Goal: Task Accomplishment & Management: Manage account settings

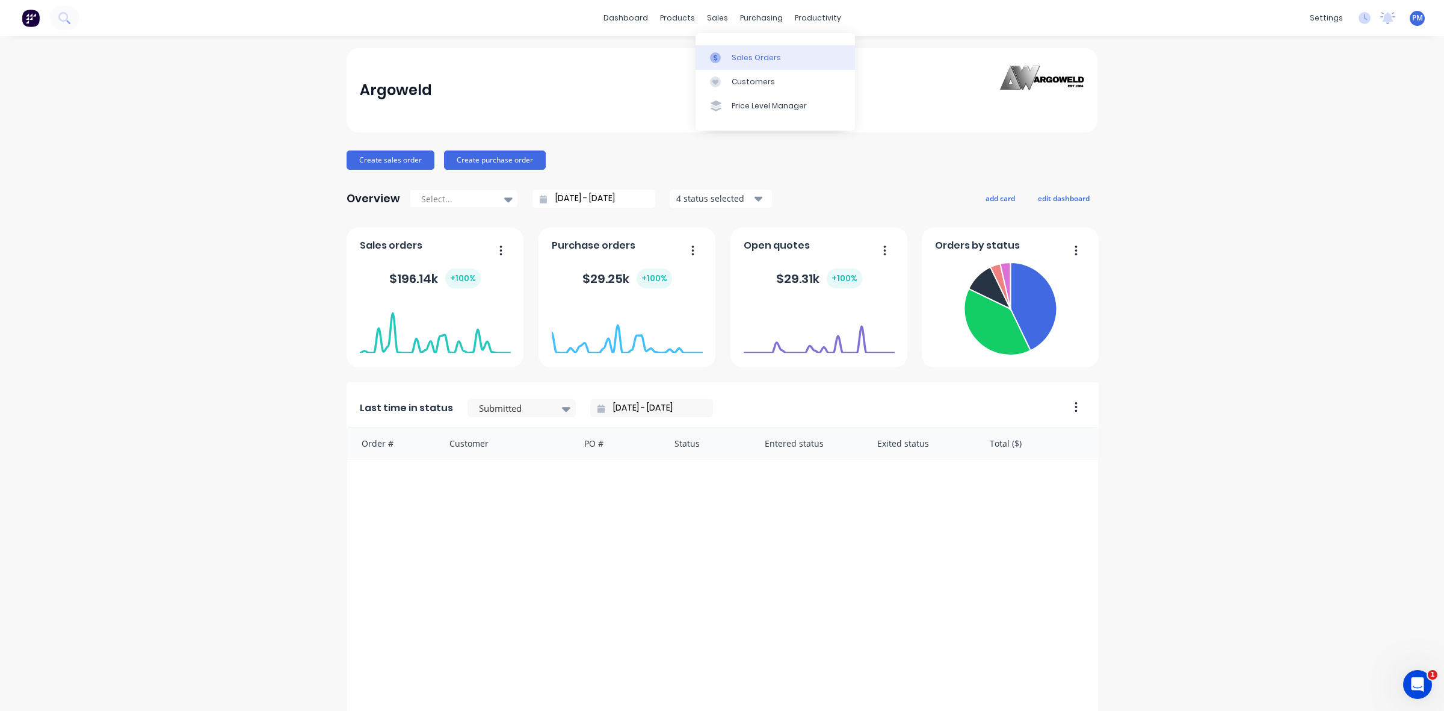
click at [751, 56] on div "Sales Orders" at bounding box center [756, 57] width 49 height 11
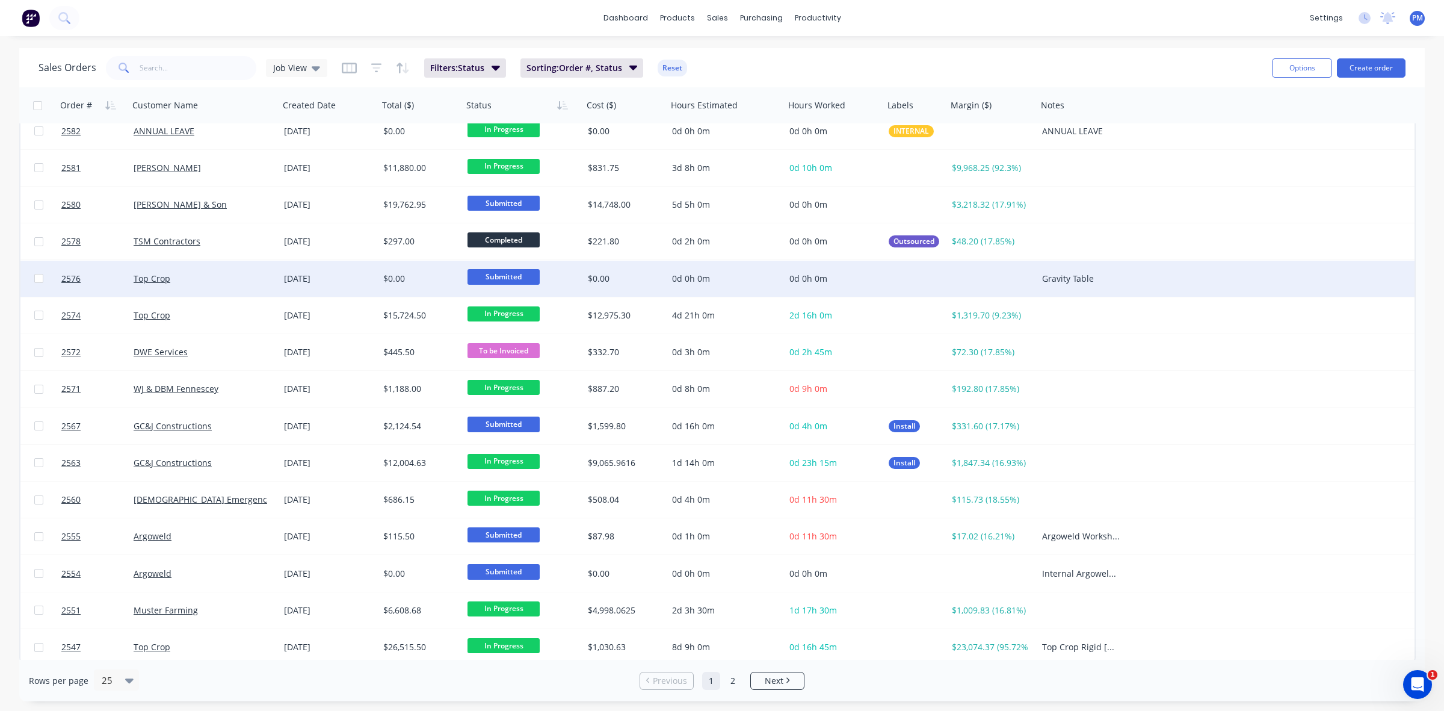
scroll to position [385, 0]
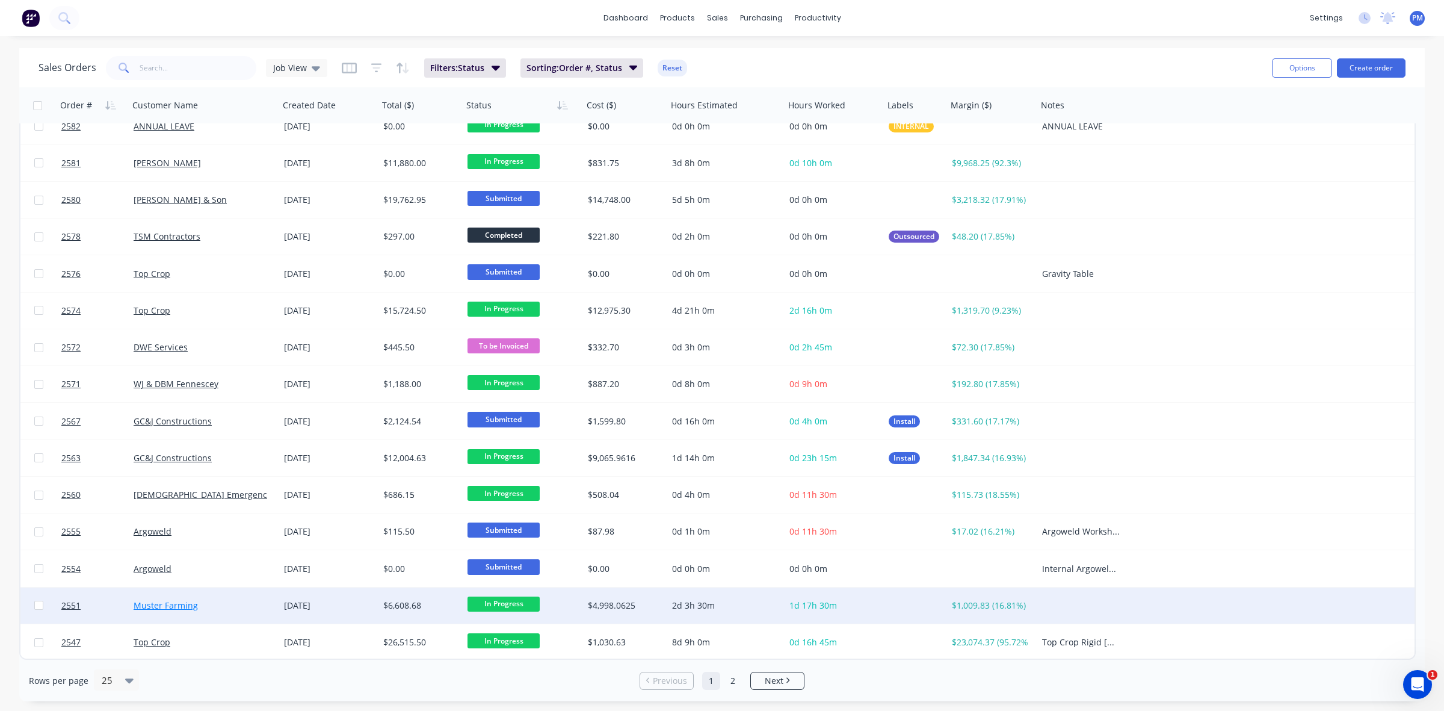
click at [163, 605] on link "Muster Farming" at bounding box center [166, 604] width 64 height 11
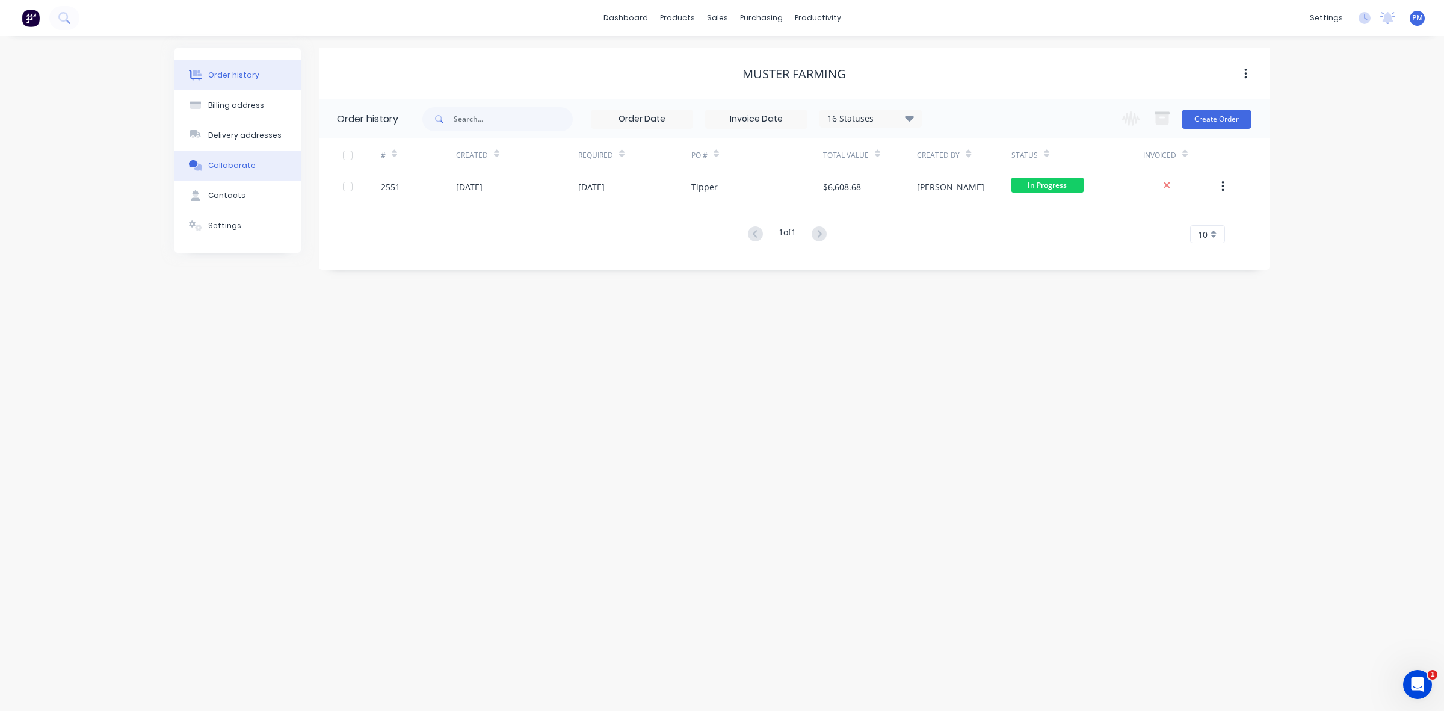
click at [231, 161] on div "Collaborate" at bounding box center [232, 165] width 48 height 11
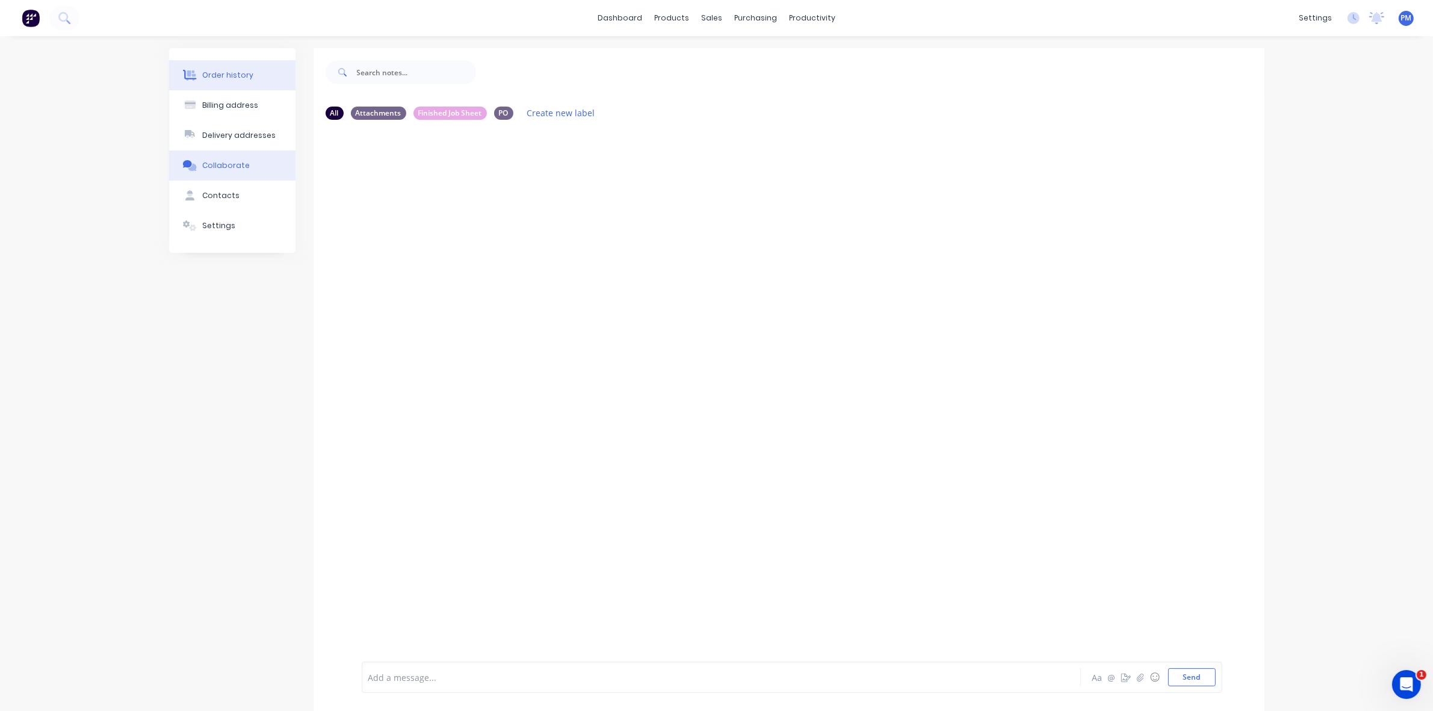
click at [231, 75] on div "Order history" at bounding box center [227, 75] width 51 height 11
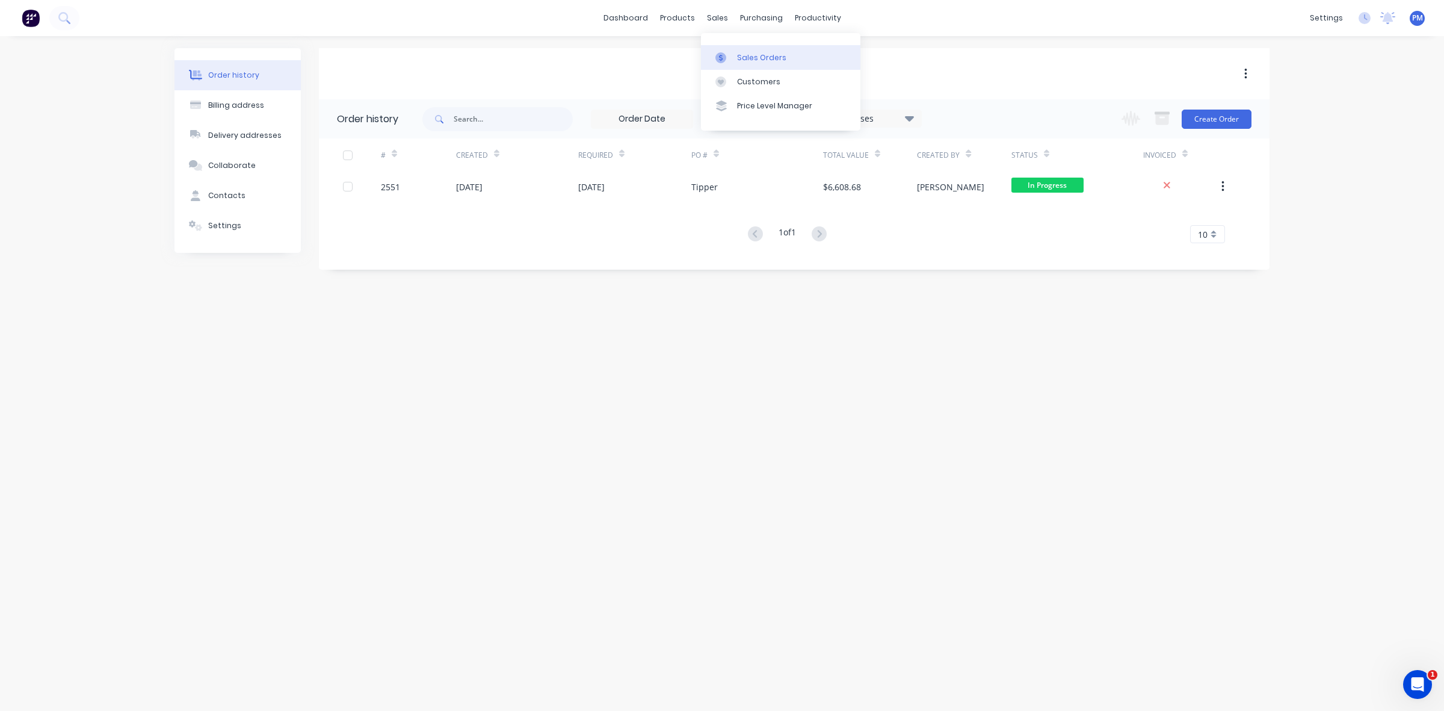
click at [754, 54] on div "Sales Orders" at bounding box center [761, 57] width 49 height 11
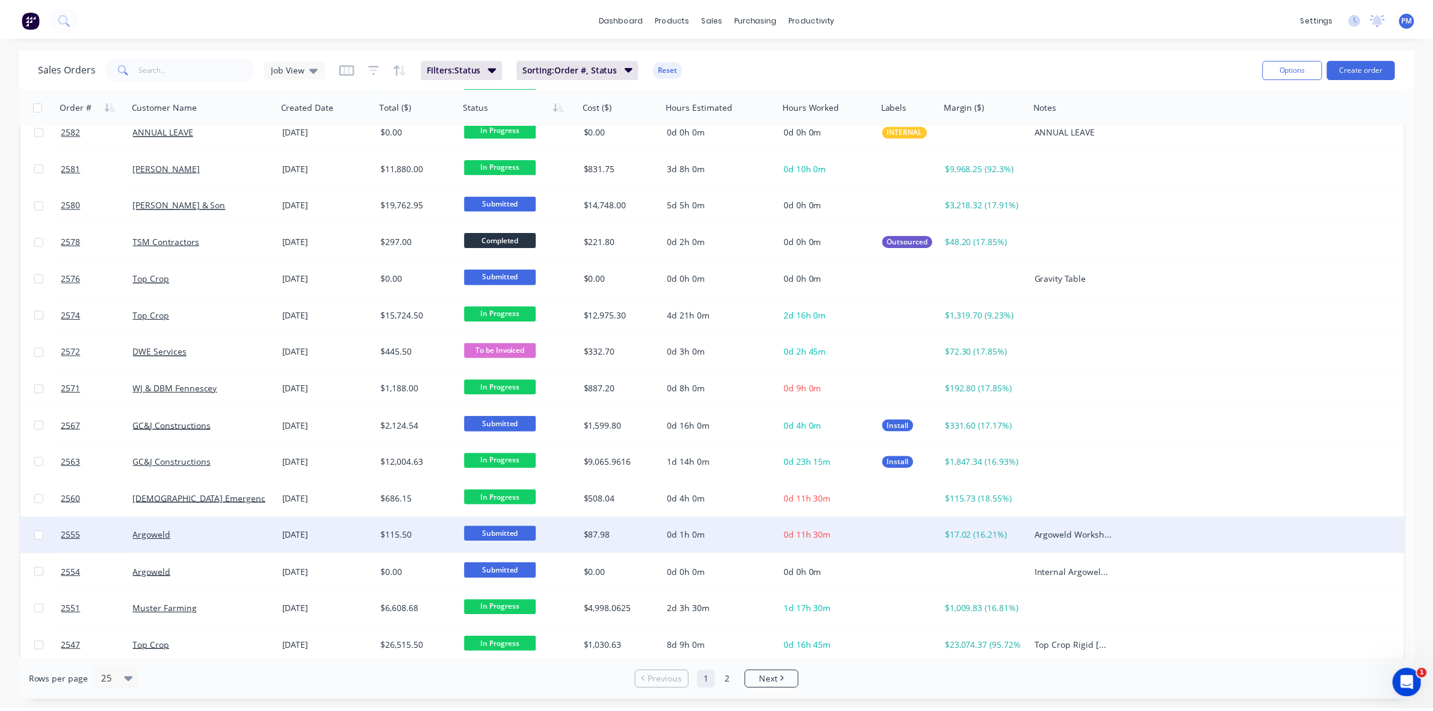
scroll to position [385, 0]
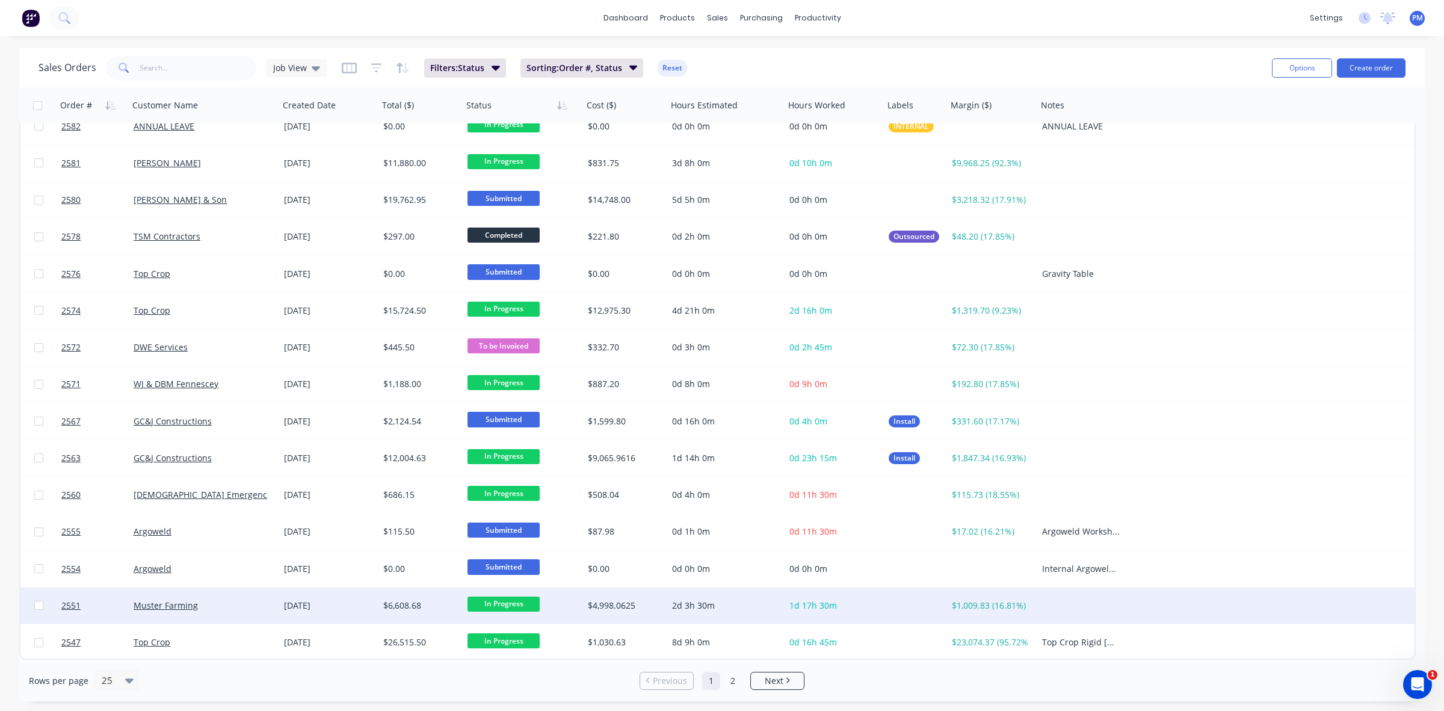
click at [250, 605] on div "Muster Farming" at bounding box center [201, 605] width 134 height 12
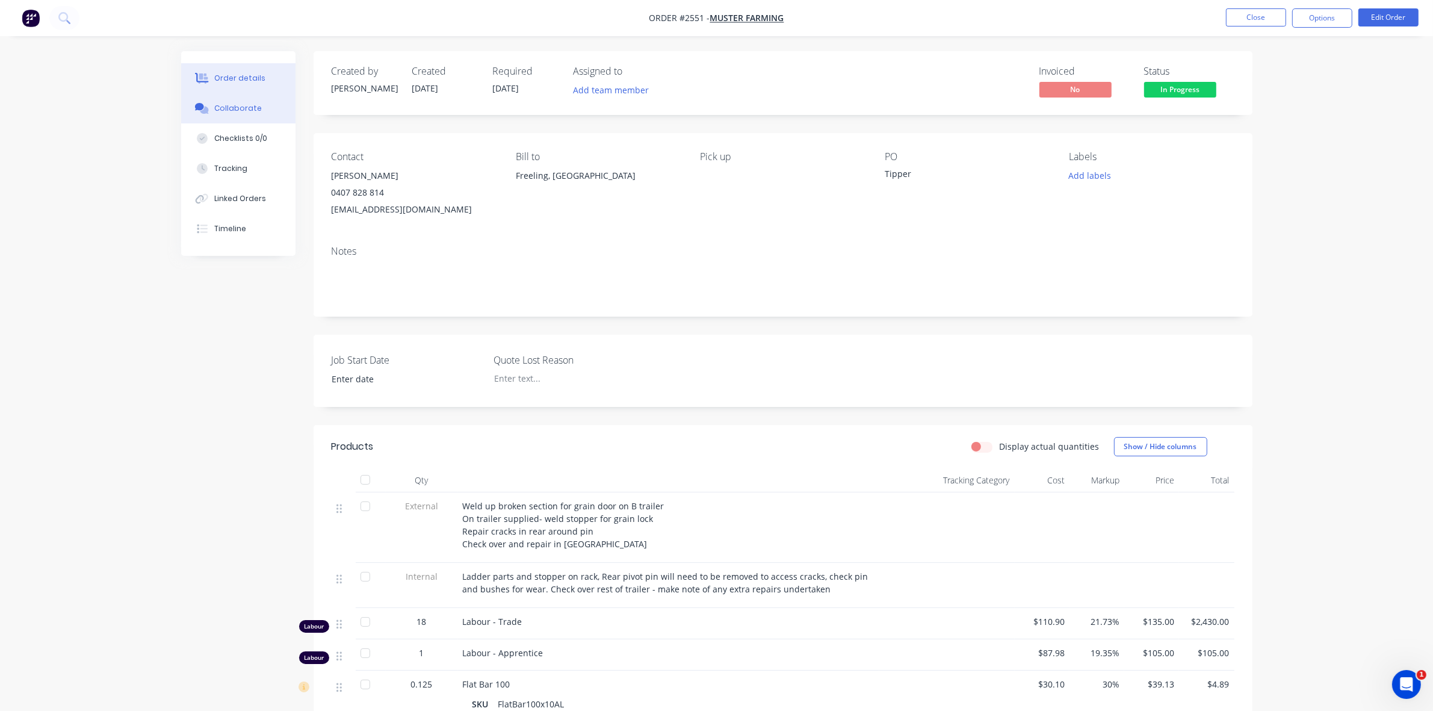
click at [250, 107] on div "Collaborate" at bounding box center [238, 108] width 48 height 11
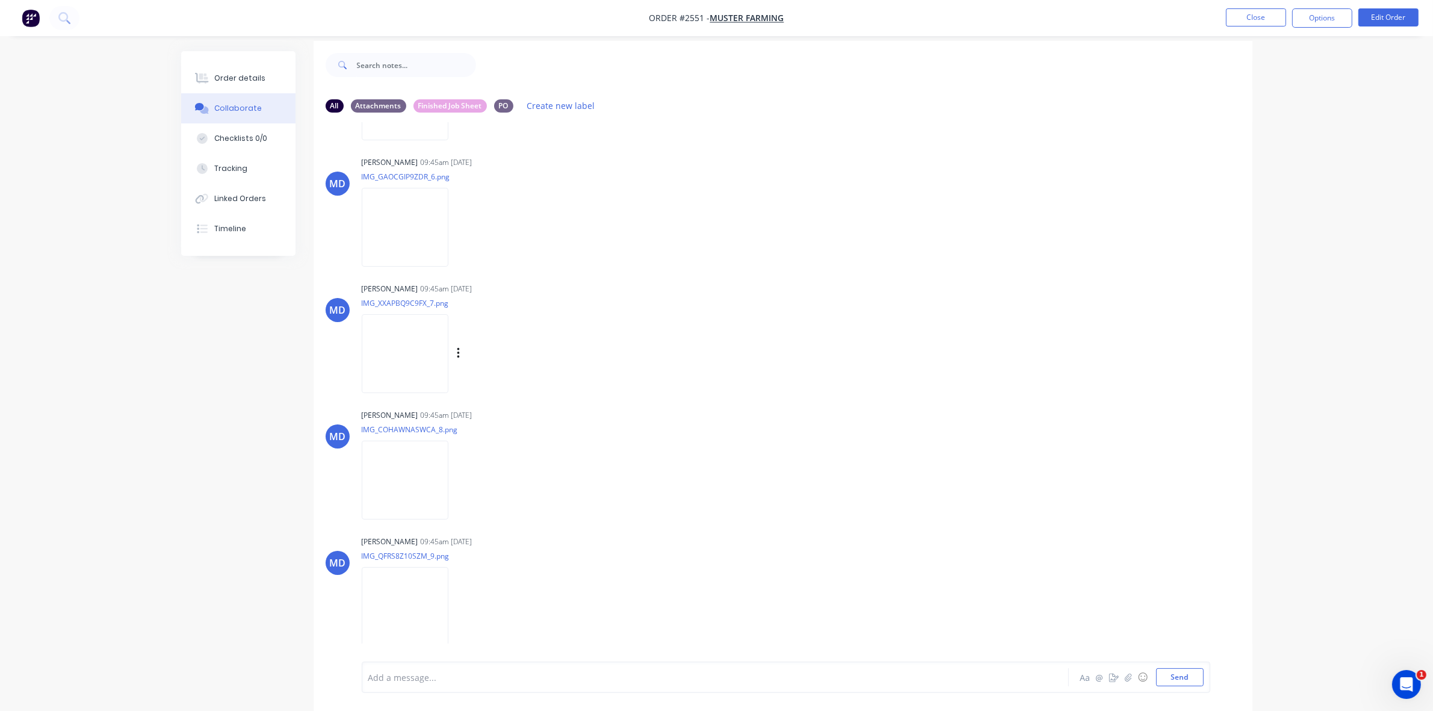
scroll to position [19, 0]
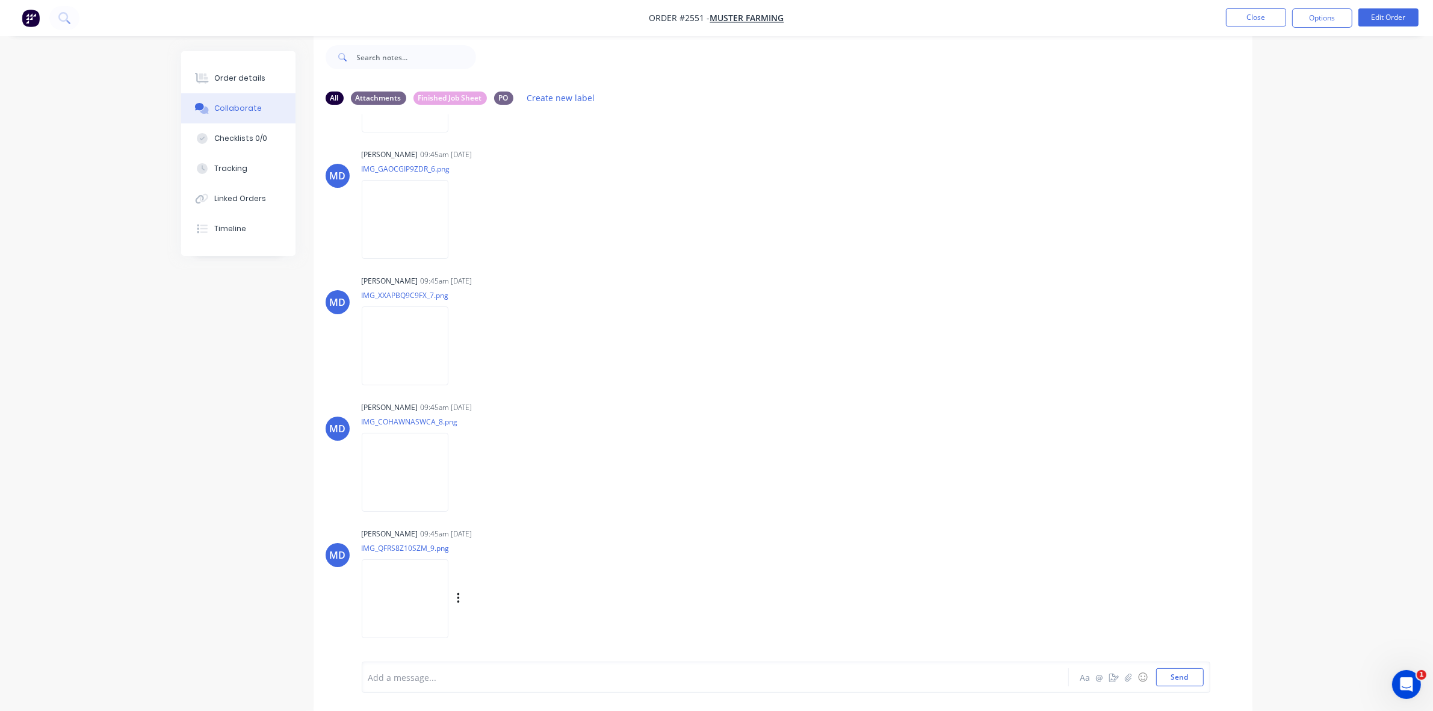
click at [408, 588] on img at bounding box center [405, 598] width 87 height 79
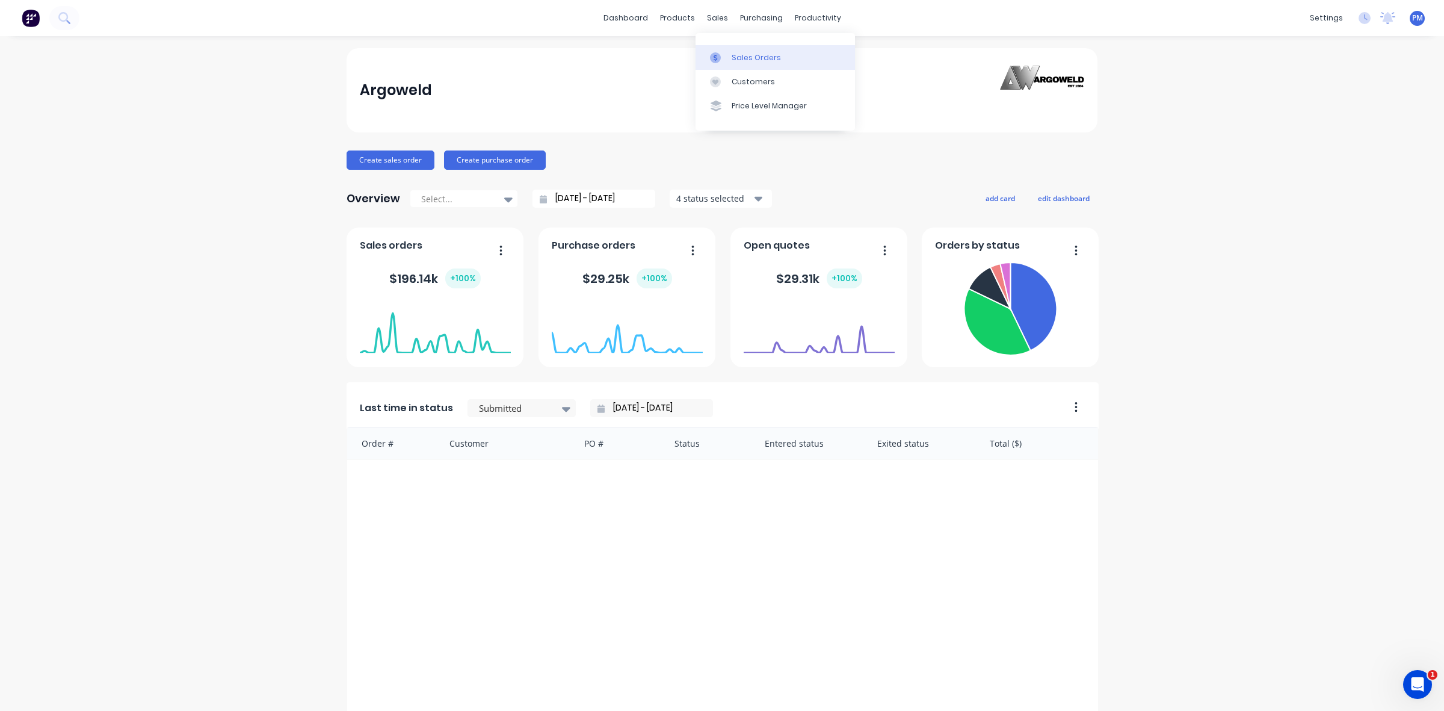
click at [736, 55] on div "Sales Orders" at bounding box center [756, 57] width 49 height 11
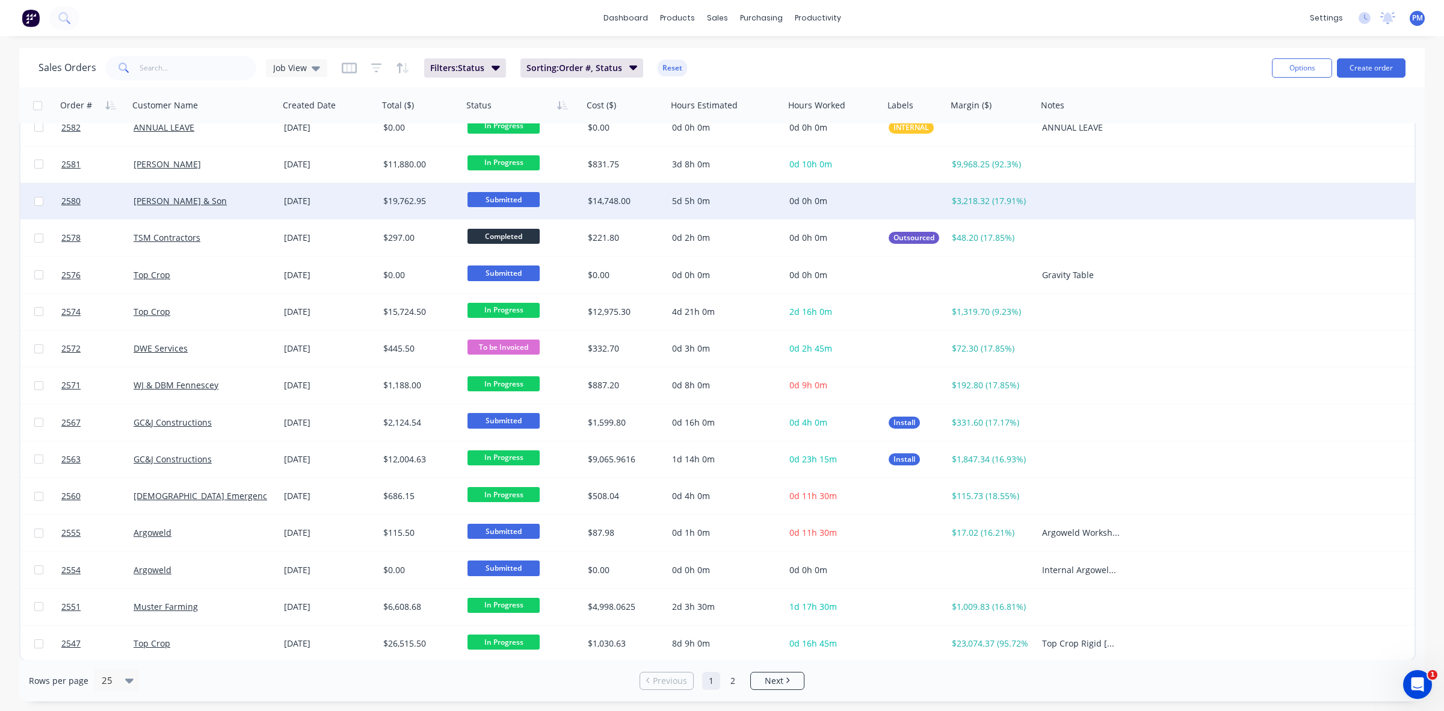
scroll to position [385, 0]
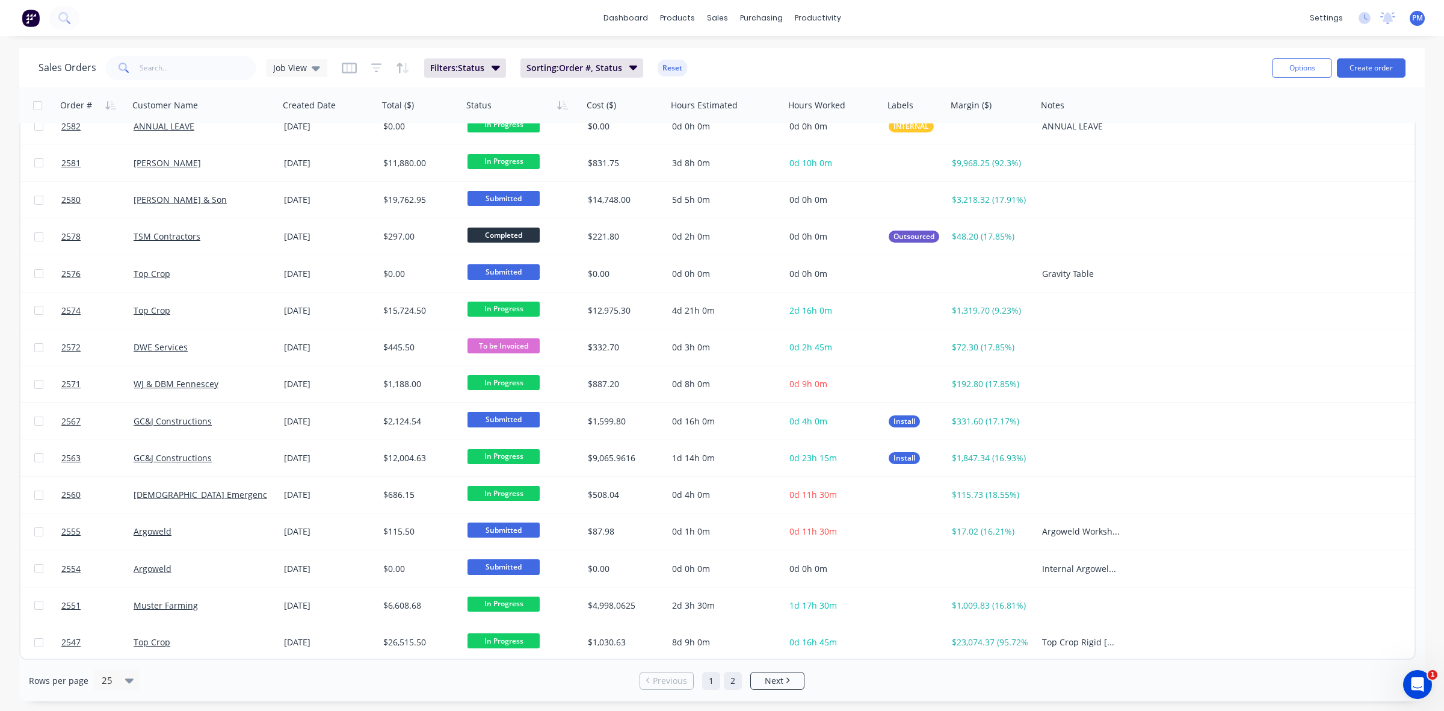
click at [733, 680] on link "2" at bounding box center [733, 681] width 18 height 18
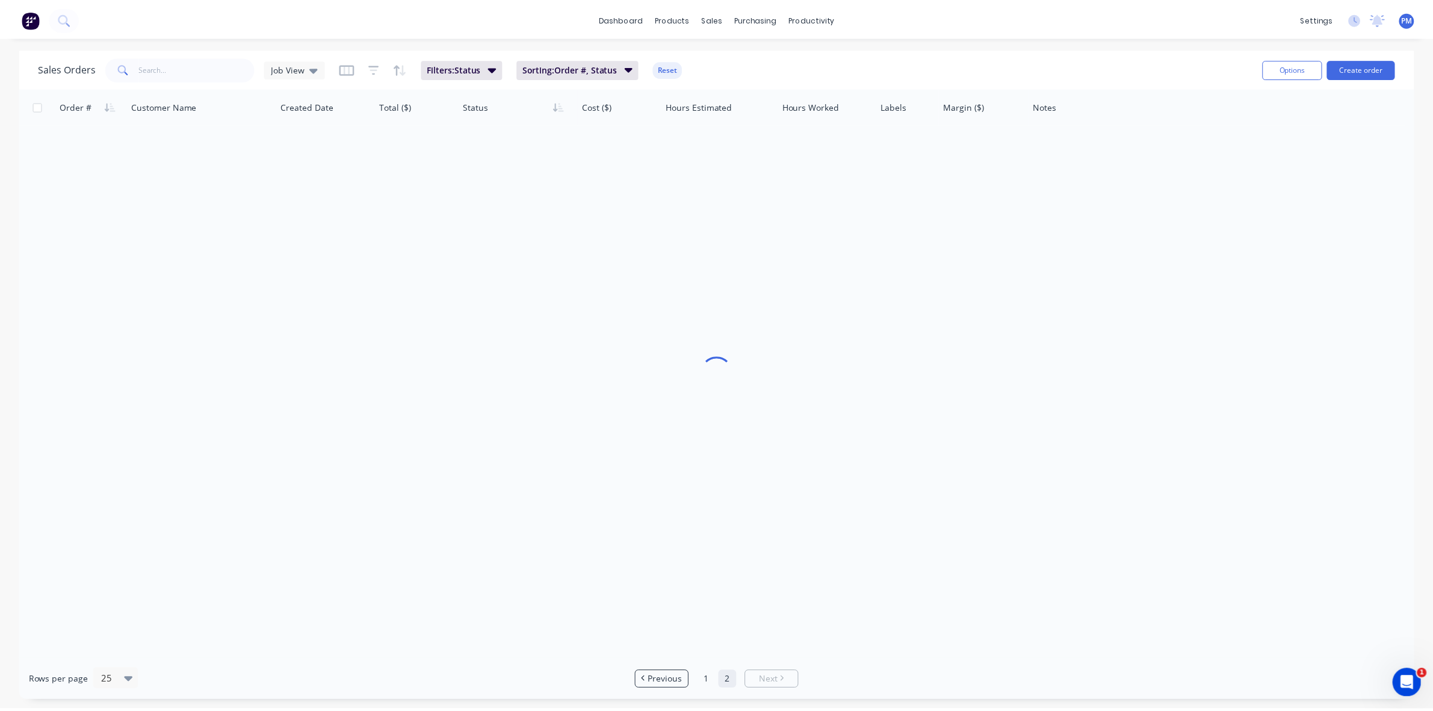
scroll to position [0, 0]
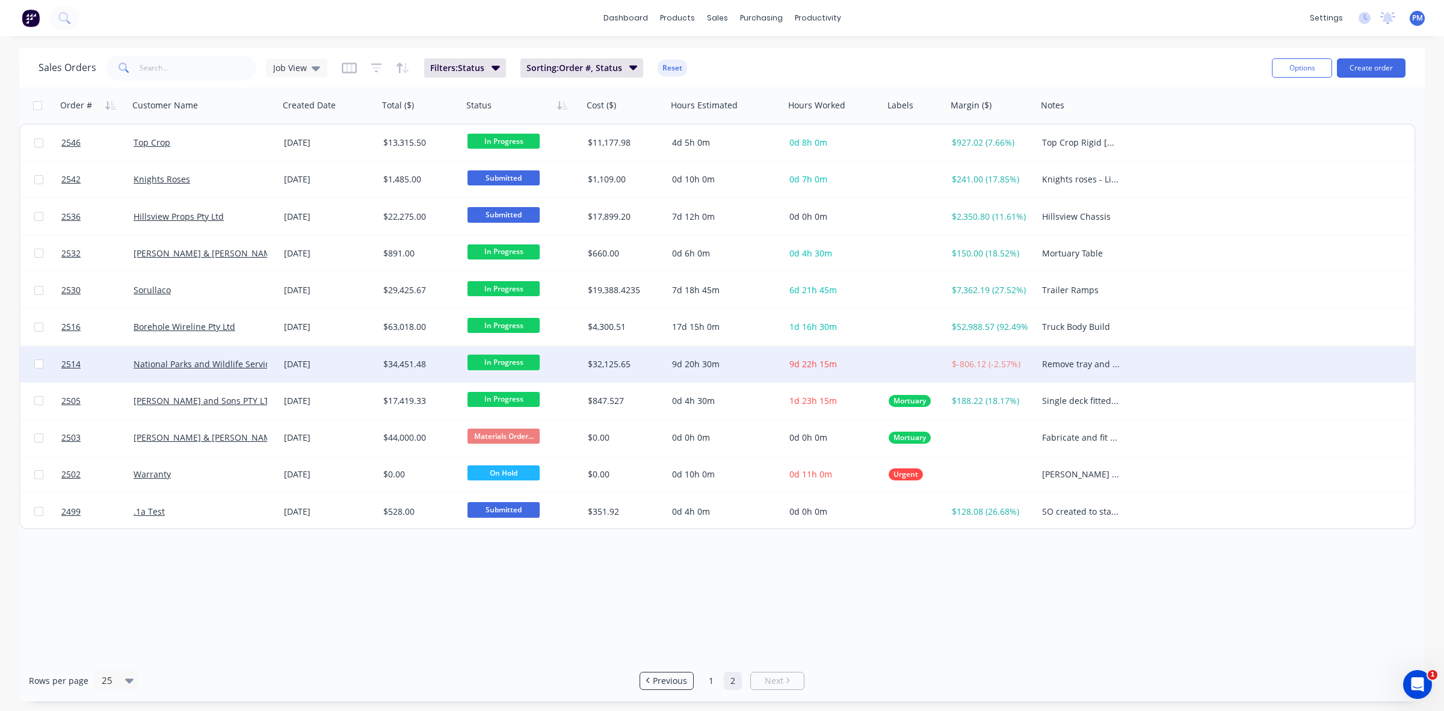
click at [356, 369] on div "[DATE]" at bounding box center [328, 364] width 99 height 36
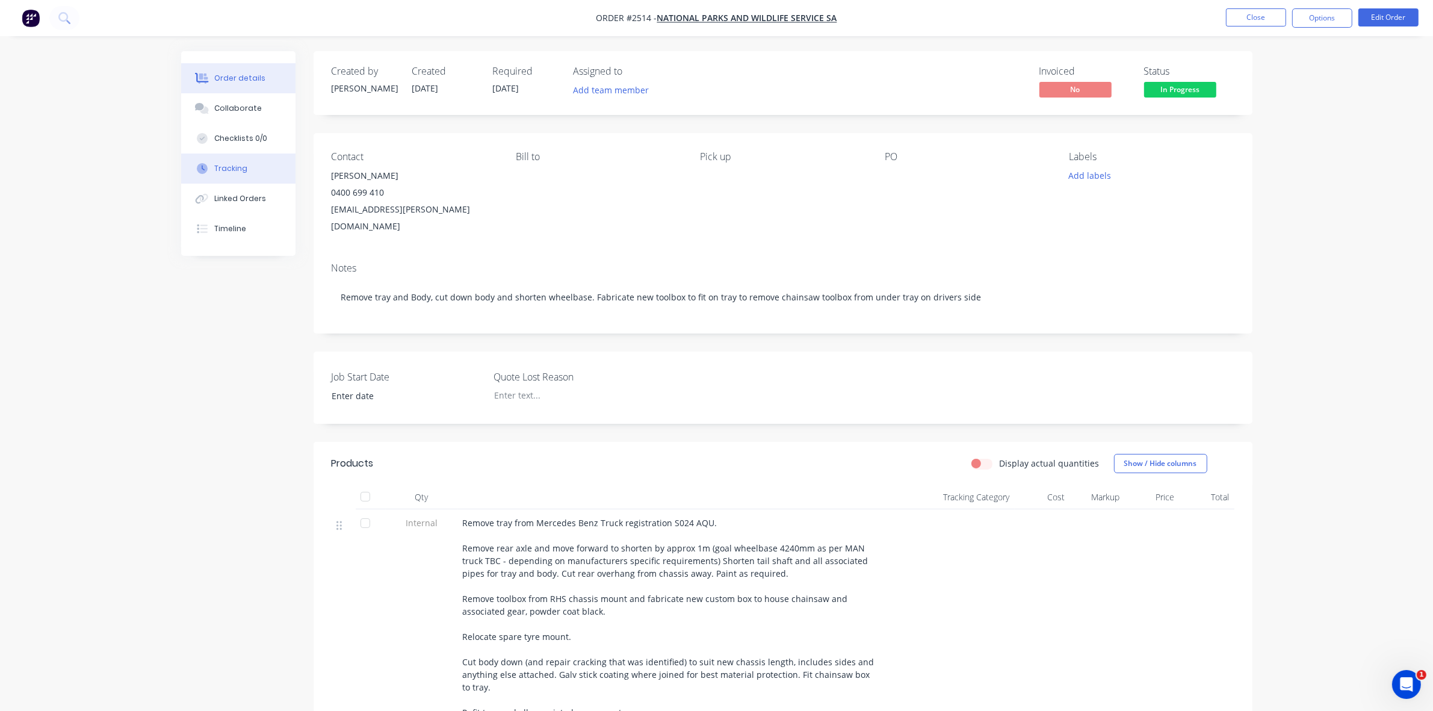
click at [218, 167] on div "Tracking" at bounding box center [230, 168] width 33 height 11
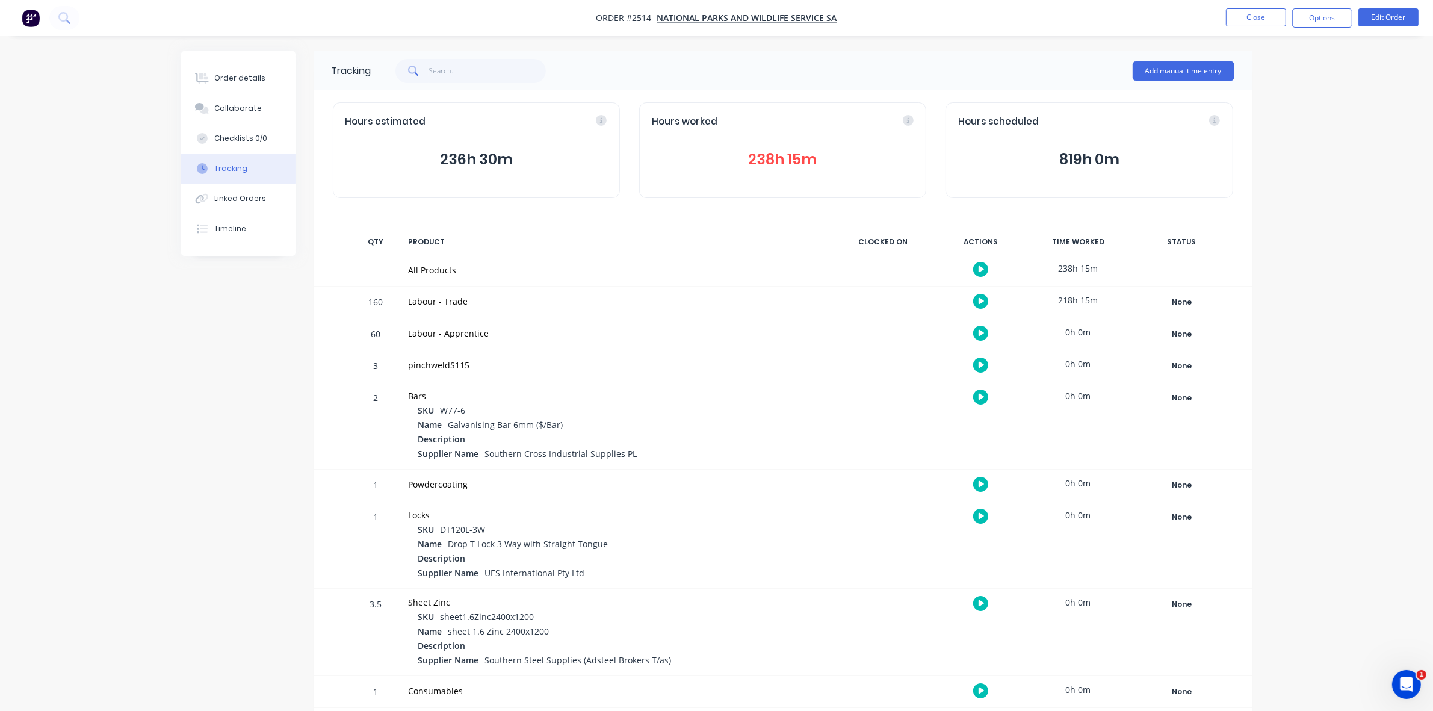
click at [776, 158] on button "238h 15m" at bounding box center [783, 159] width 262 height 23
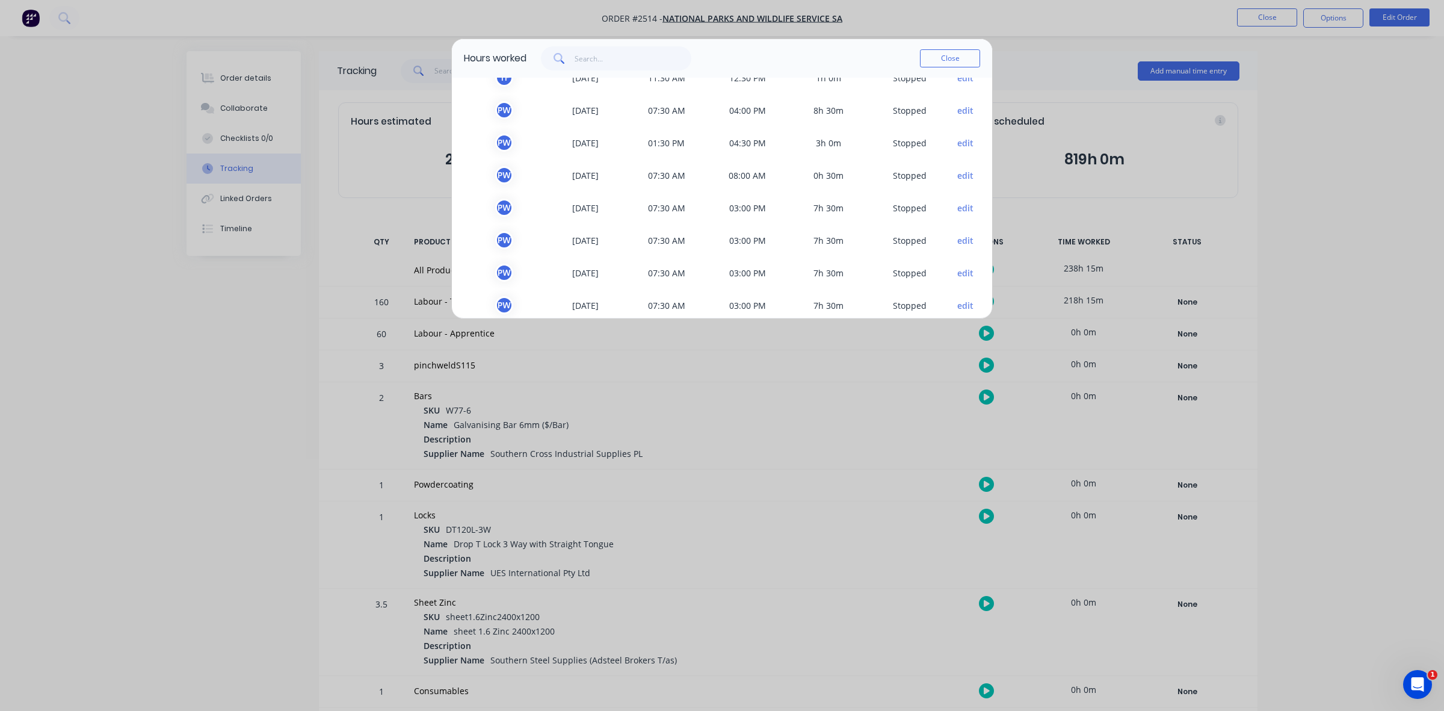
scroll to position [88, 0]
click at [948, 61] on button "Close" at bounding box center [950, 58] width 60 height 18
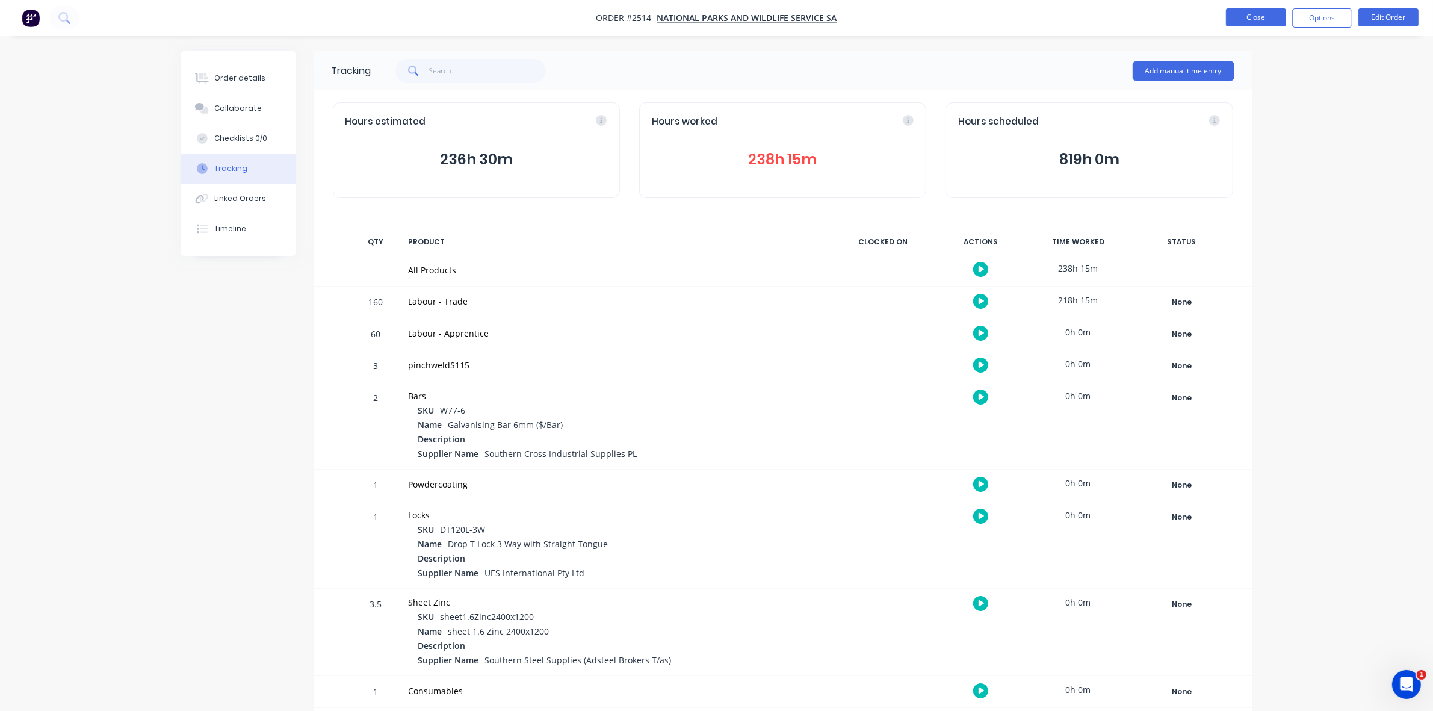
click at [1265, 20] on button "Close" at bounding box center [1256, 17] width 60 height 18
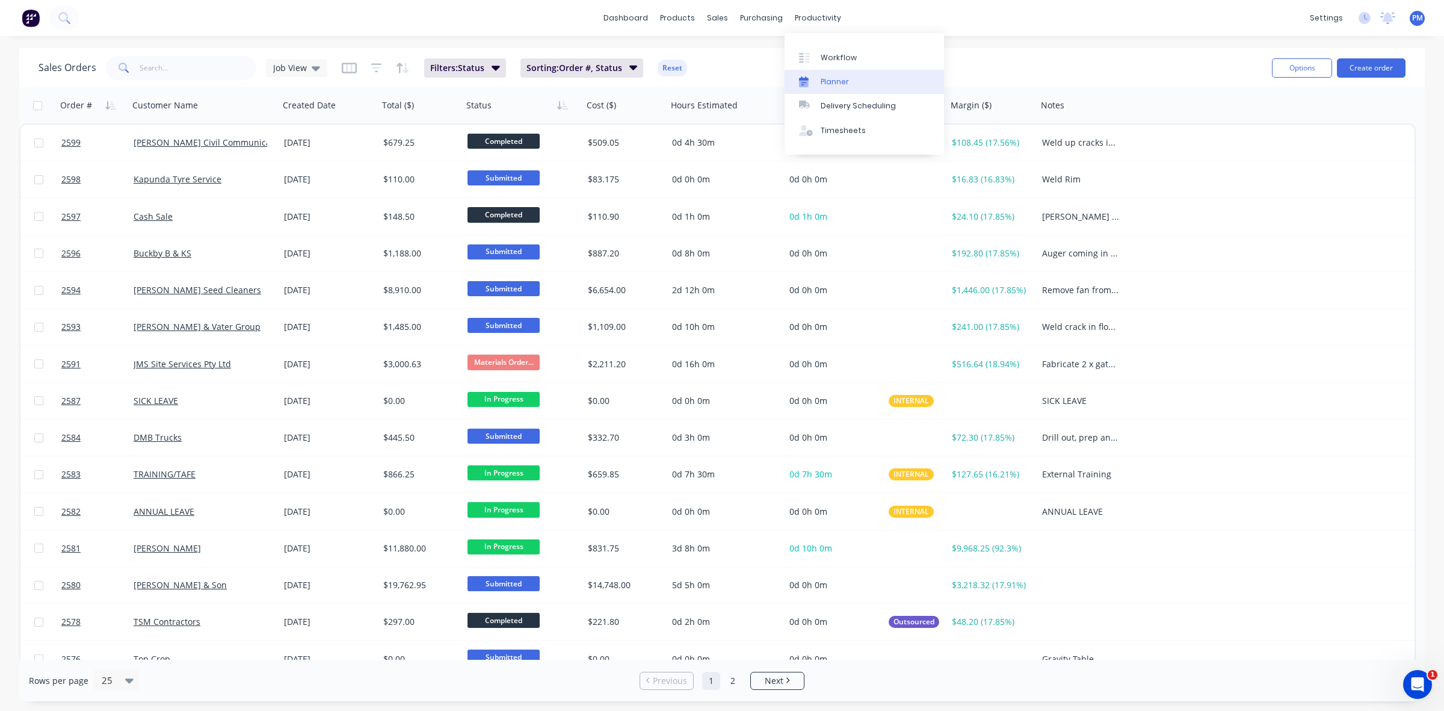
click at [829, 80] on div "Planner" at bounding box center [835, 81] width 28 height 11
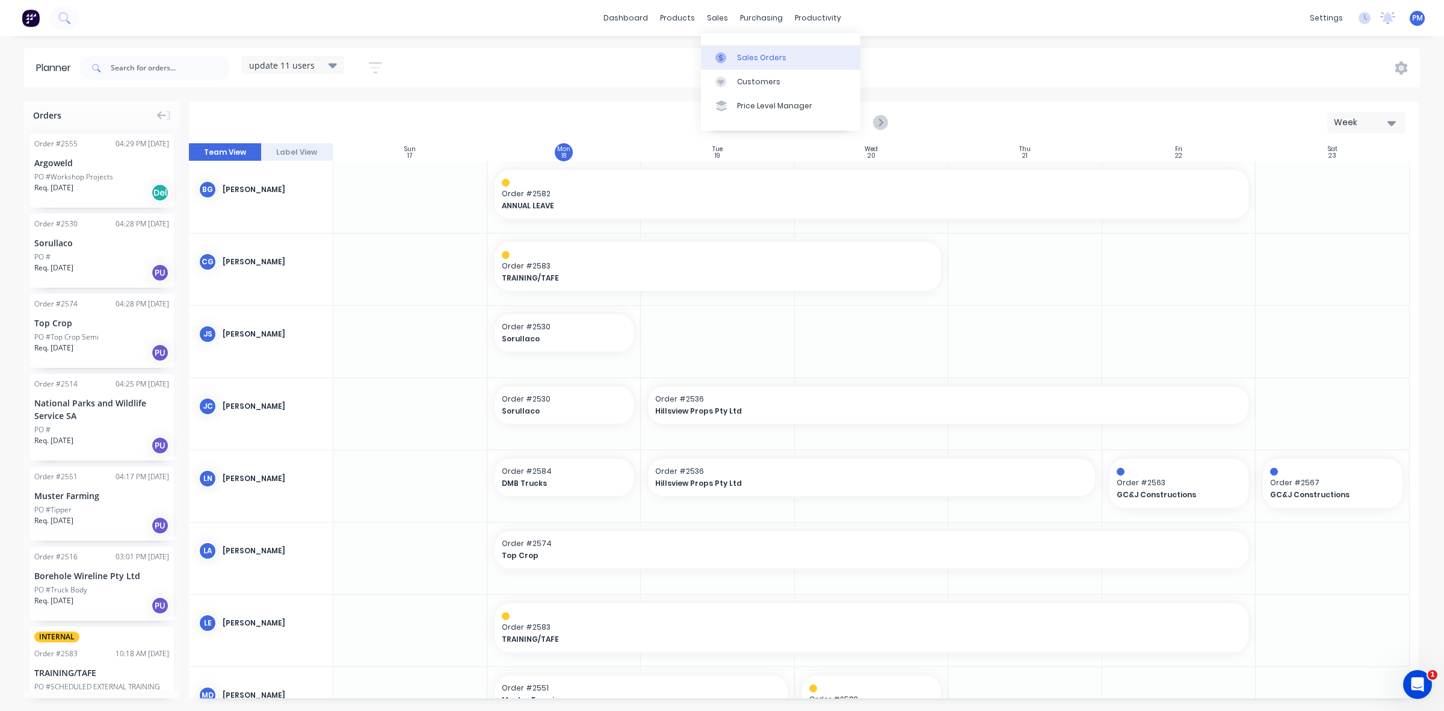
click at [742, 52] on div "Sales Orders" at bounding box center [761, 57] width 49 height 11
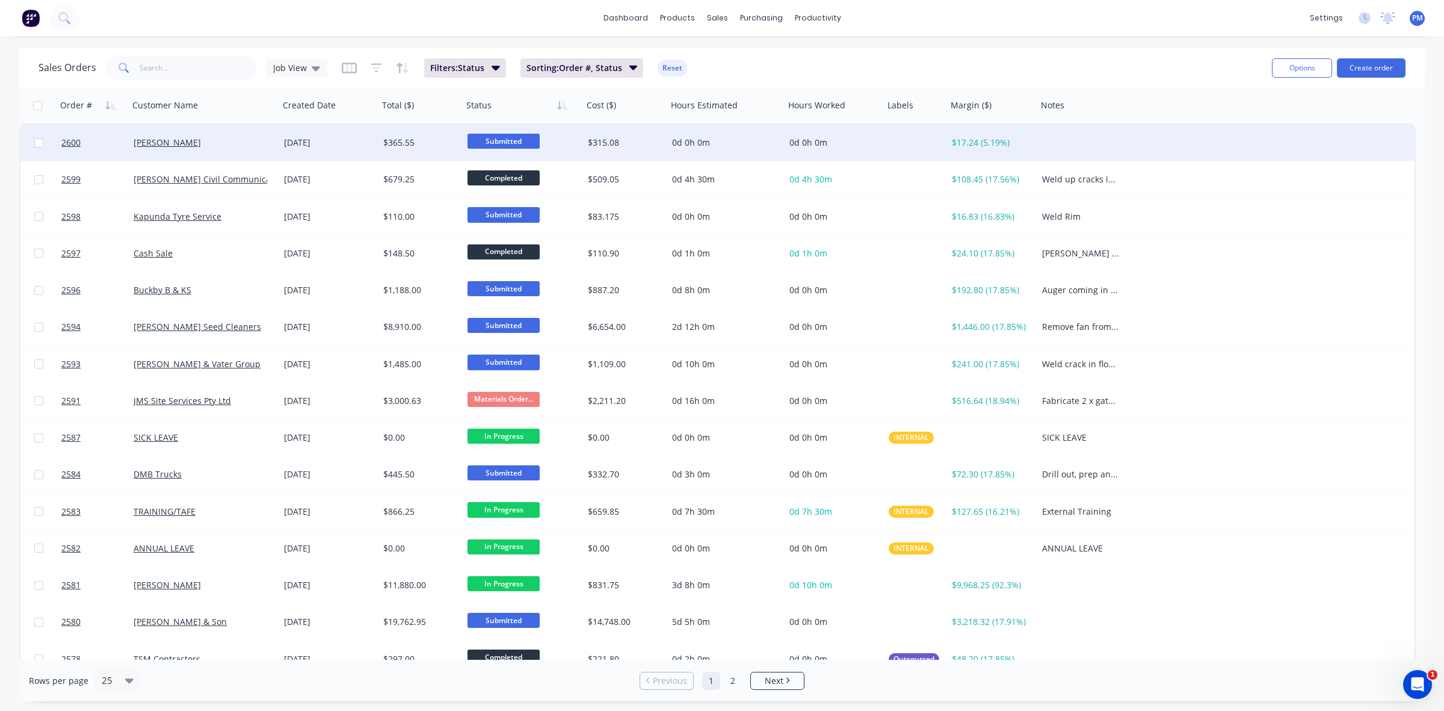
click at [439, 138] on div "$365.55" at bounding box center [418, 143] width 71 height 12
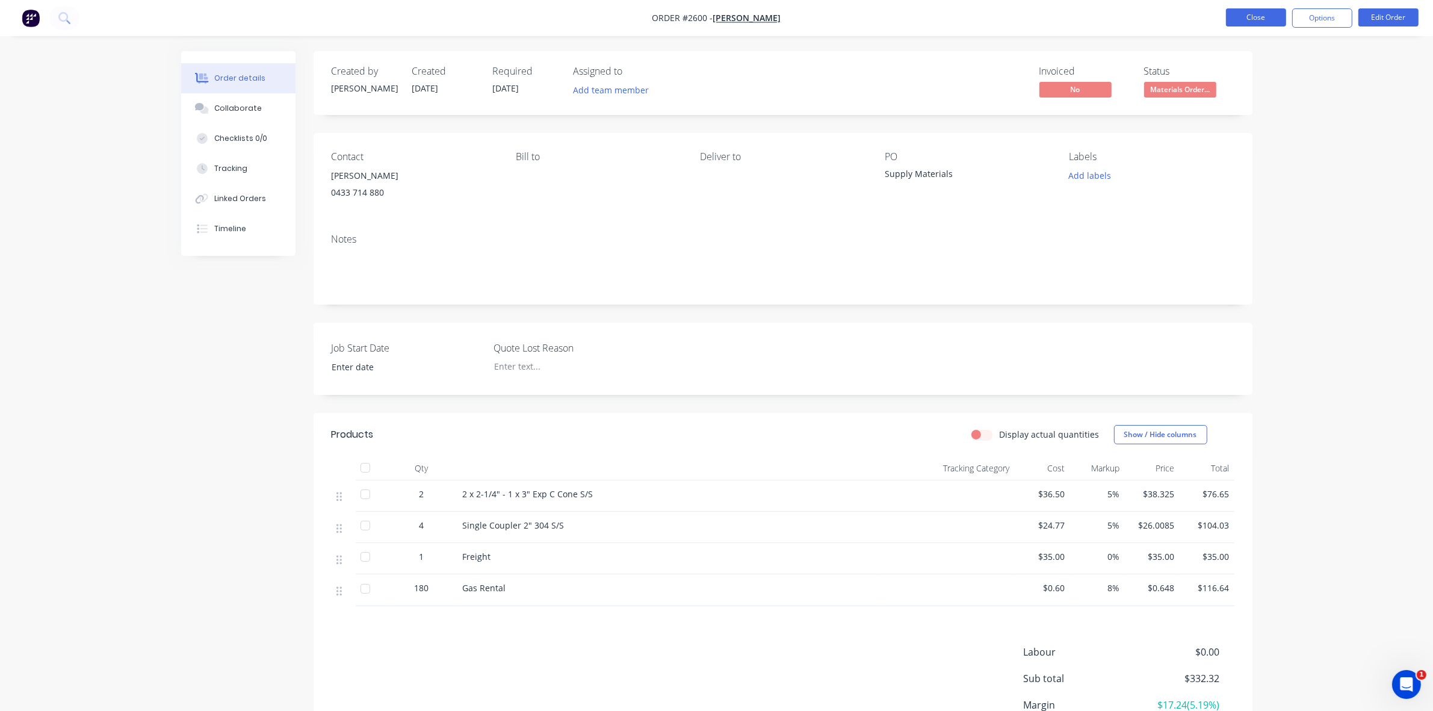
click at [1264, 19] on button "Close" at bounding box center [1256, 17] width 60 height 18
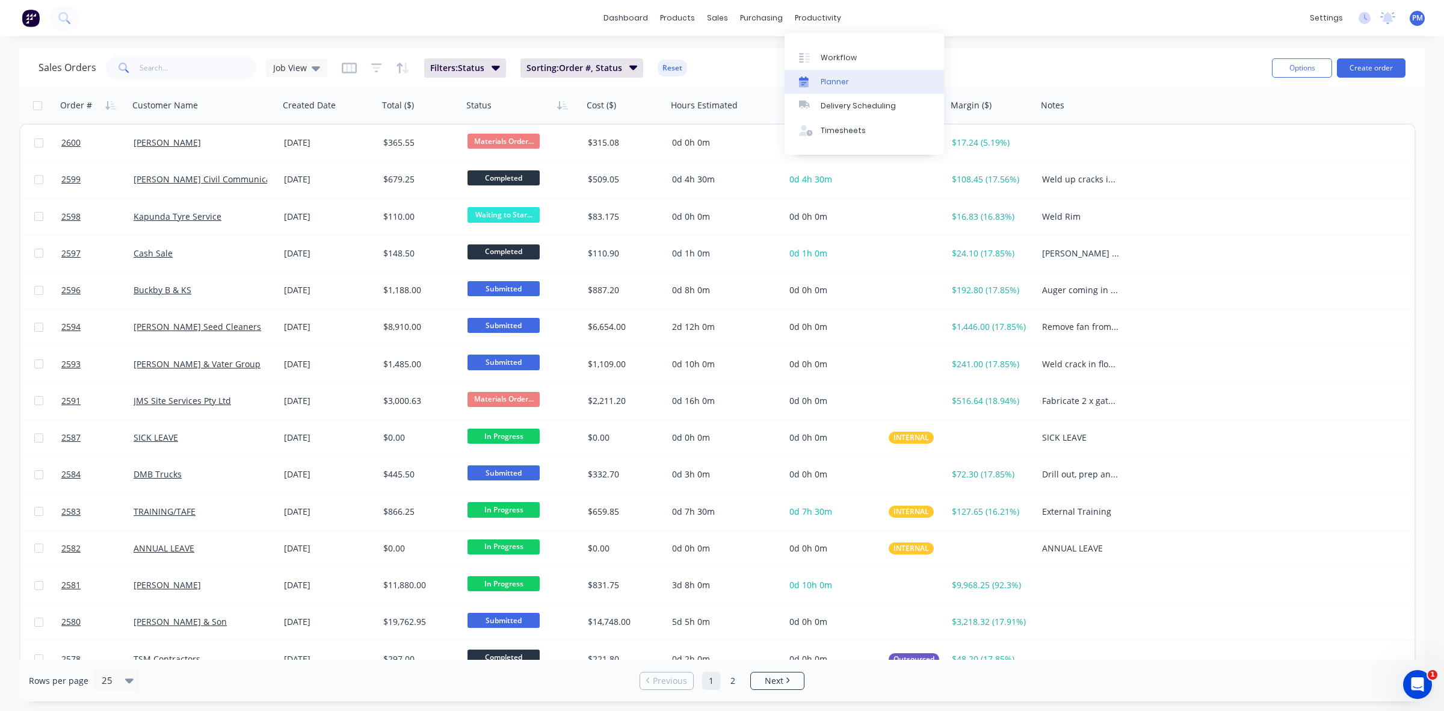
click at [841, 81] on div "Planner" at bounding box center [835, 81] width 28 height 11
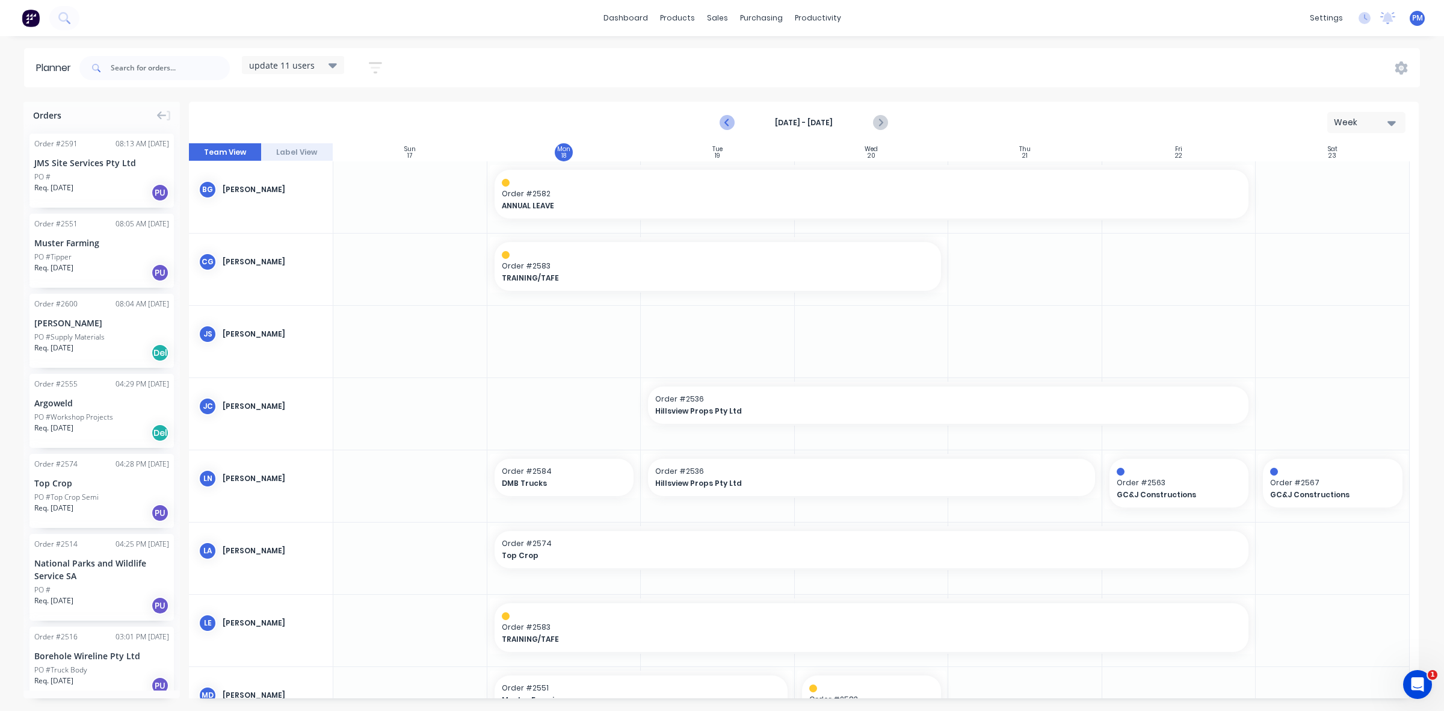
click at [726, 119] on icon "Previous page" at bounding box center [727, 123] width 14 height 14
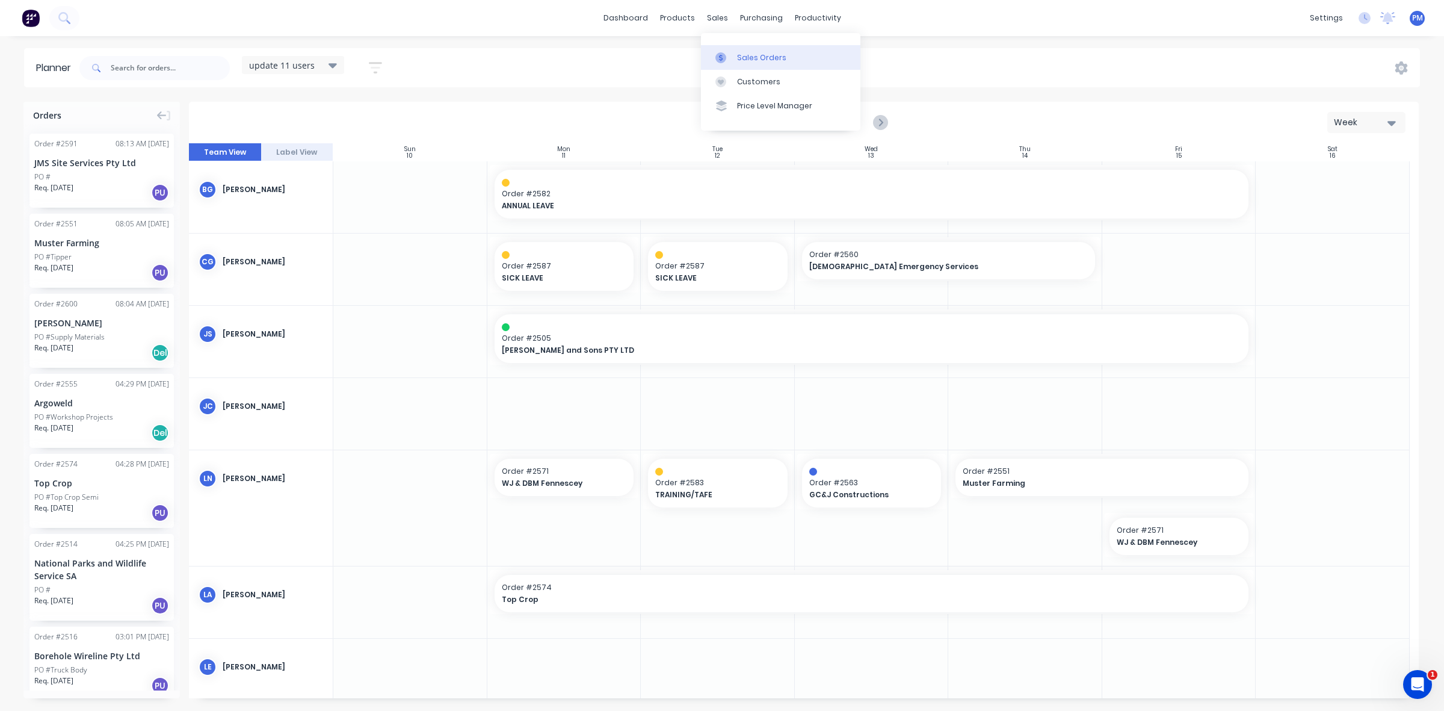
click at [747, 60] on div "Sales Orders" at bounding box center [761, 57] width 49 height 11
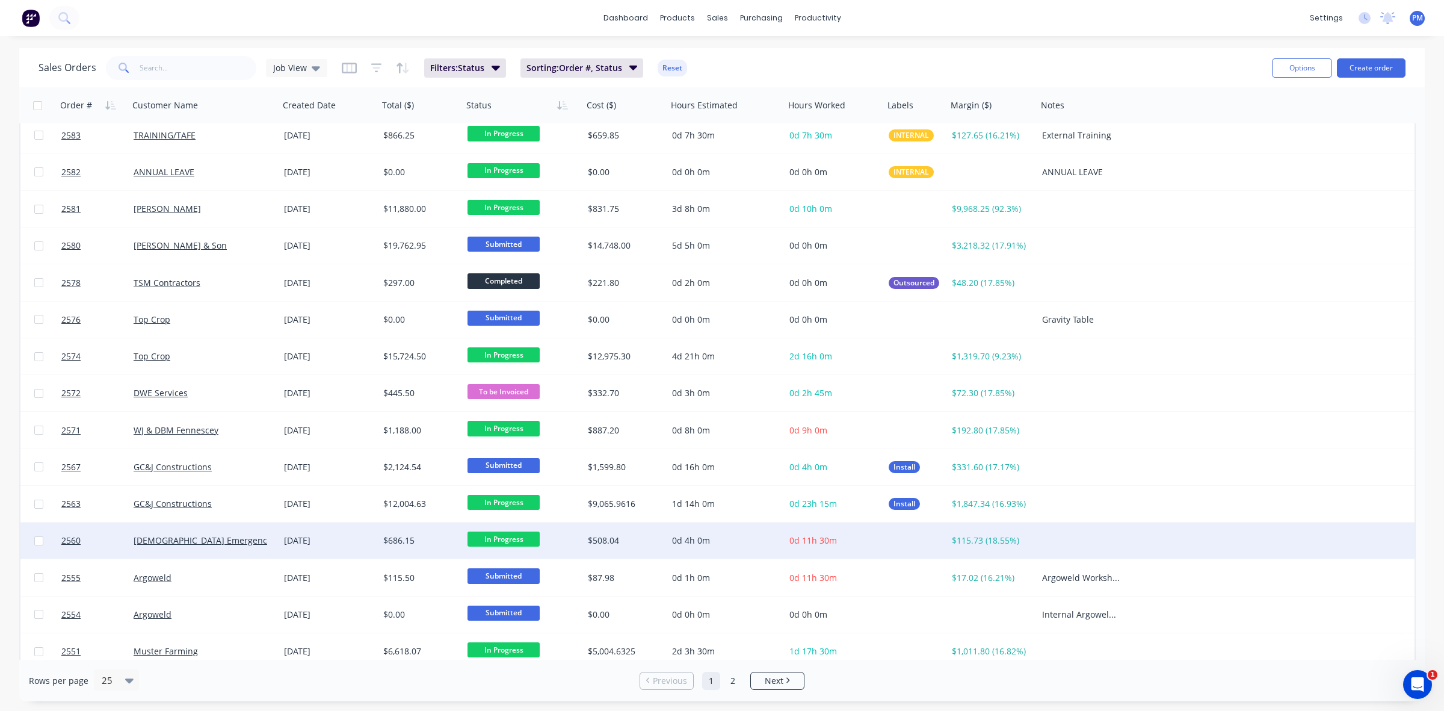
scroll to position [385, 0]
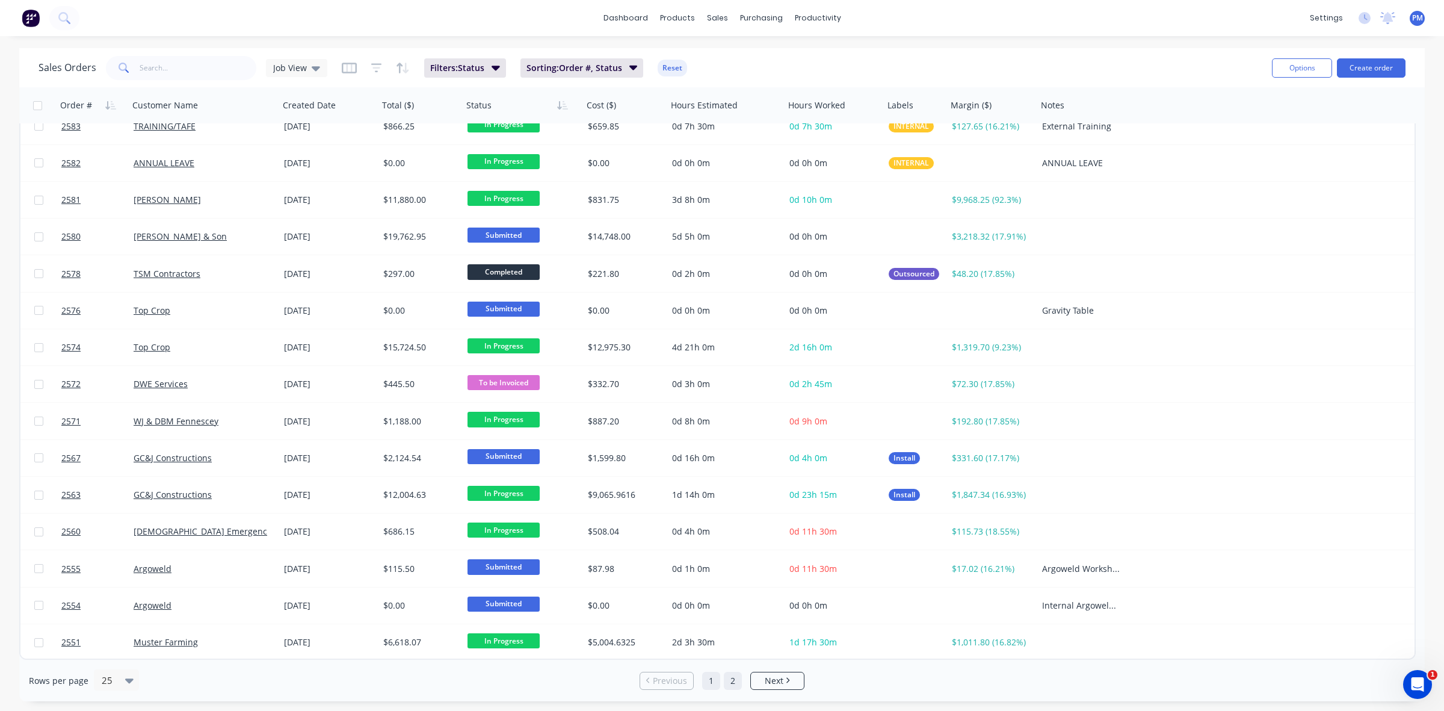
click at [733, 681] on link "2" at bounding box center [733, 681] width 18 height 18
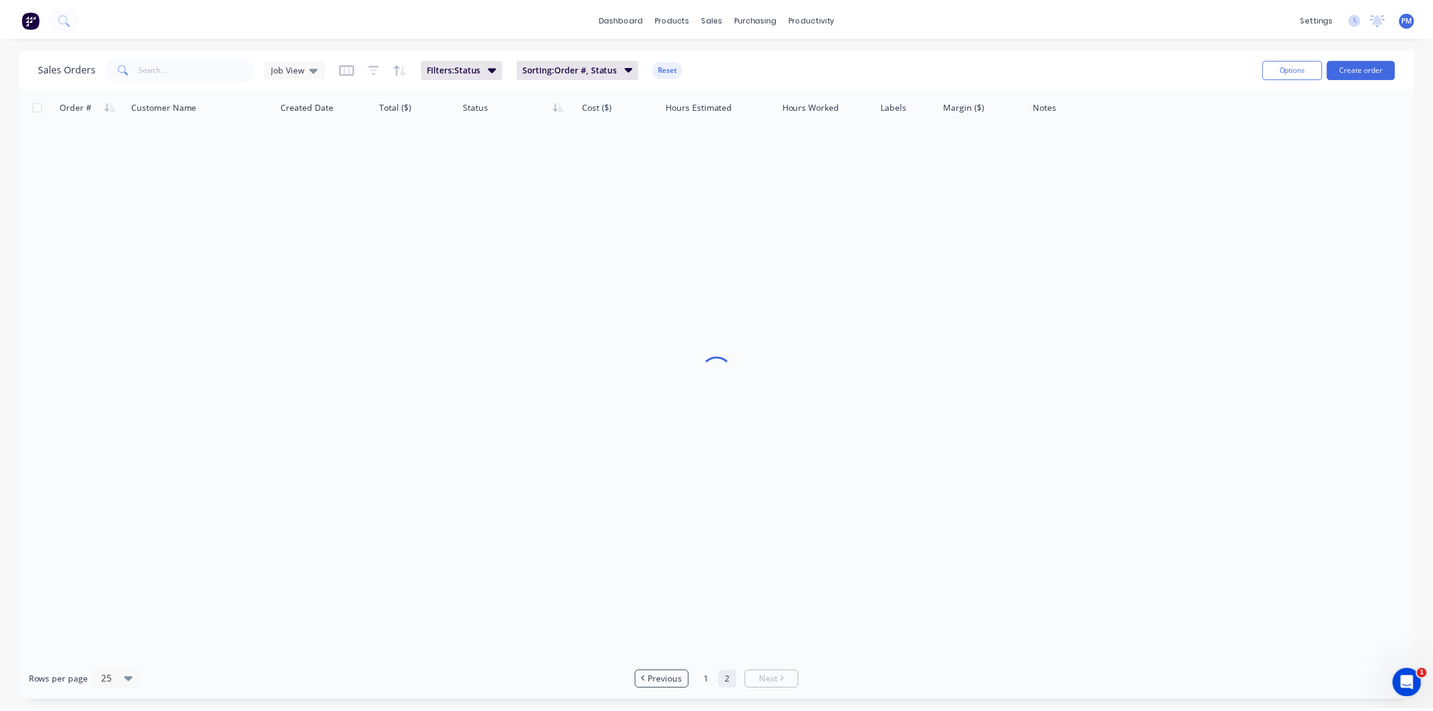
scroll to position [0, 0]
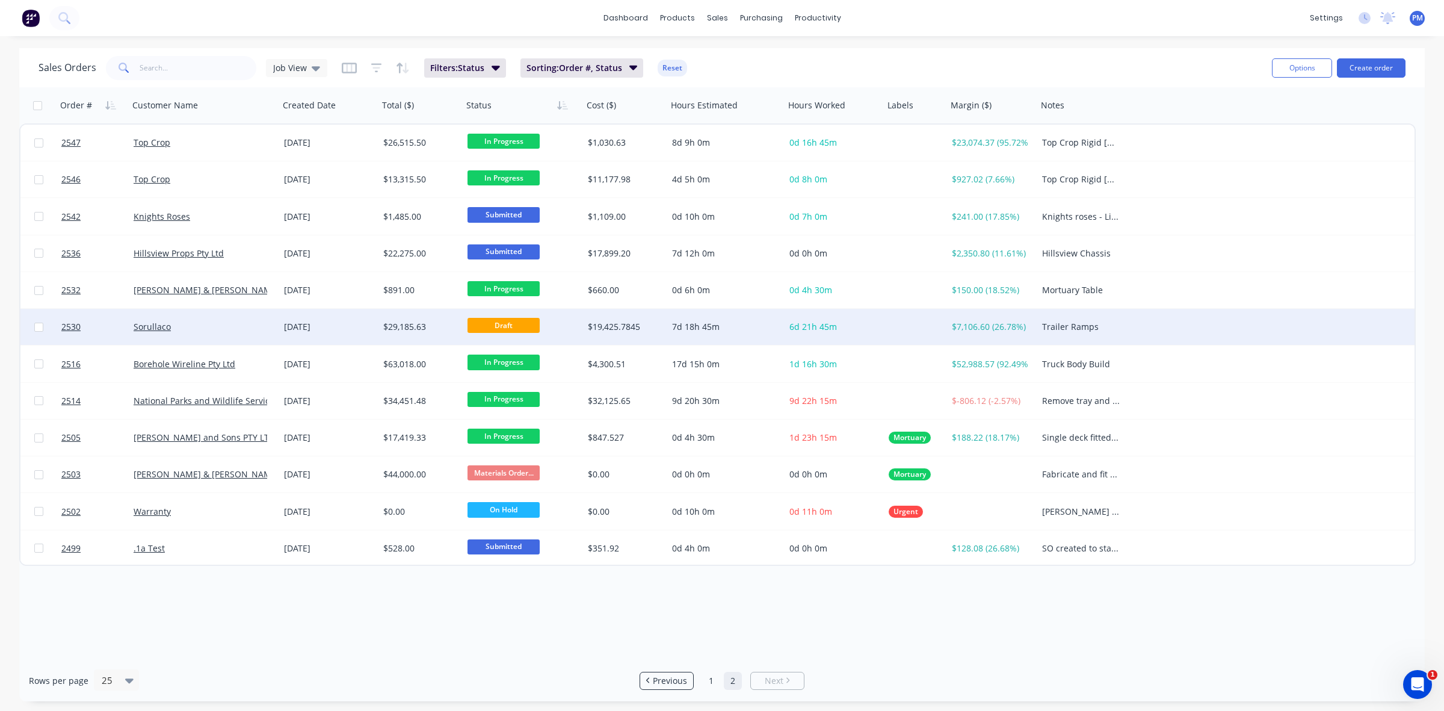
click at [244, 322] on div "Sorullaco" at bounding box center [201, 327] width 134 height 12
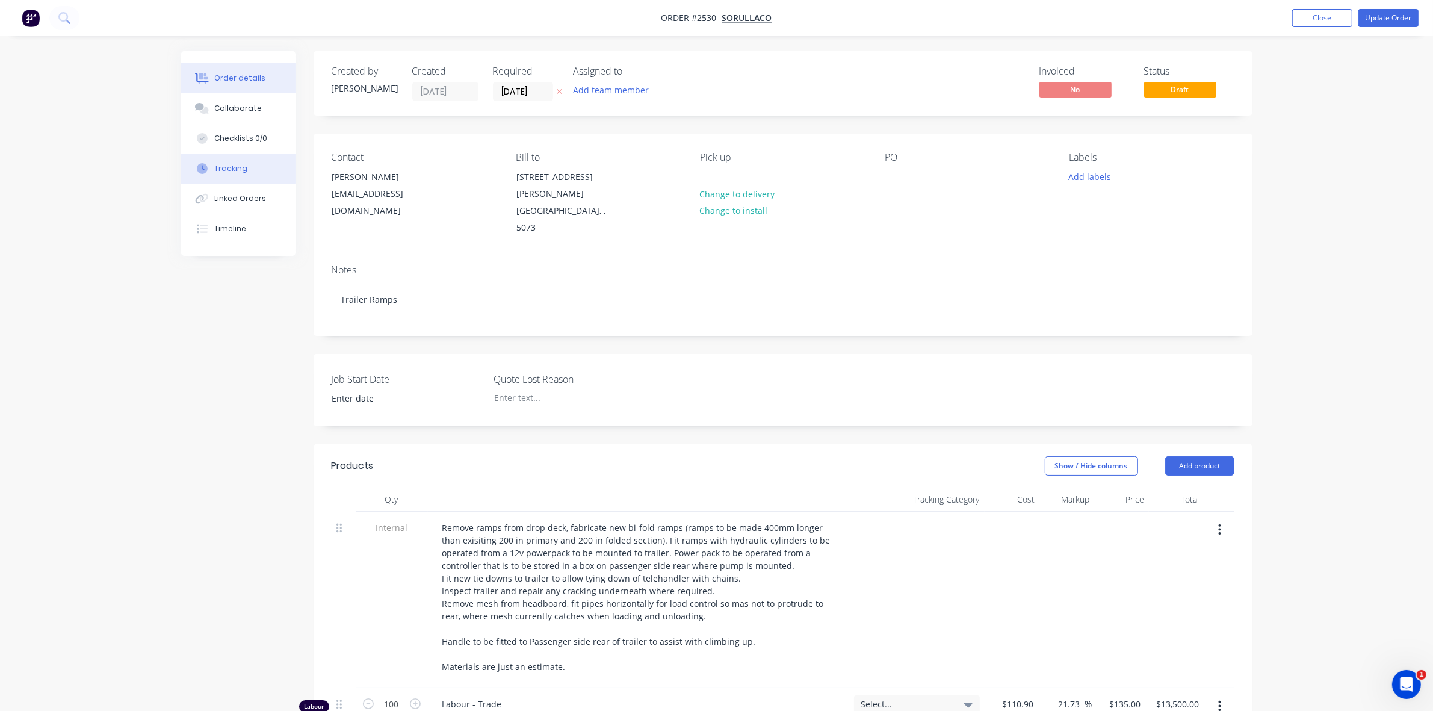
click at [234, 167] on div "Tracking" at bounding box center [230, 168] width 33 height 11
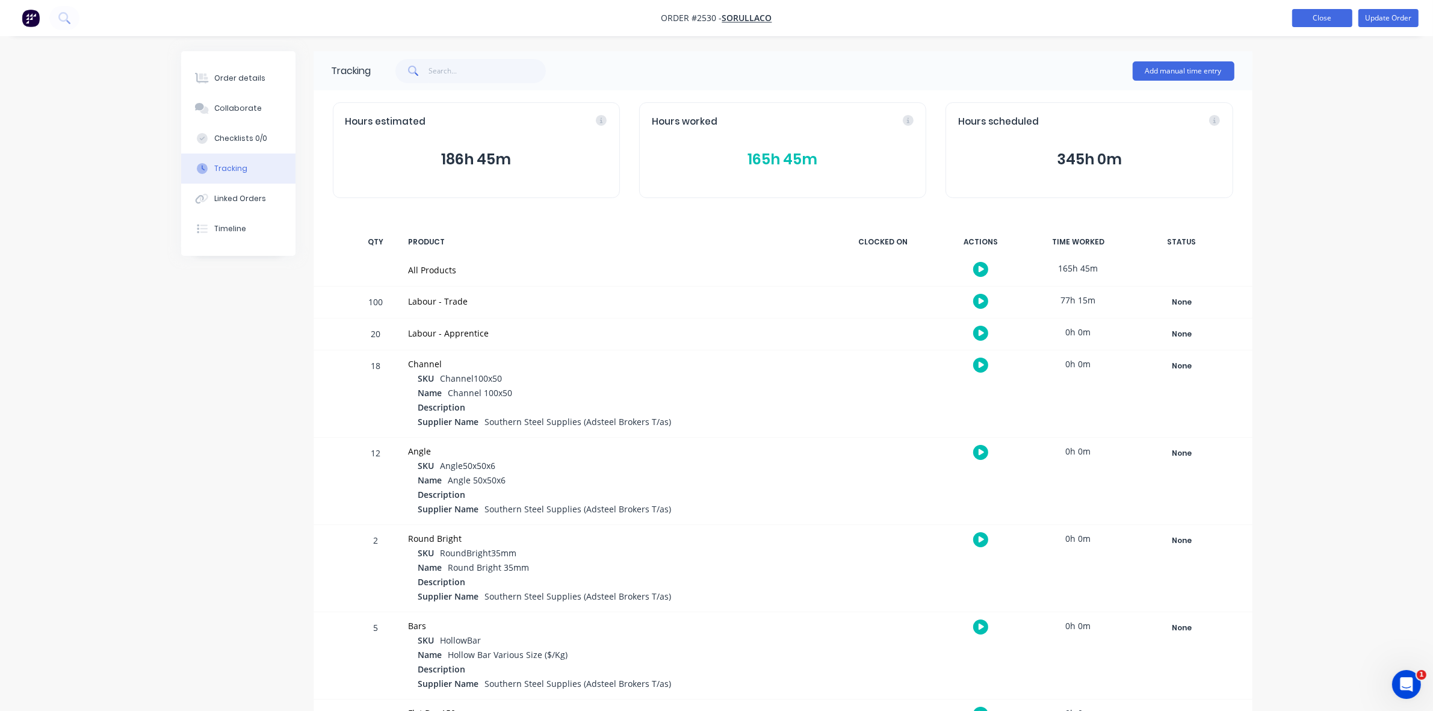
click at [1306, 20] on button "Close" at bounding box center [1322, 18] width 60 height 18
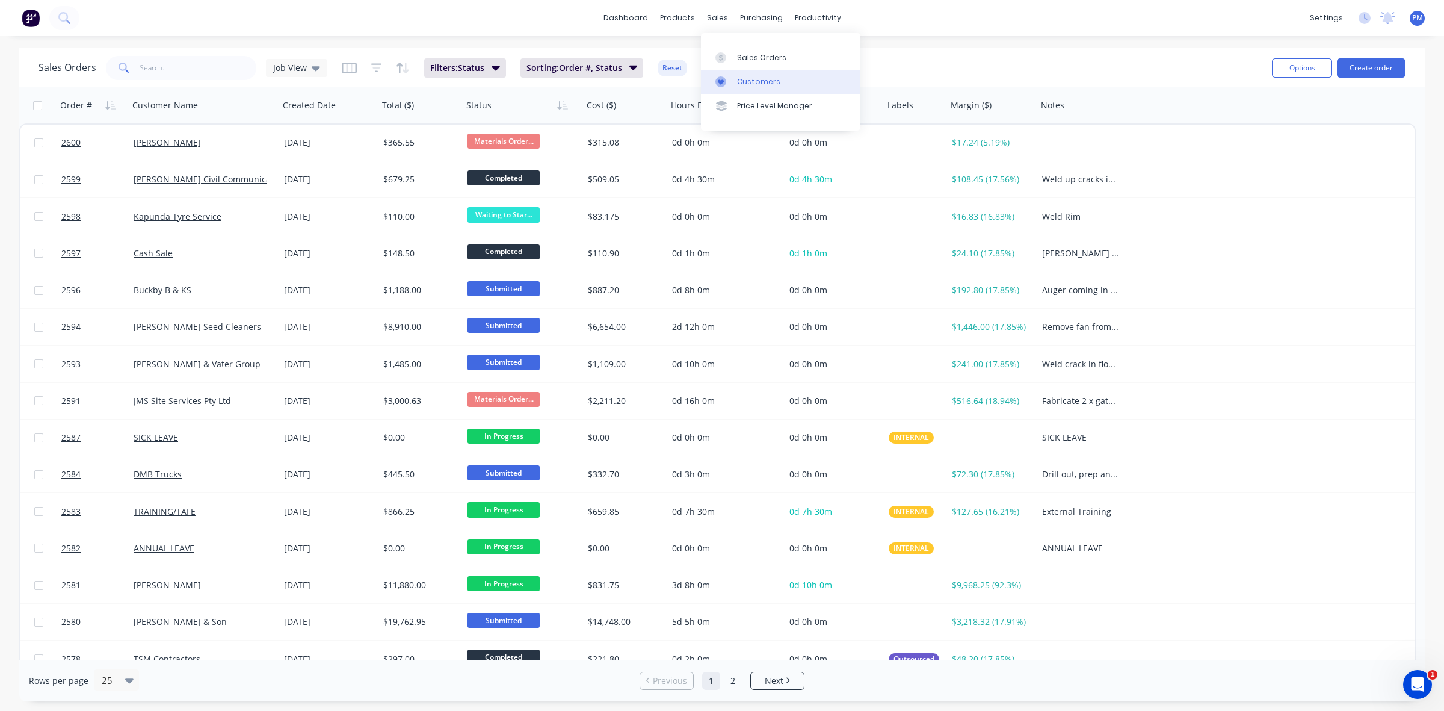
click at [744, 83] on div "Customers" at bounding box center [758, 81] width 43 height 11
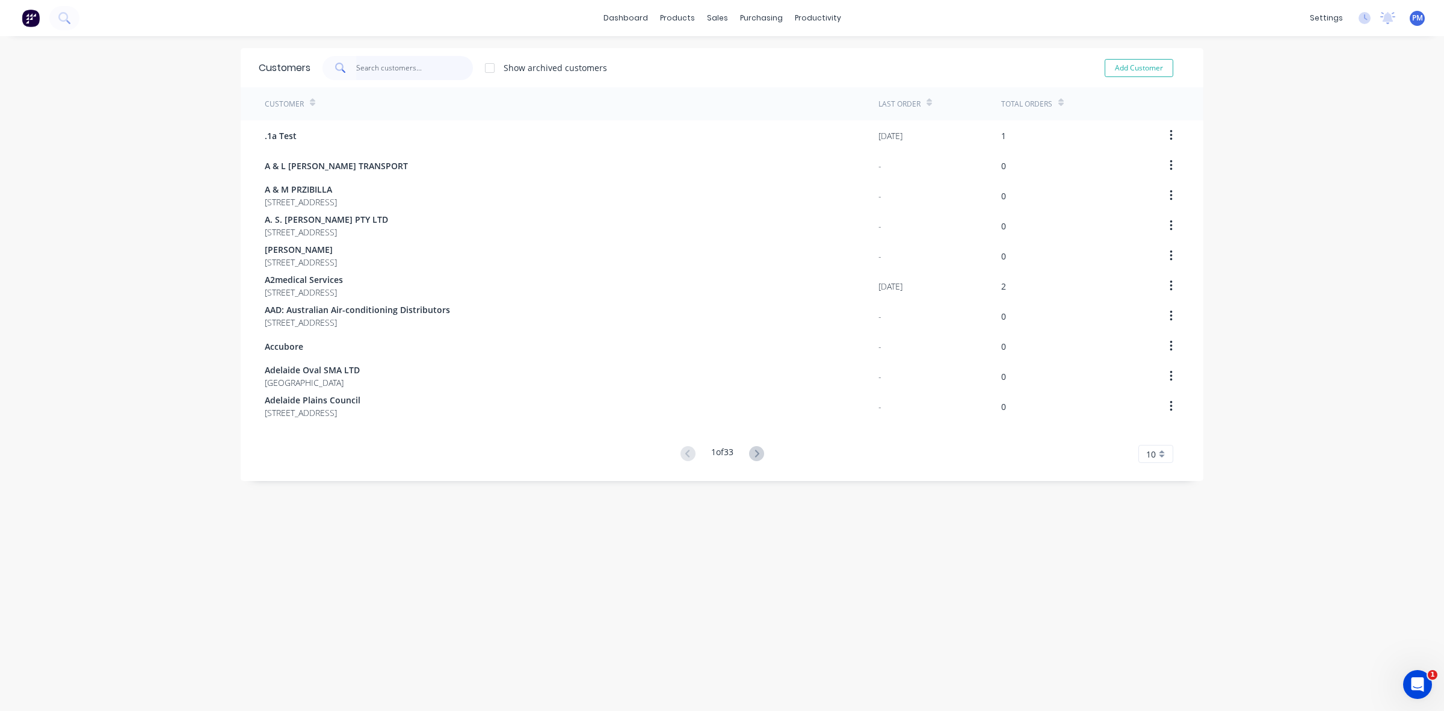
click at [374, 70] on input "text" at bounding box center [414, 68] width 117 height 24
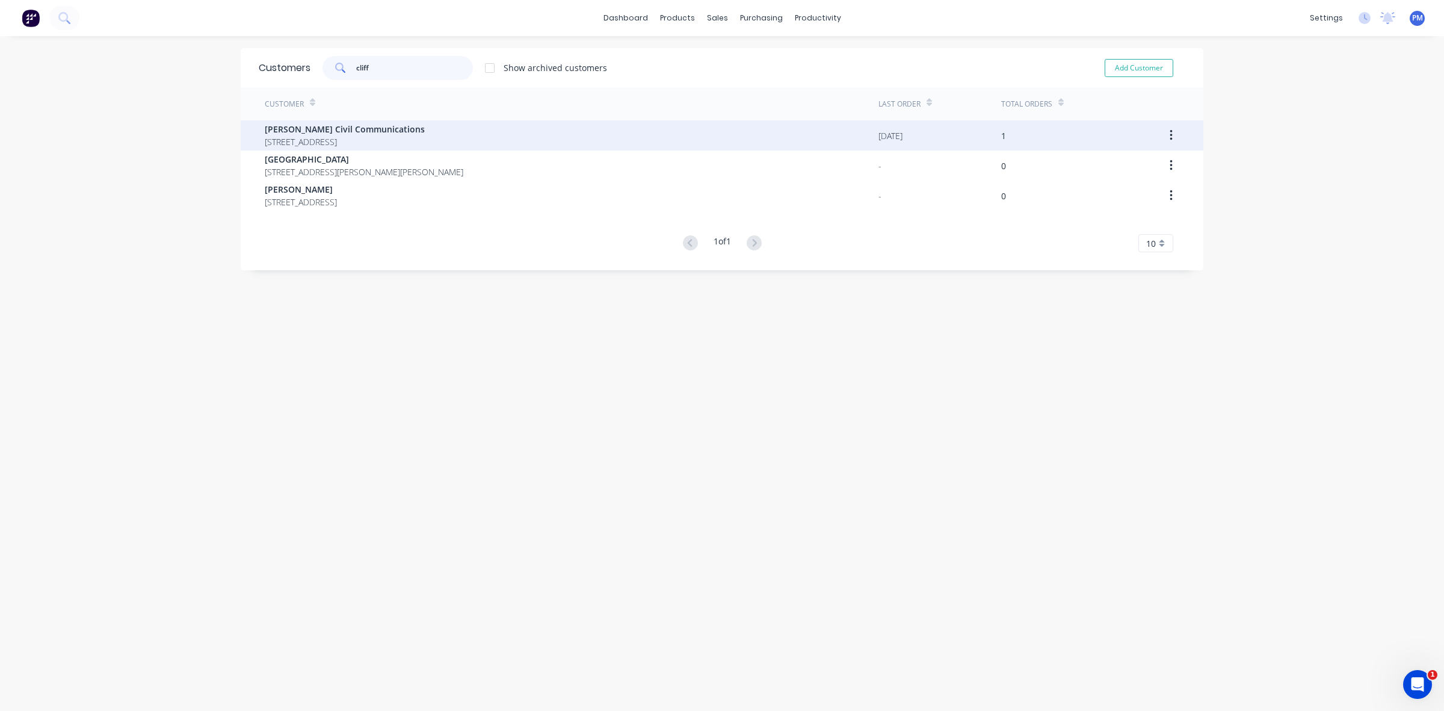
type input "cliff"
click at [350, 127] on span "[PERSON_NAME] Civil Communications" at bounding box center [345, 129] width 160 height 13
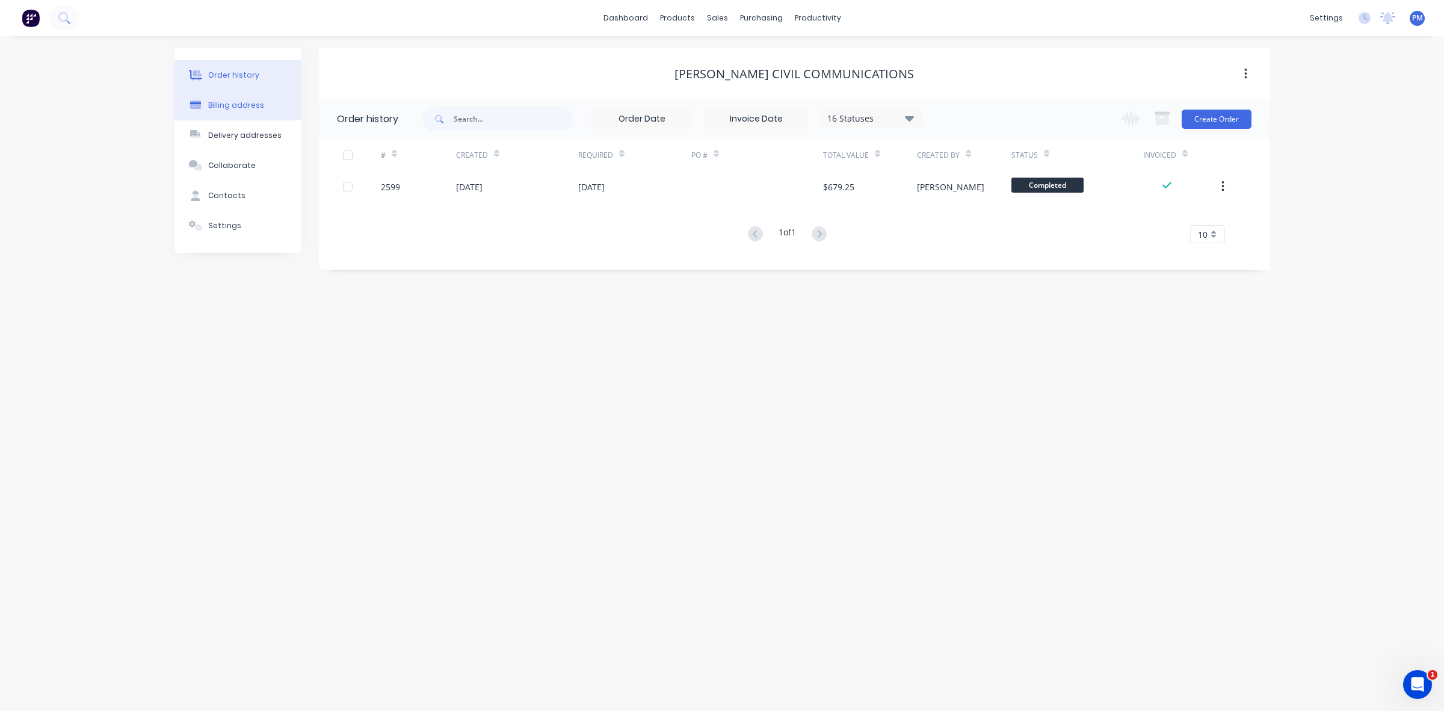
click at [235, 106] on div "Billing address" at bounding box center [236, 105] width 56 height 11
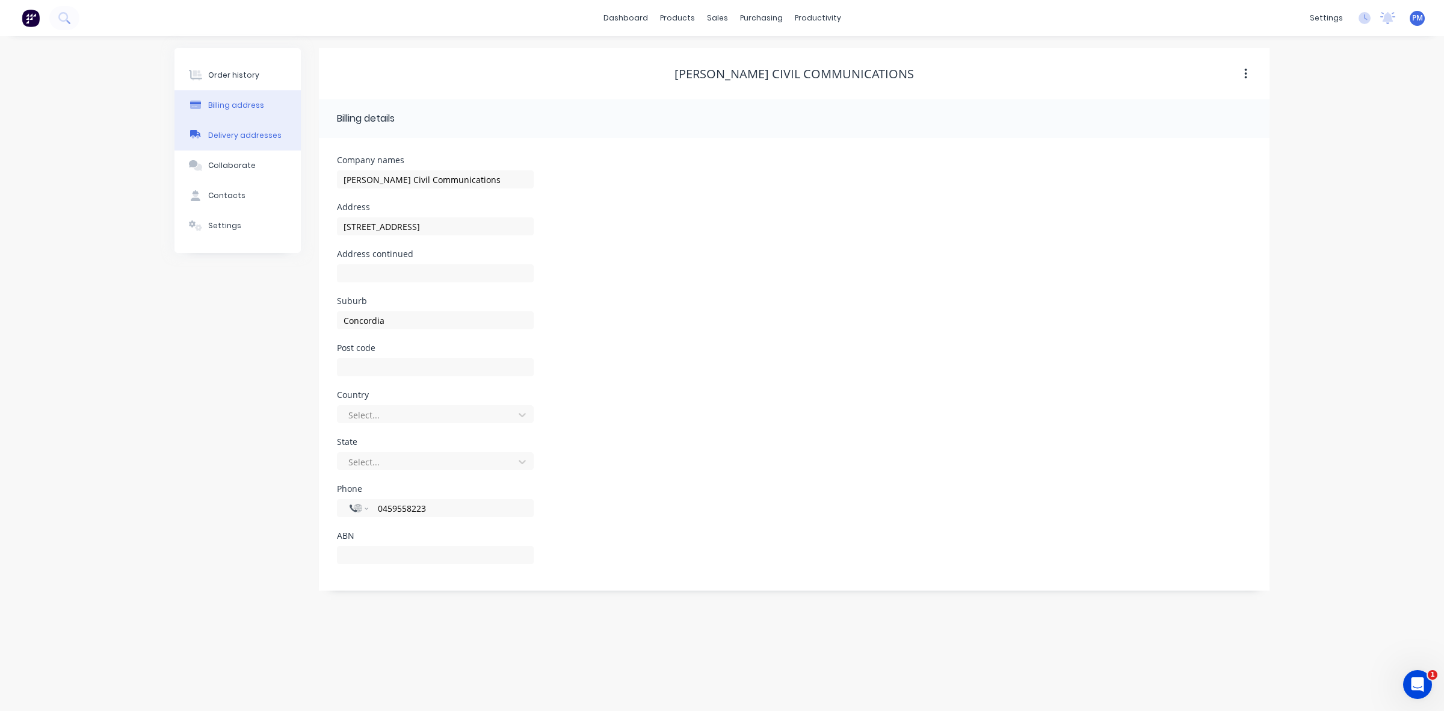
click at [232, 128] on button "Delivery addresses" at bounding box center [238, 135] width 126 height 30
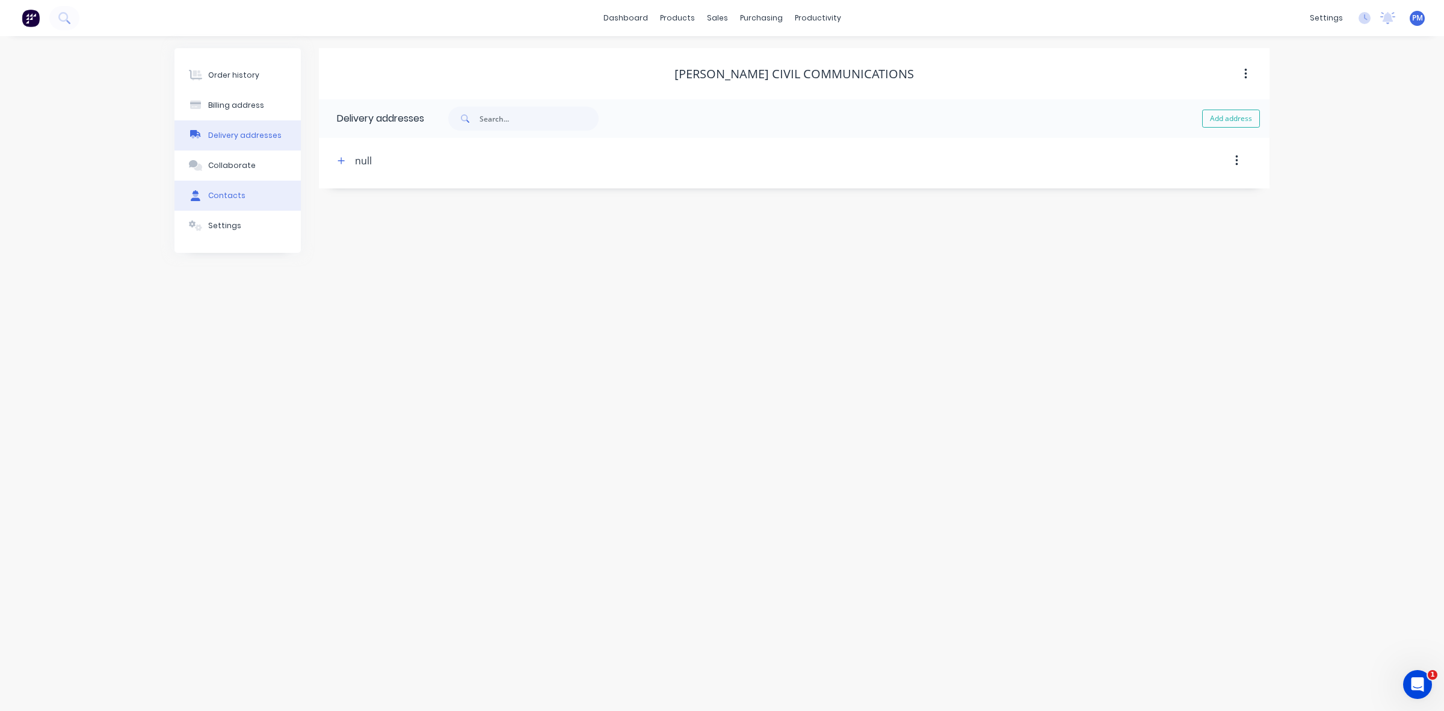
click at [231, 190] on div "Contacts" at bounding box center [226, 195] width 37 height 11
click at [331, 158] on icon "button" at bounding box center [332, 160] width 7 height 8
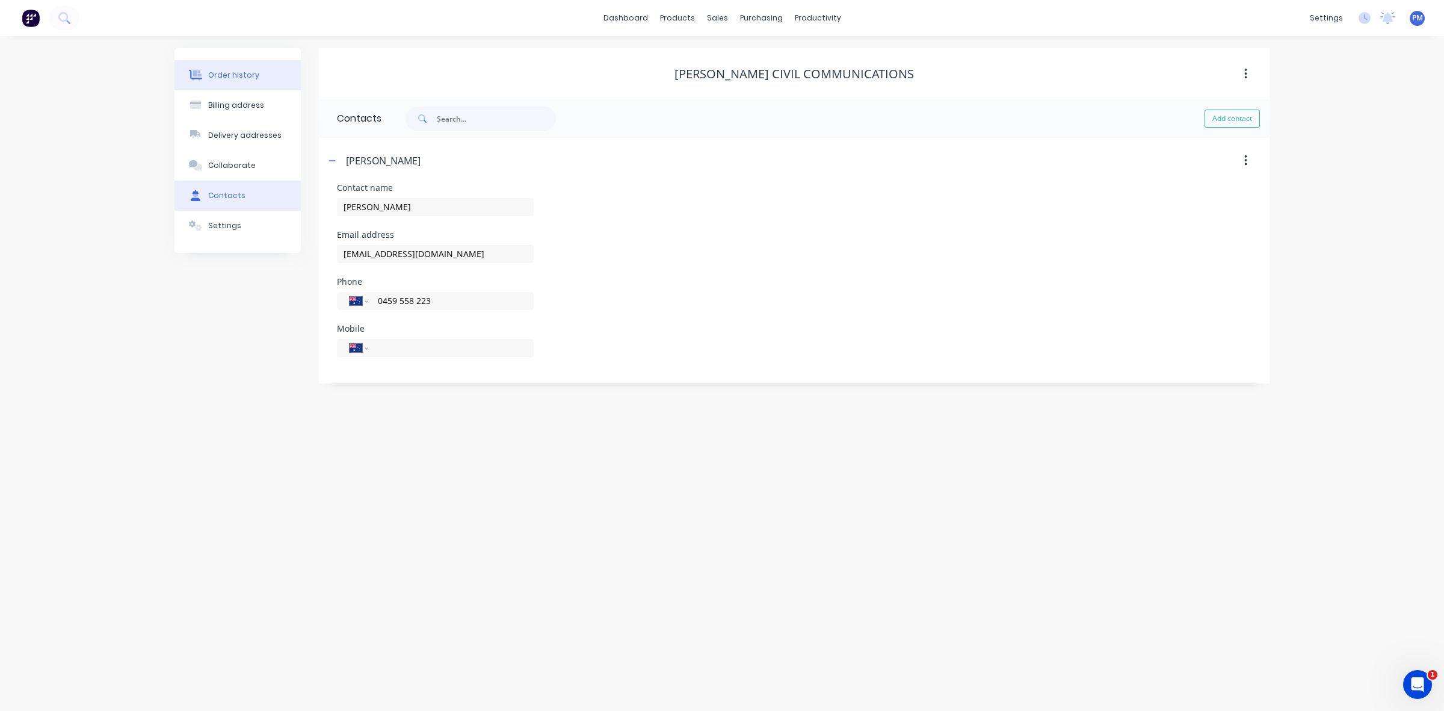
click at [274, 76] on button "Order history" at bounding box center [238, 75] width 126 height 30
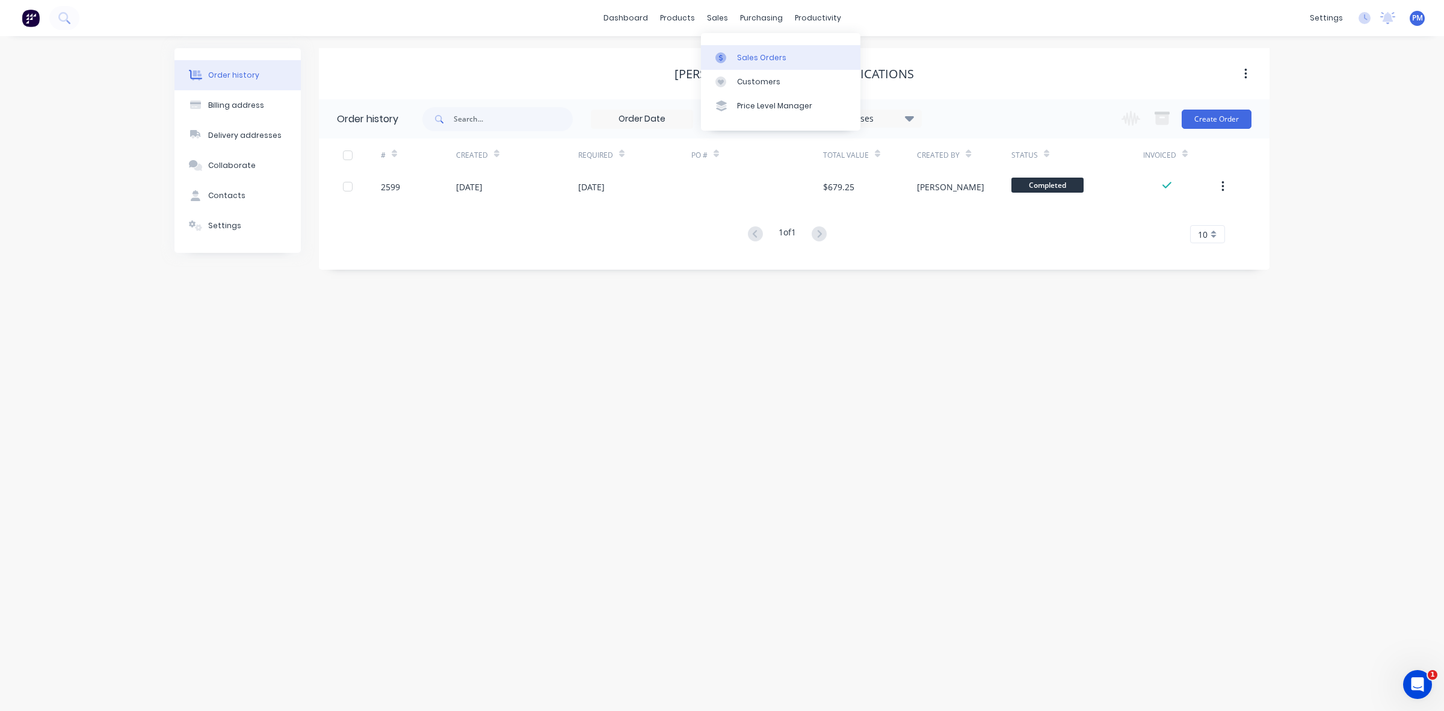
click at [741, 55] on div "Sales Orders" at bounding box center [761, 57] width 49 height 11
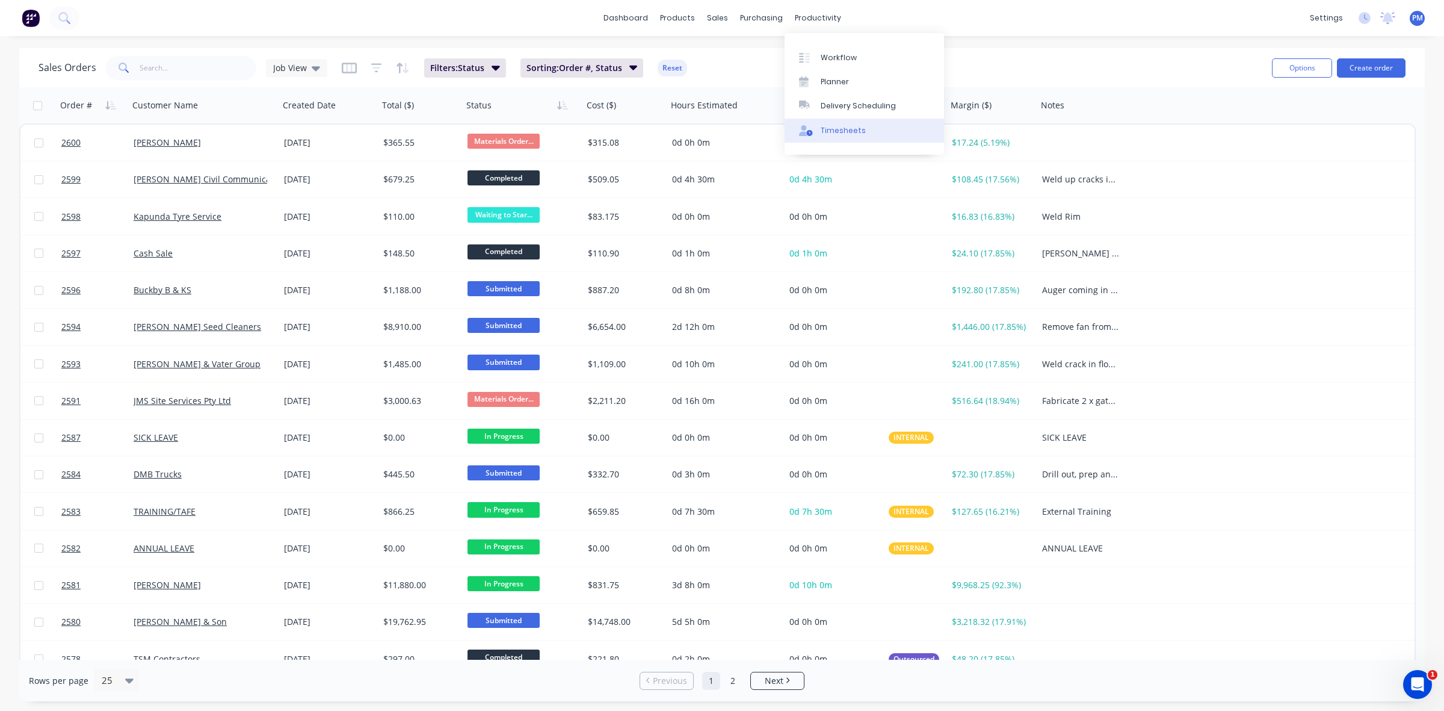
click at [838, 120] on link "Timesheets" at bounding box center [864, 131] width 159 height 24
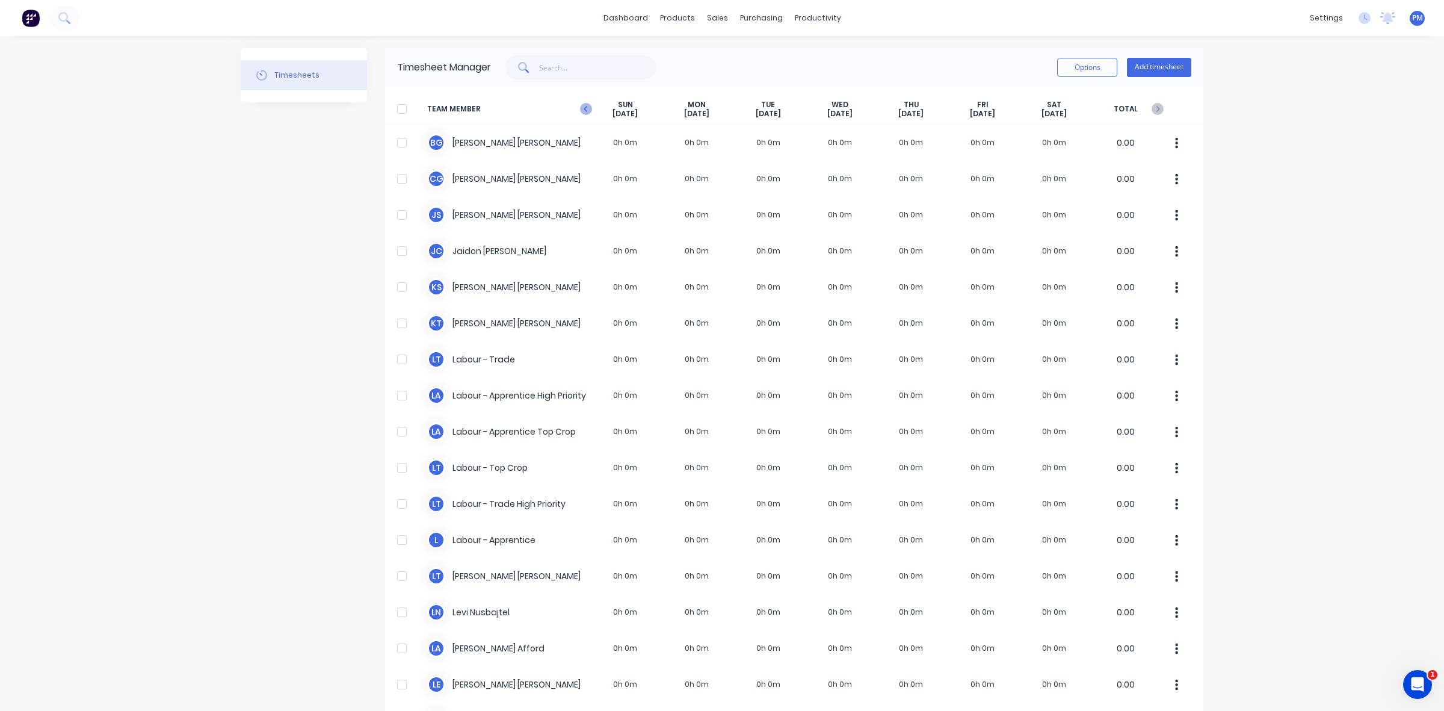
click at [584, 107] on icon at bounding box center [586, 109] width 4 height 6
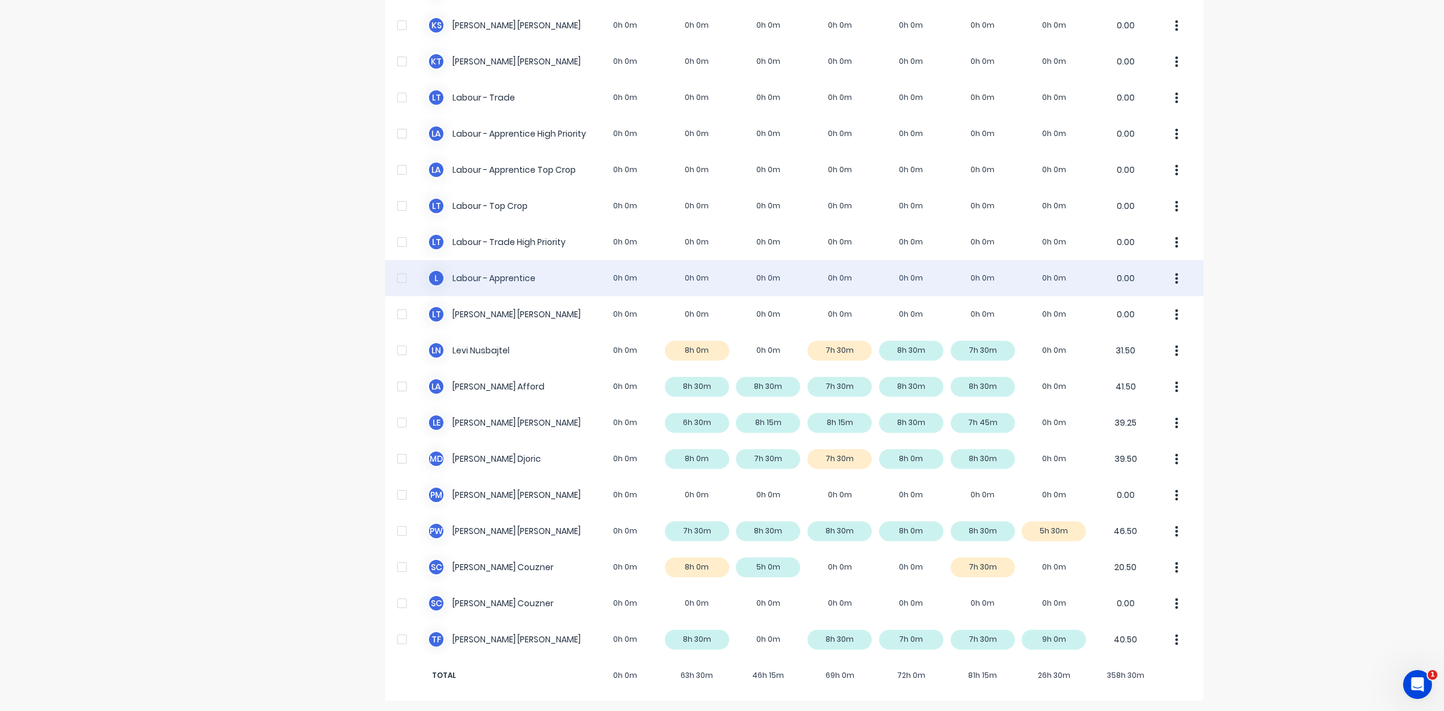
scroll to position [264, 0]
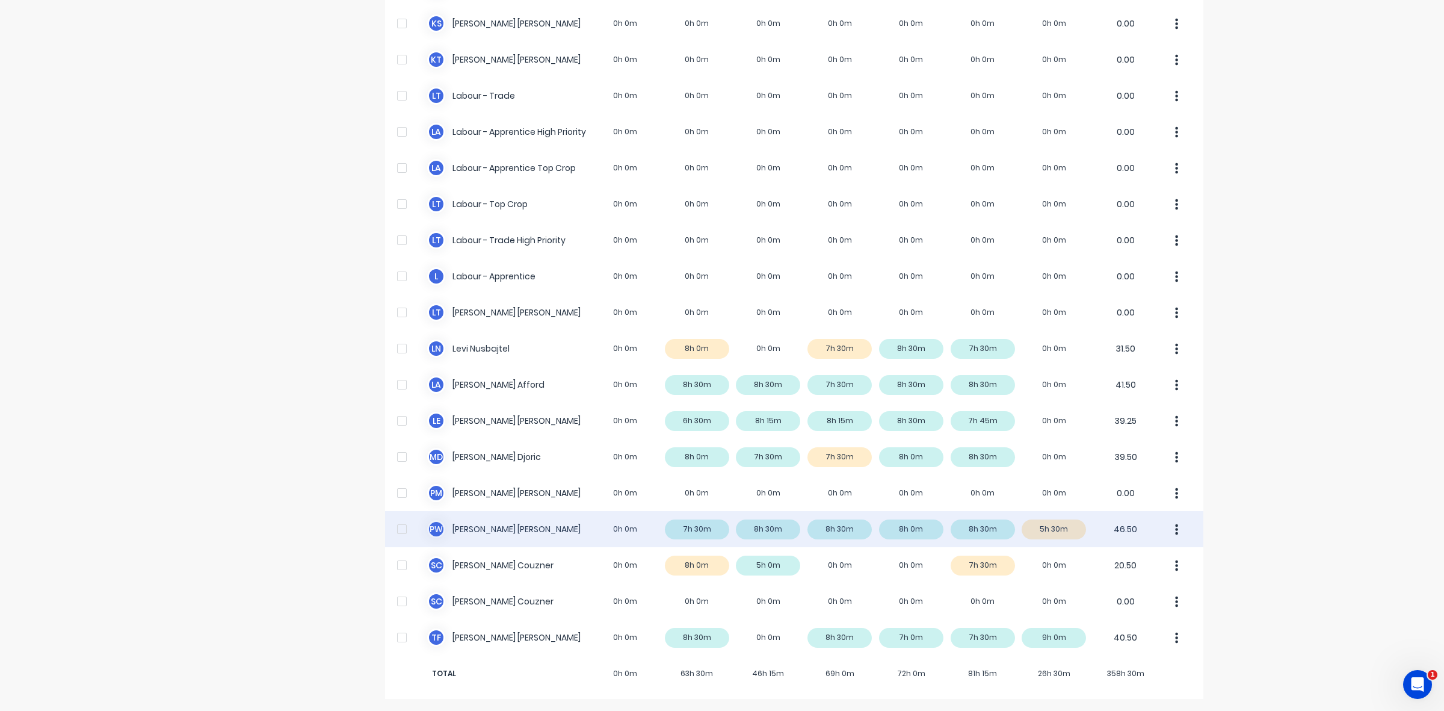
click at [1051, 528] on div "P W [PERSON_NAME] 0h 0m 7h 30m 8h 30m 8h 30m 8h 0m 8h 30m 5h 30m 46.50" at bounding box center [794, 529] width 818 height 36
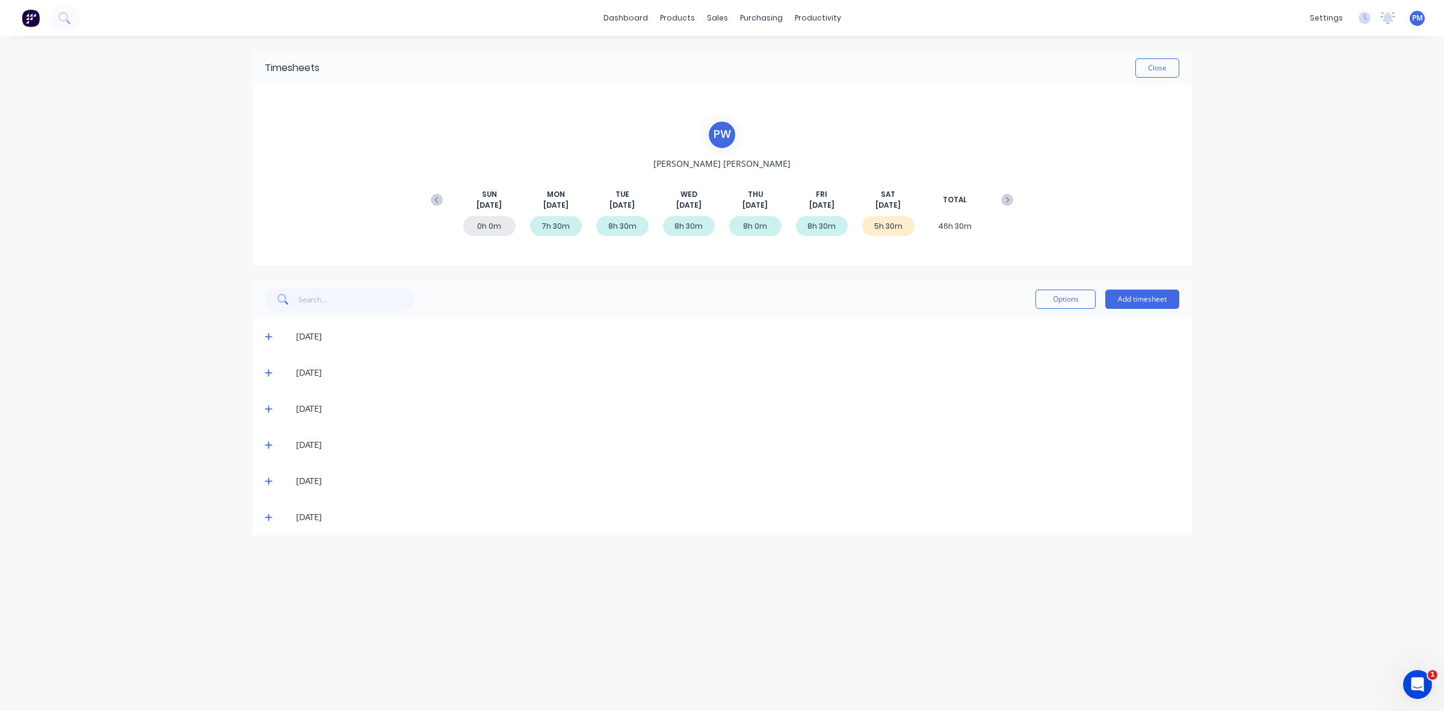
click at [265, 516] on icon at bounding box center [269, 517] width 8 height 8
click at [268, 518] on icon at bounding box center [269, 517] width 8 height 8
click at [1159, 75] on button "Close" at bounding box center [1158, 67] width 44 height 19
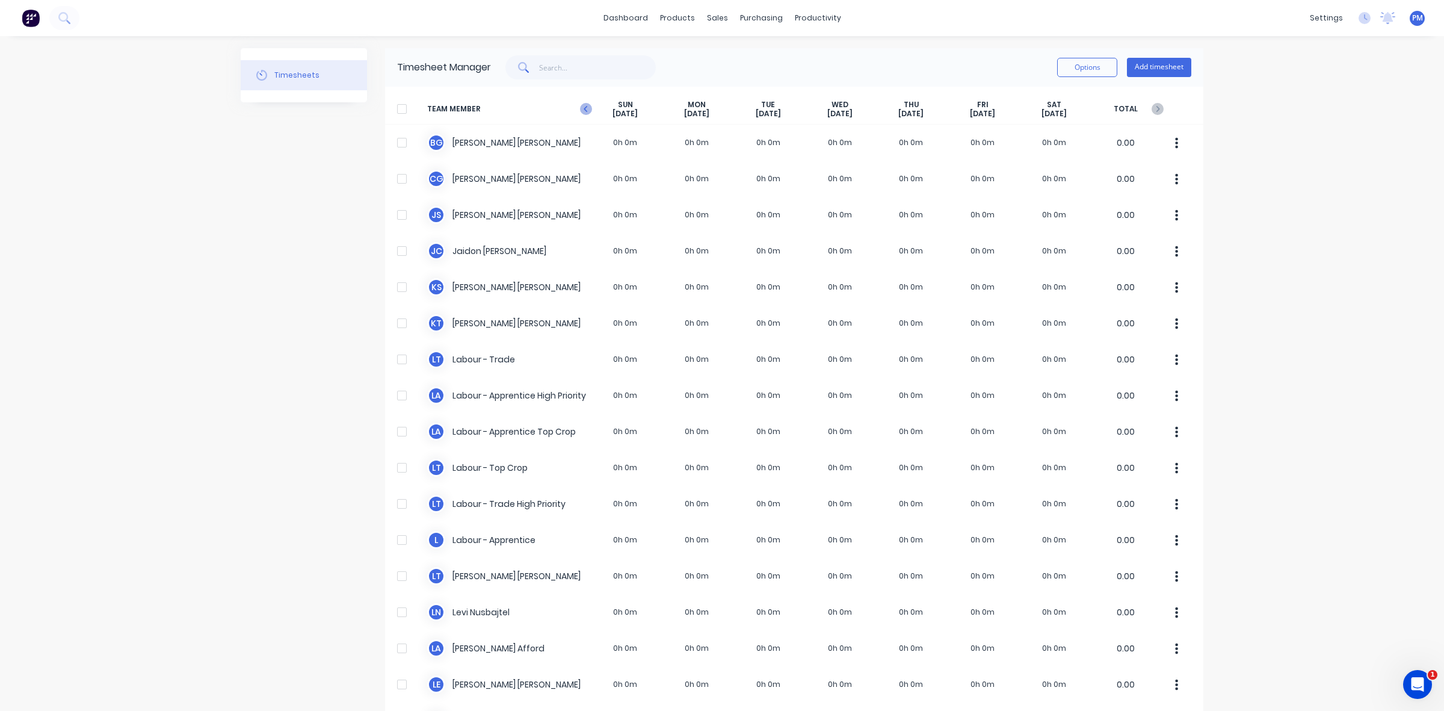
click at [580, 112] on icon at bounding box center [586, 109] width 12 height 12
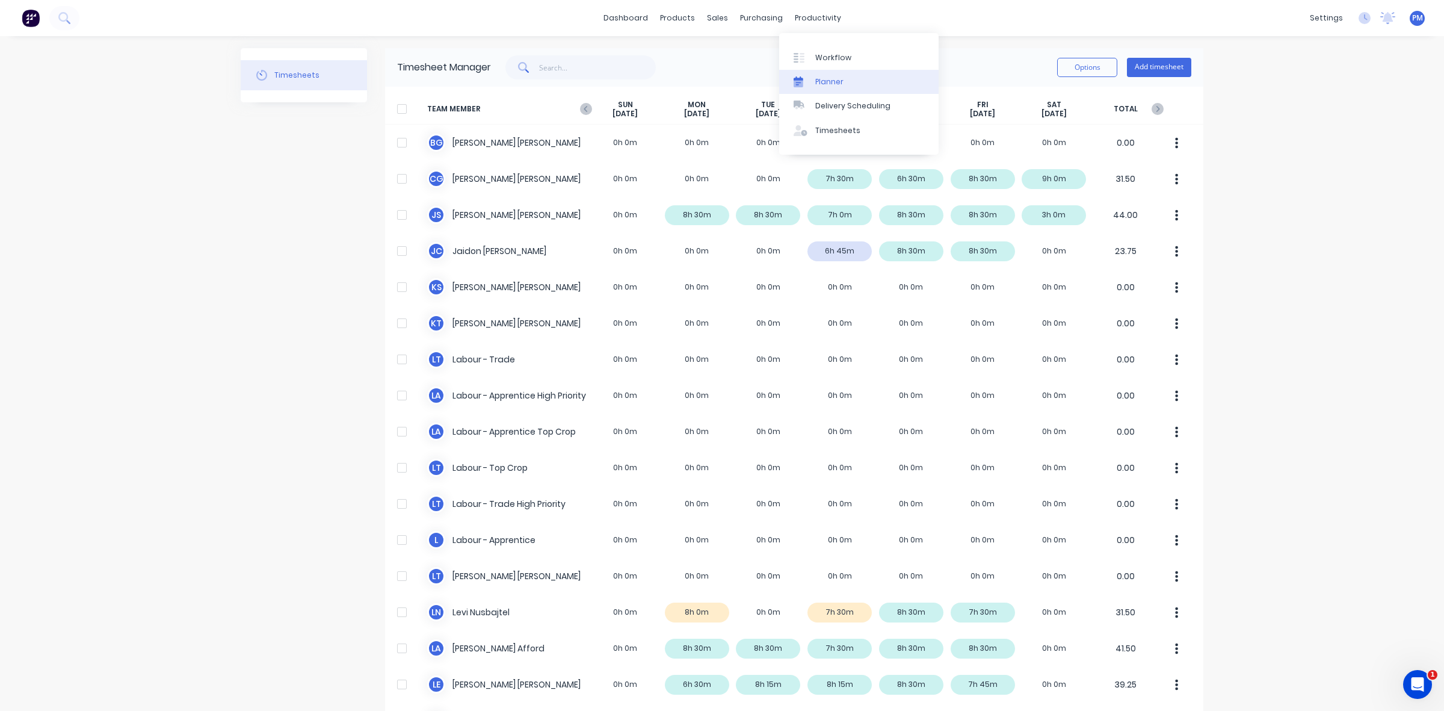
click at [828, 76] on div "Planner" at bounding box center [829, 81] width 28 height 11
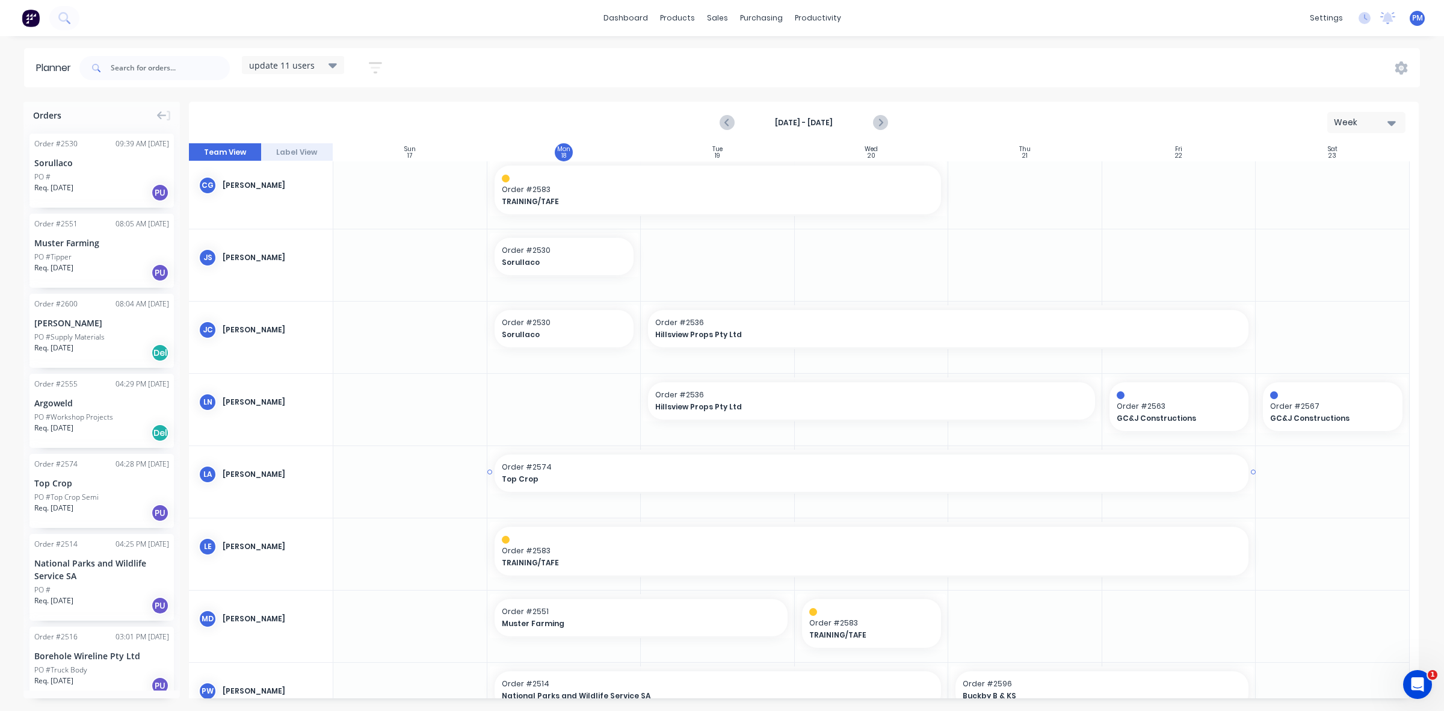
scroll to position [75, 0]
click at [743, 56] on div "Sales Orders" at bounding box center [761, 57] width 49 height 11
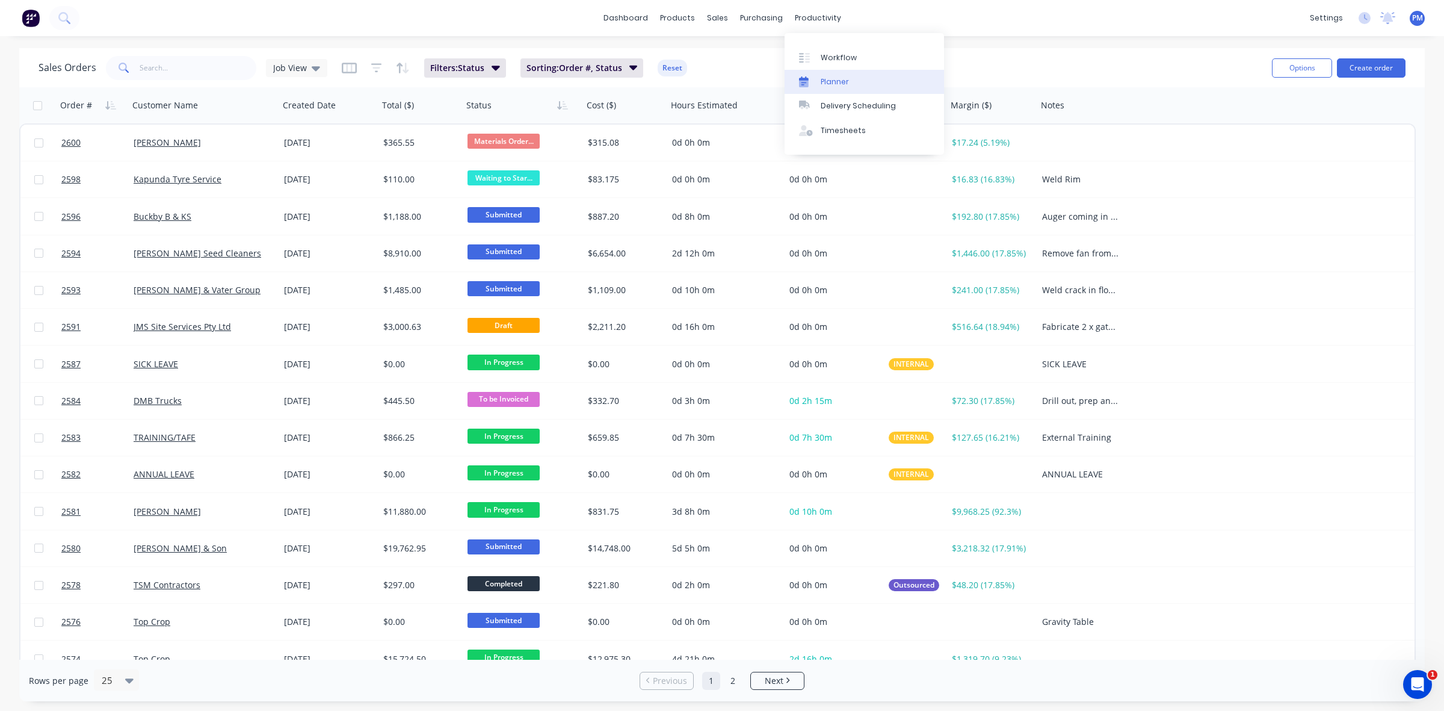
click at [837, 83] on div "Planner" at bounding box center [835, 81] width 28 height 11
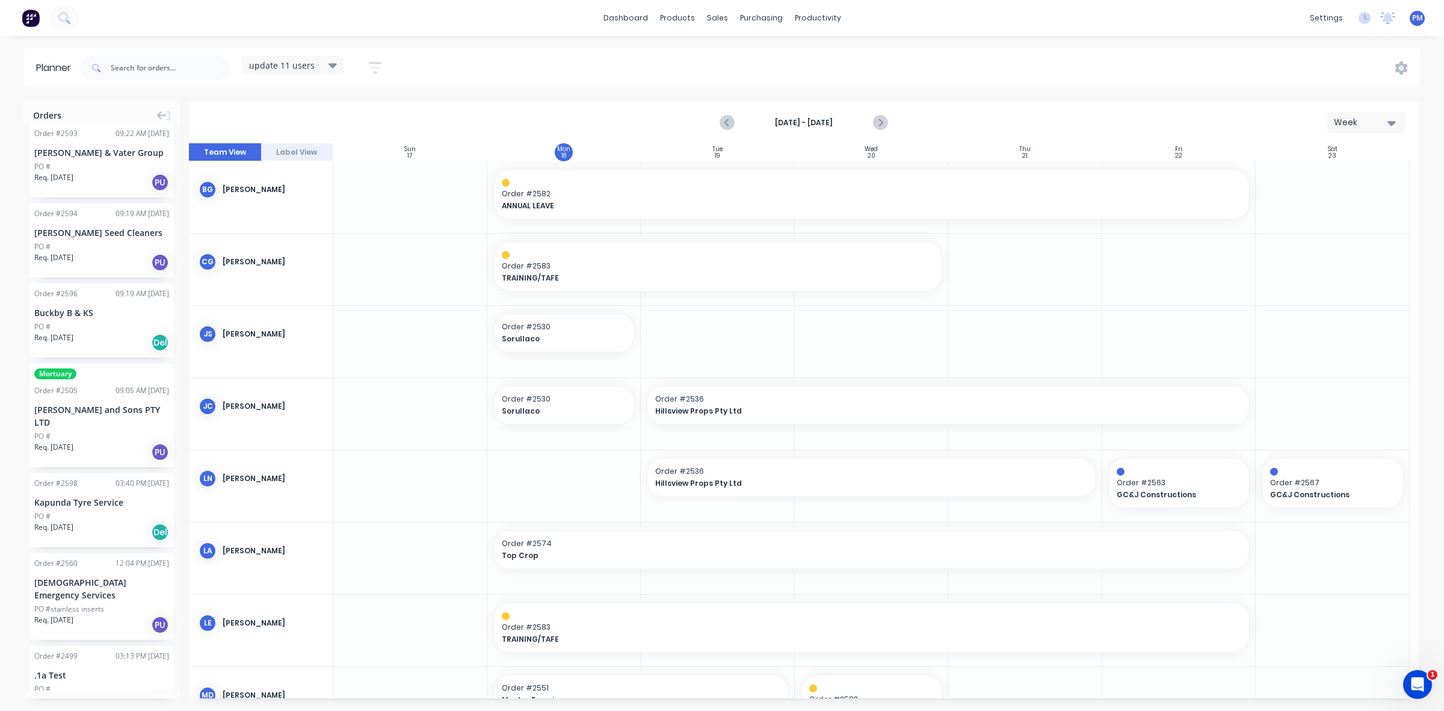
scroll to position [978, 0]
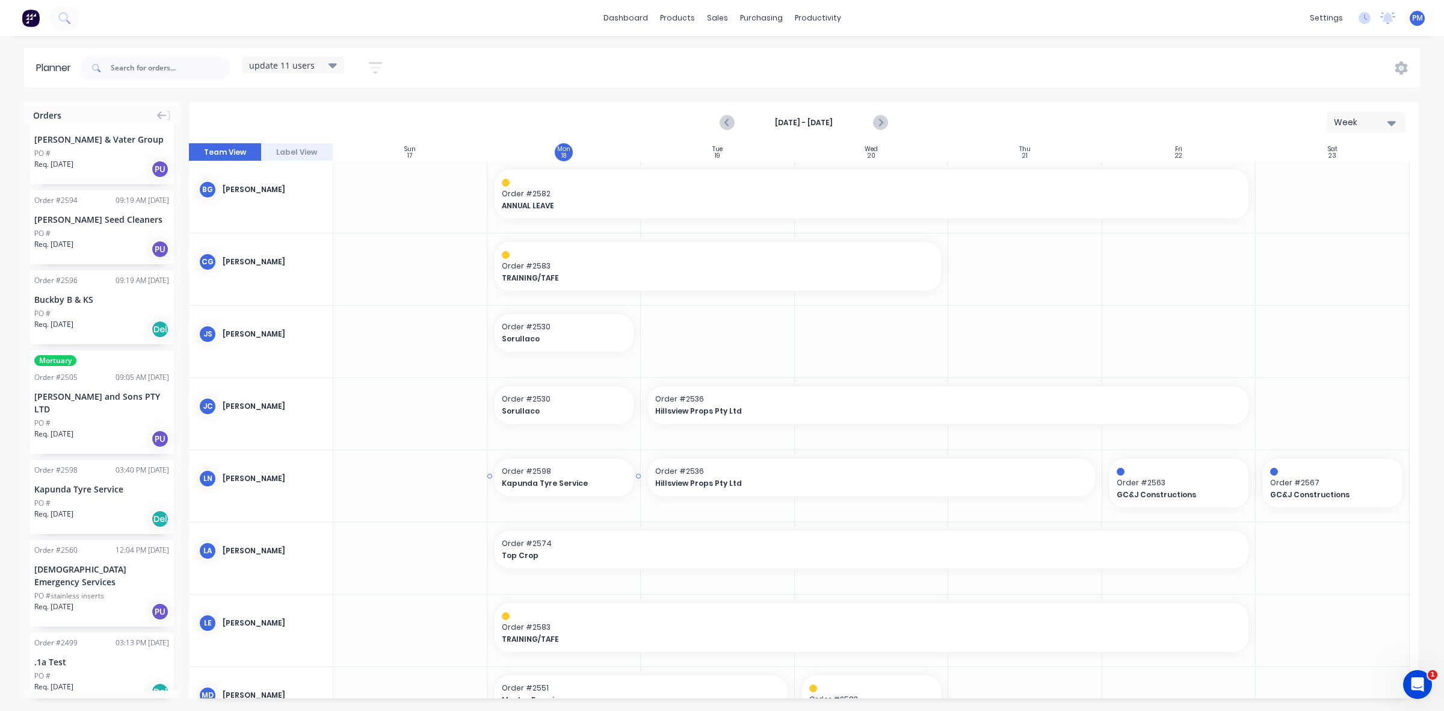
drag, startPoint x: 57, startPoint y: 471, endPoint x: 521, endPoint y: 465, distance: 464.0
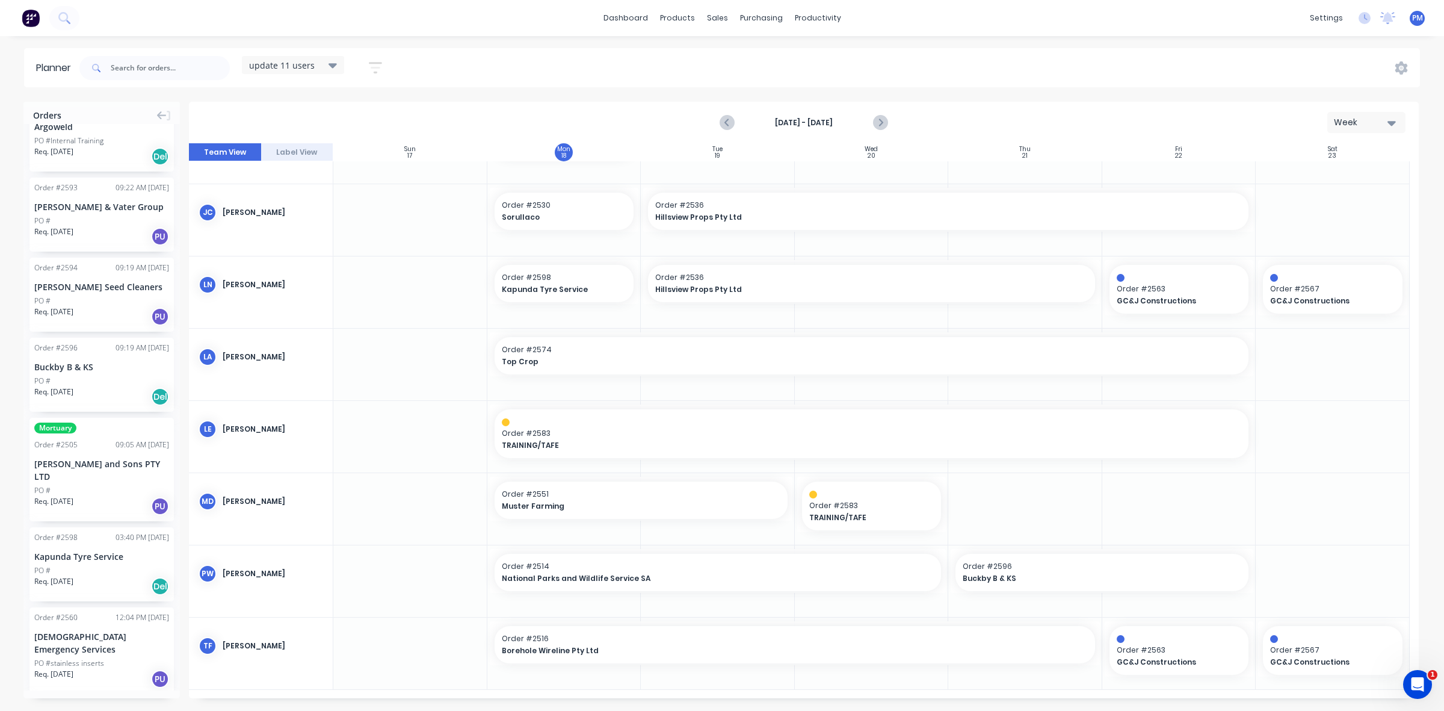
scroll to position [828, 0]
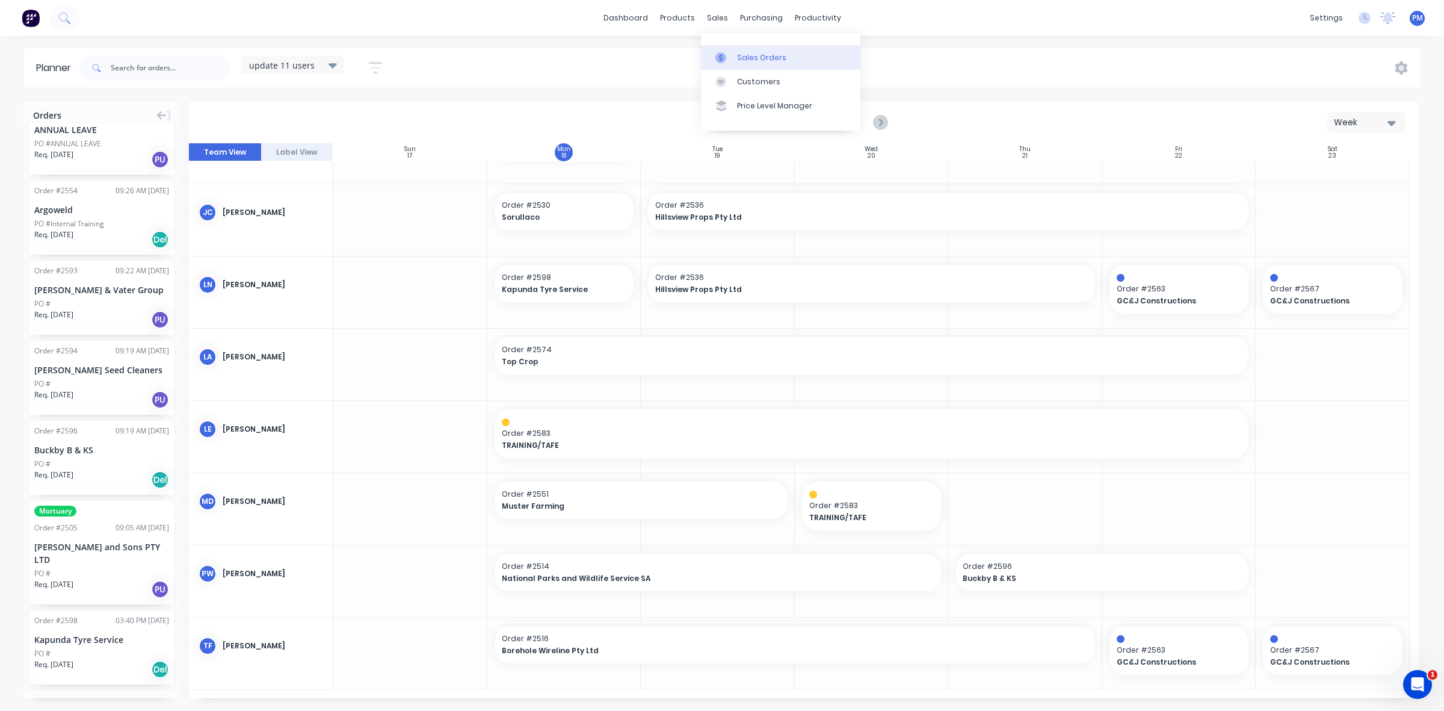
click at [744, 55] on div "Sales Orders" at bounding box center [761, 57] width 49 height 11
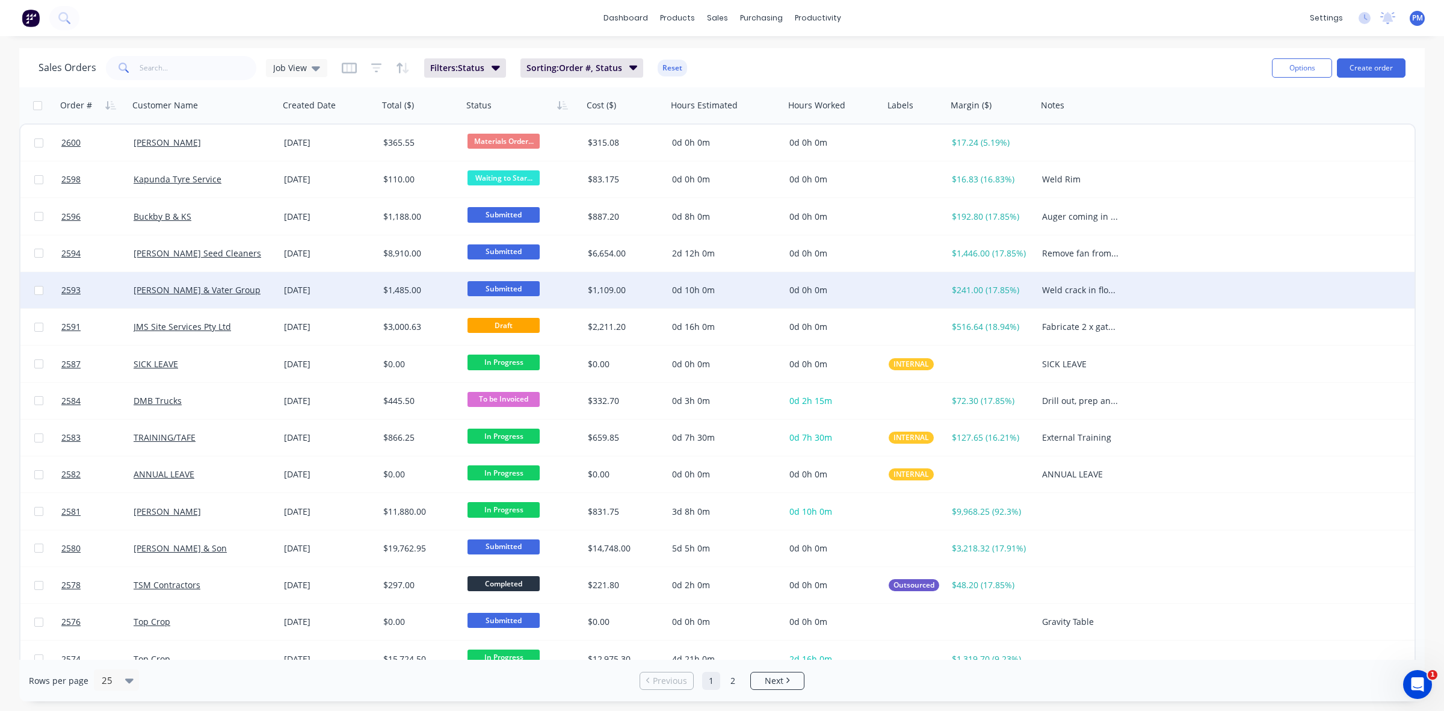
click at [252, 289] on div "[PERSON_NAME] & Vater Group" at bounding box center [201, 290] width 134 height 12
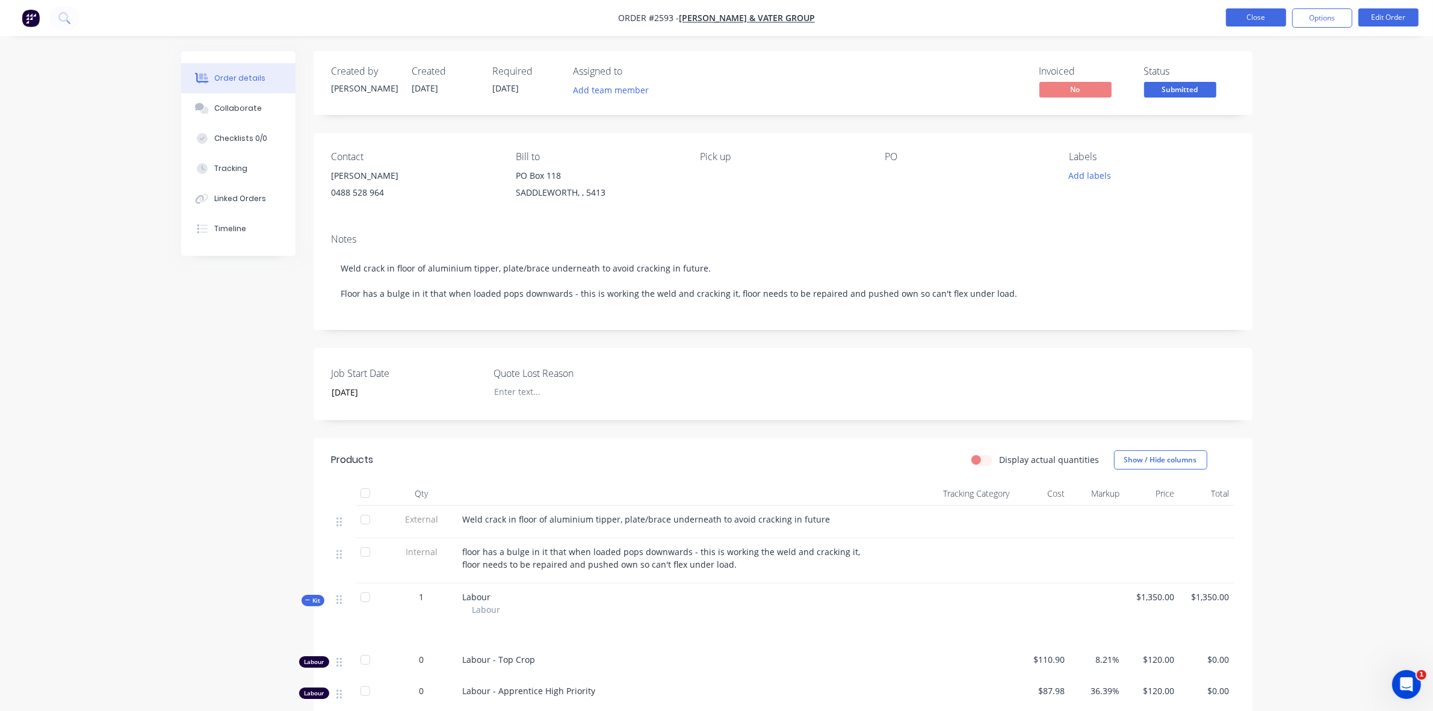
click at [1251, 19] on button "Close" at bounding box center [1256, 17] width 60 height 18
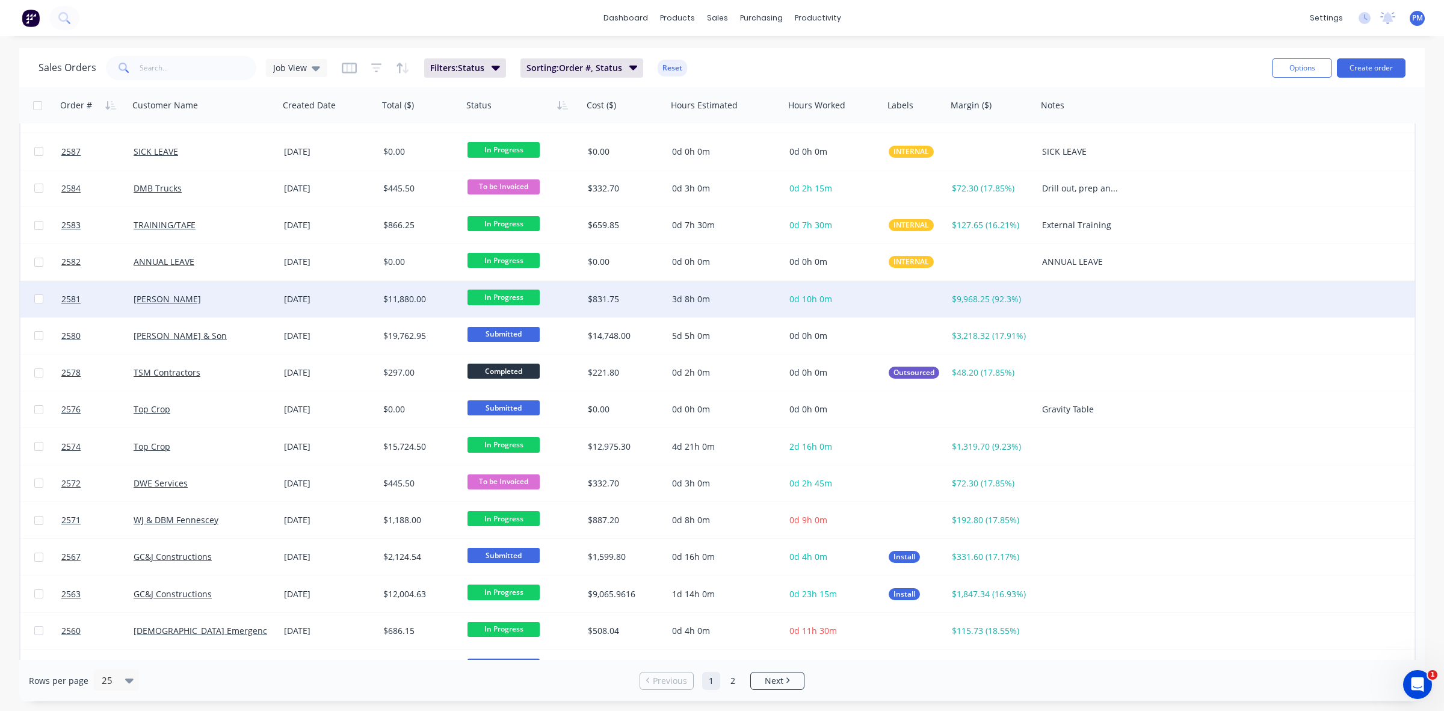
scroll to position [226, 0]
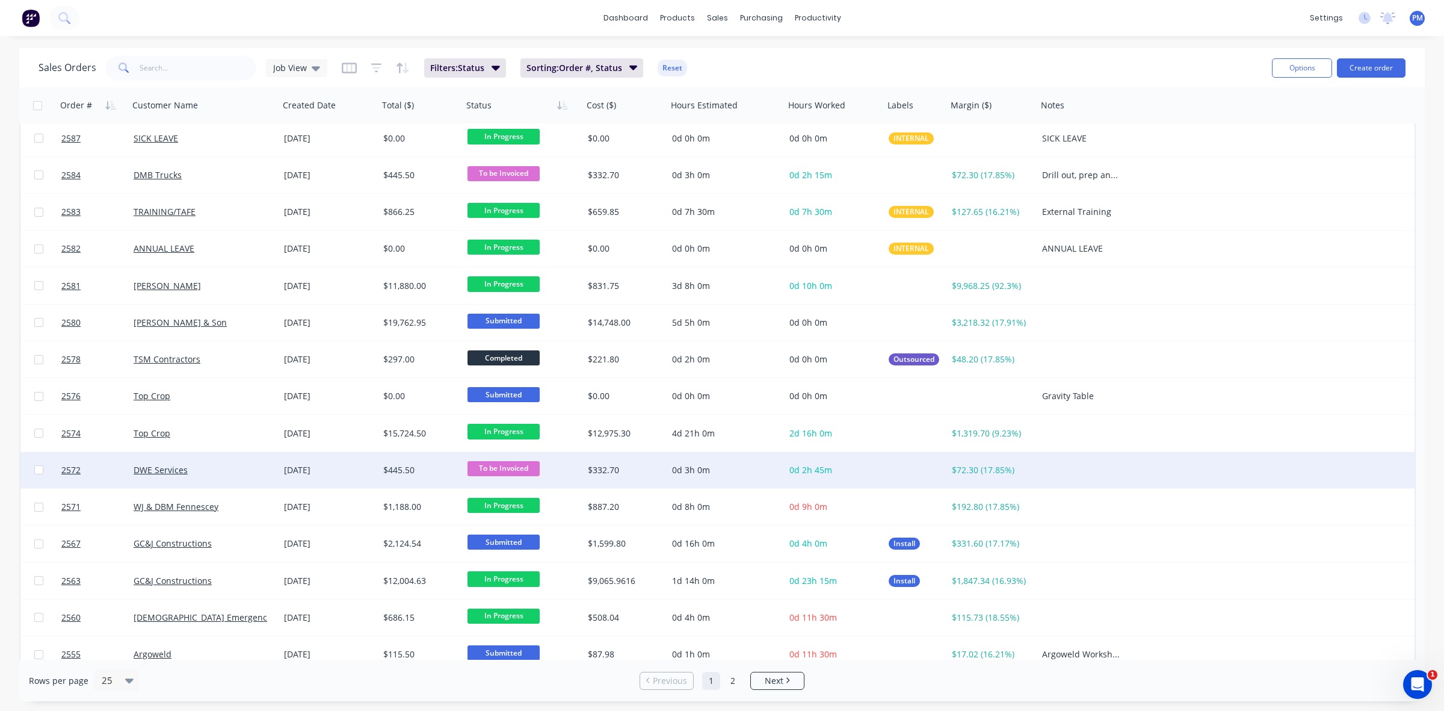
click at [229, 470] on div "DWE Services" at bounding box center [201, 470] width 134 height 12
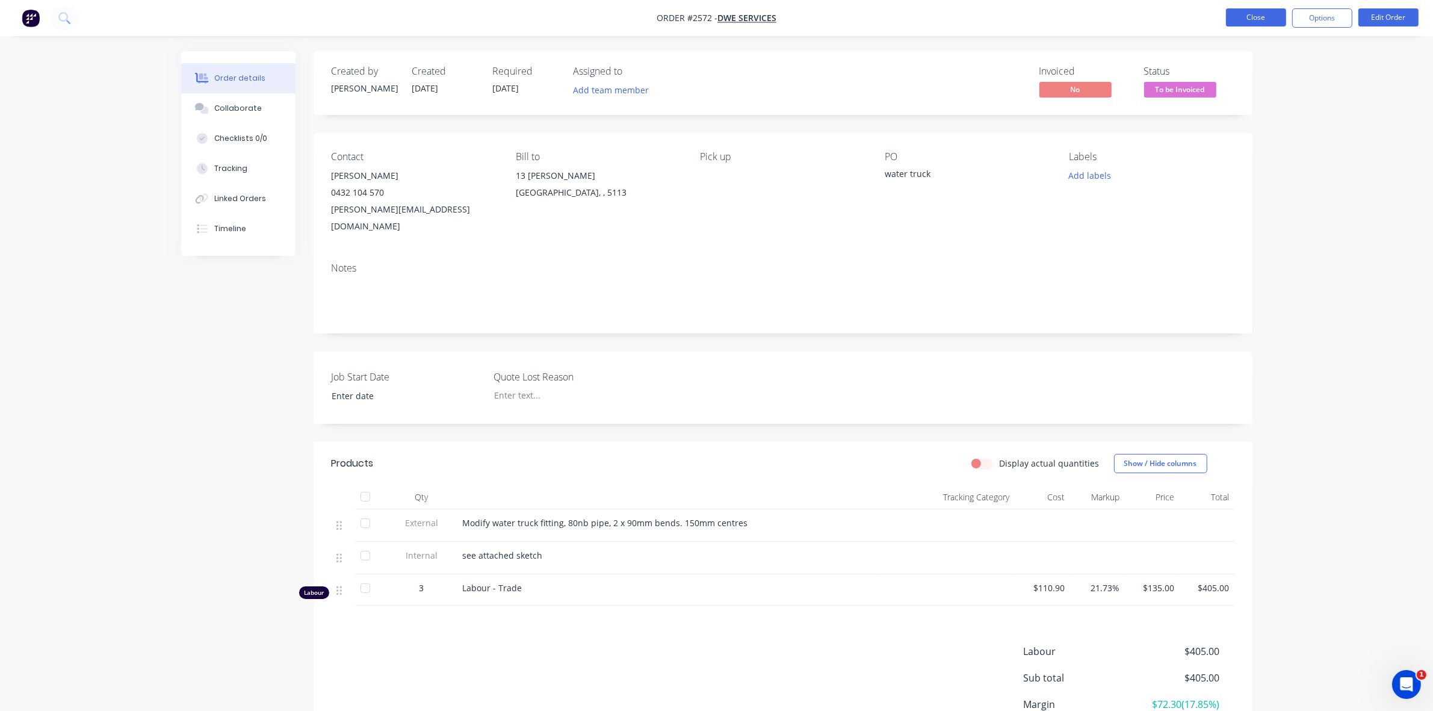
click at [1259, 16] on button "Close" at bounding box center [1256, 17] width 60 height 18
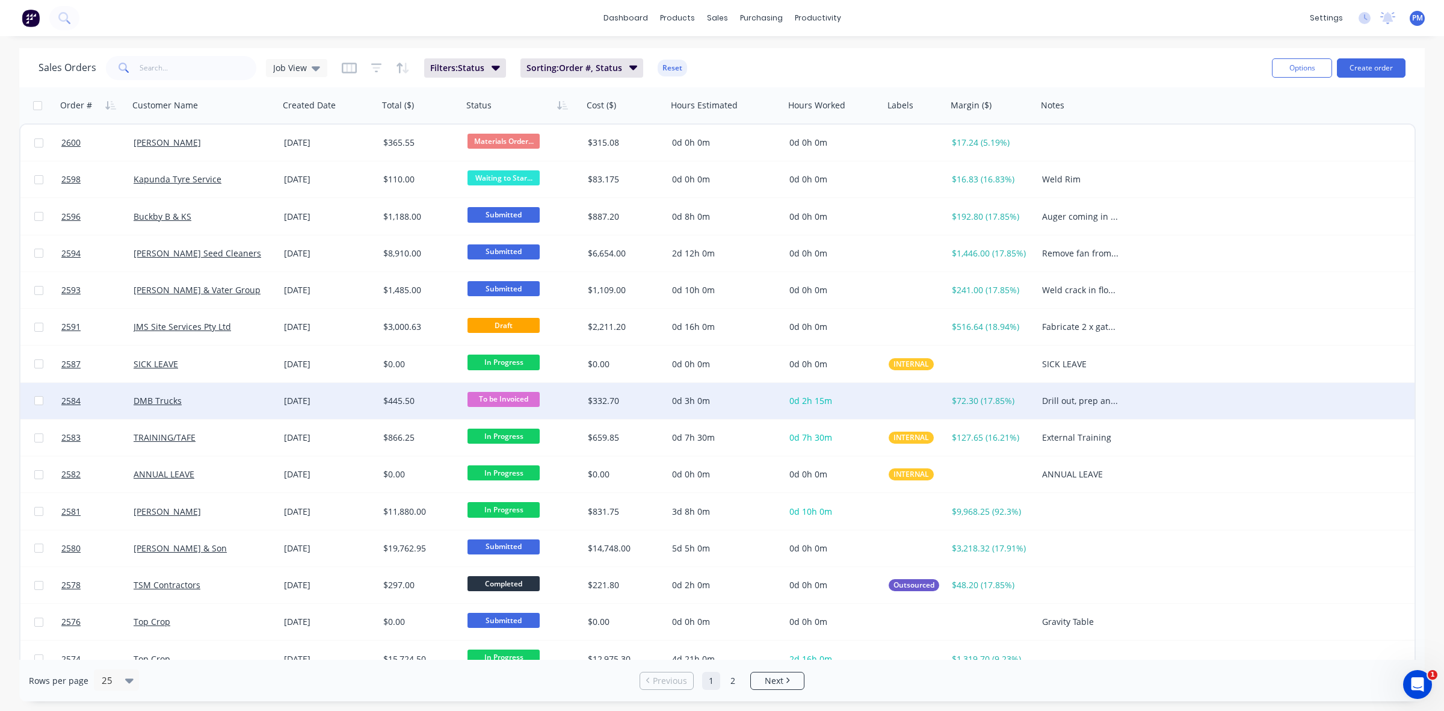
click at [240, 403] on div "DMB Trucks" at bounding box center [201, 401] width 134 height 12
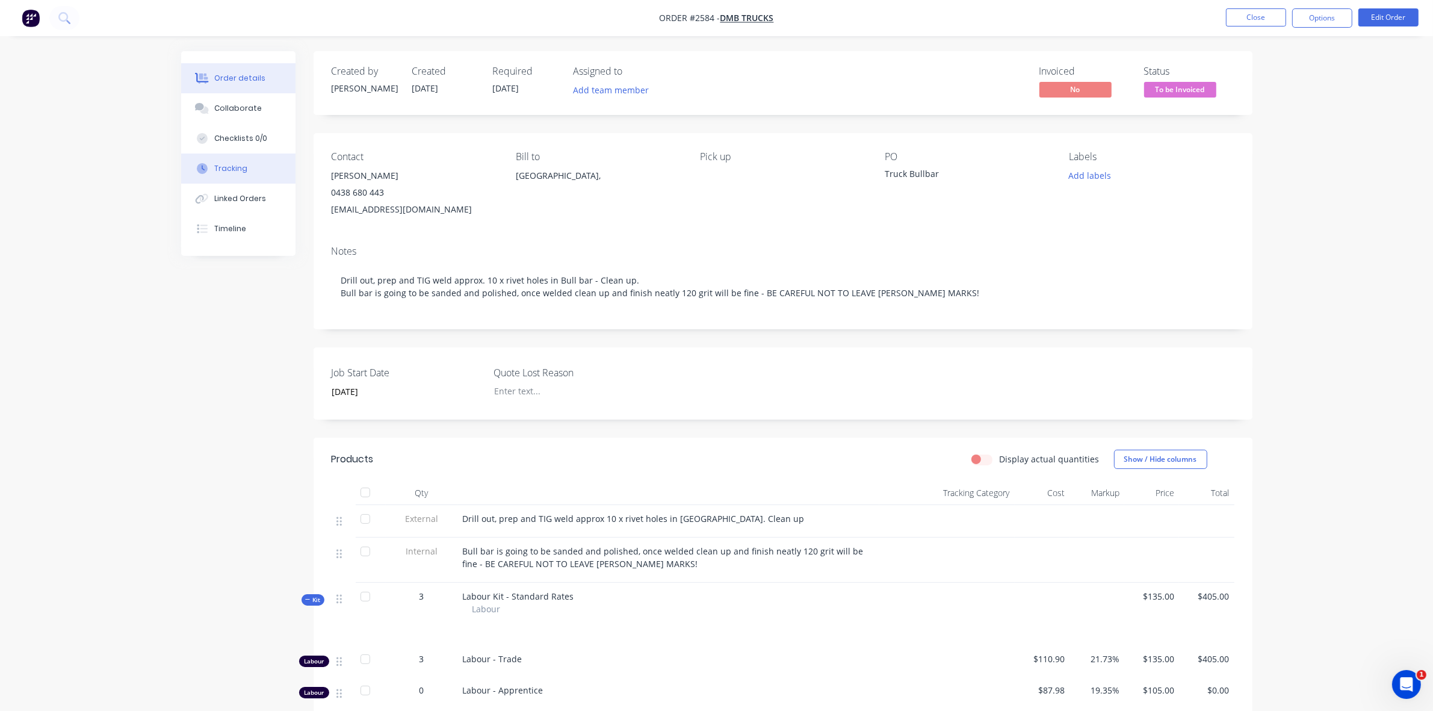
click at [233, 166] on div "Tracking" at bounding box center [230, 168] width 33 height 11
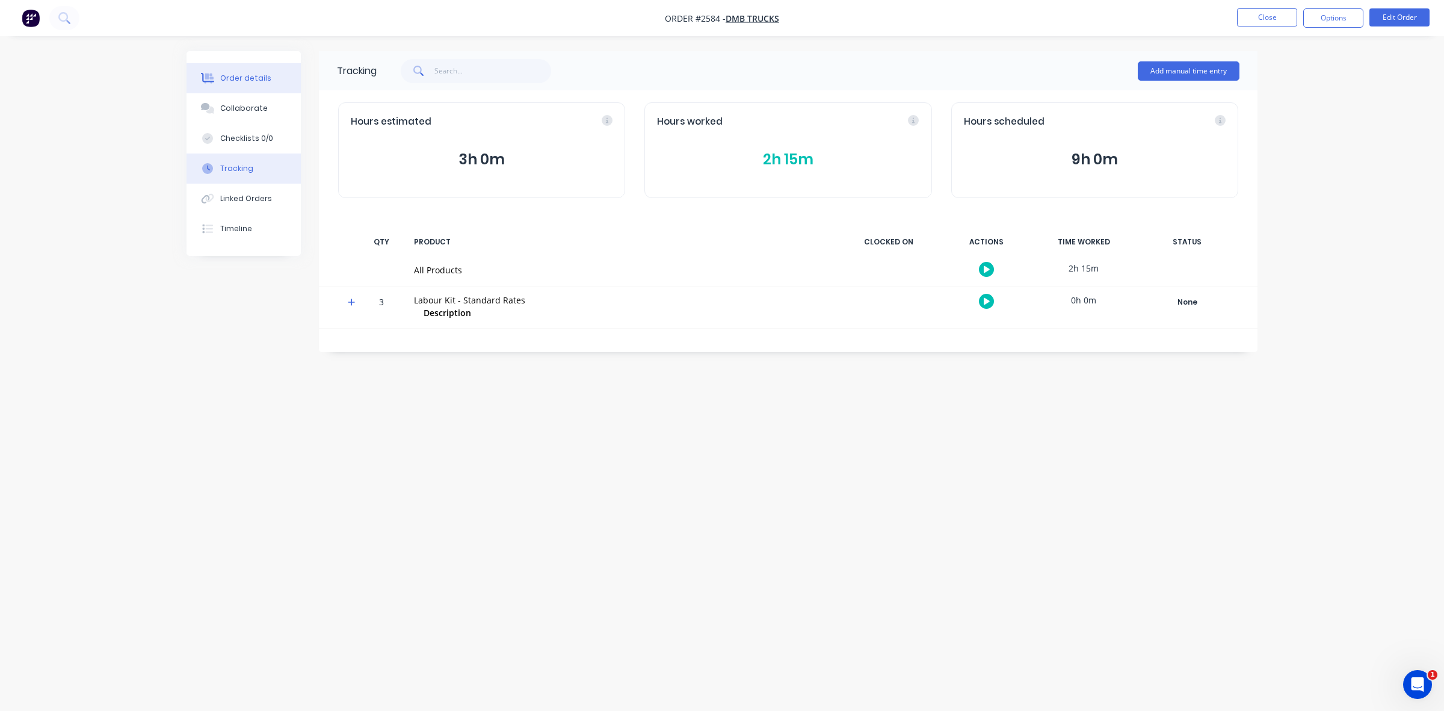
click at [239, 80] on div "Order details" at bounding box center [245, 78] width 51 height 11
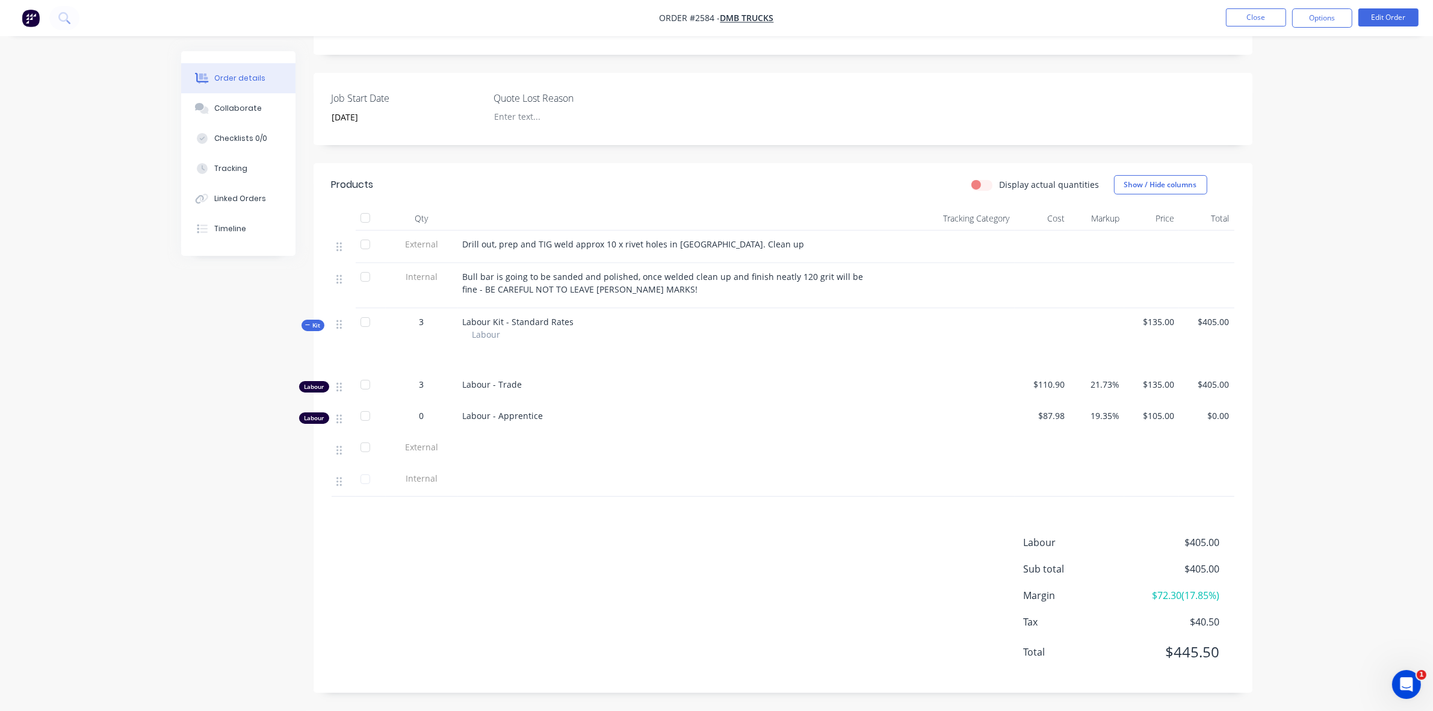
scroll to position [278, 0]
click at [231, 179] on button "Tracking" at bounding box center [238, 168] width 114 height 30
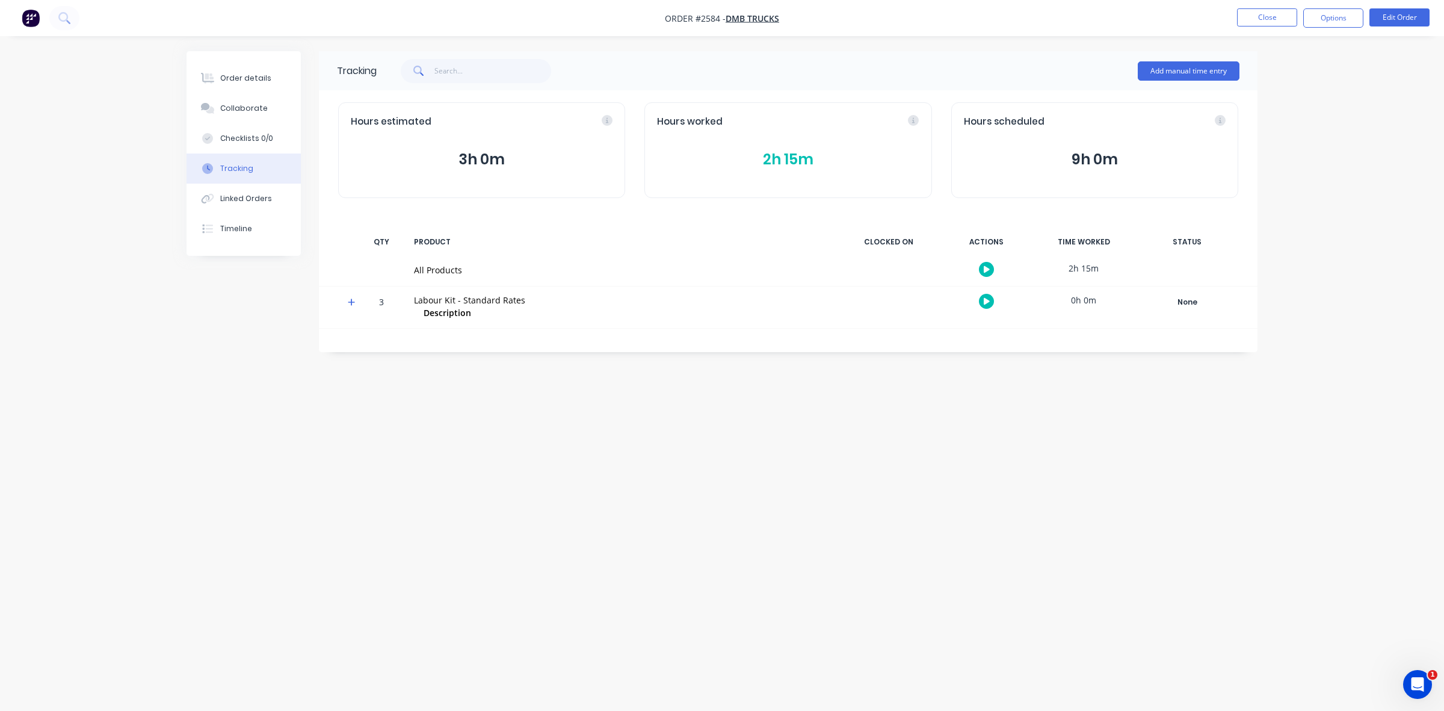
click at [778, 157] on button "2h 15m" at bounding box center [788, 159] width 262 height 23
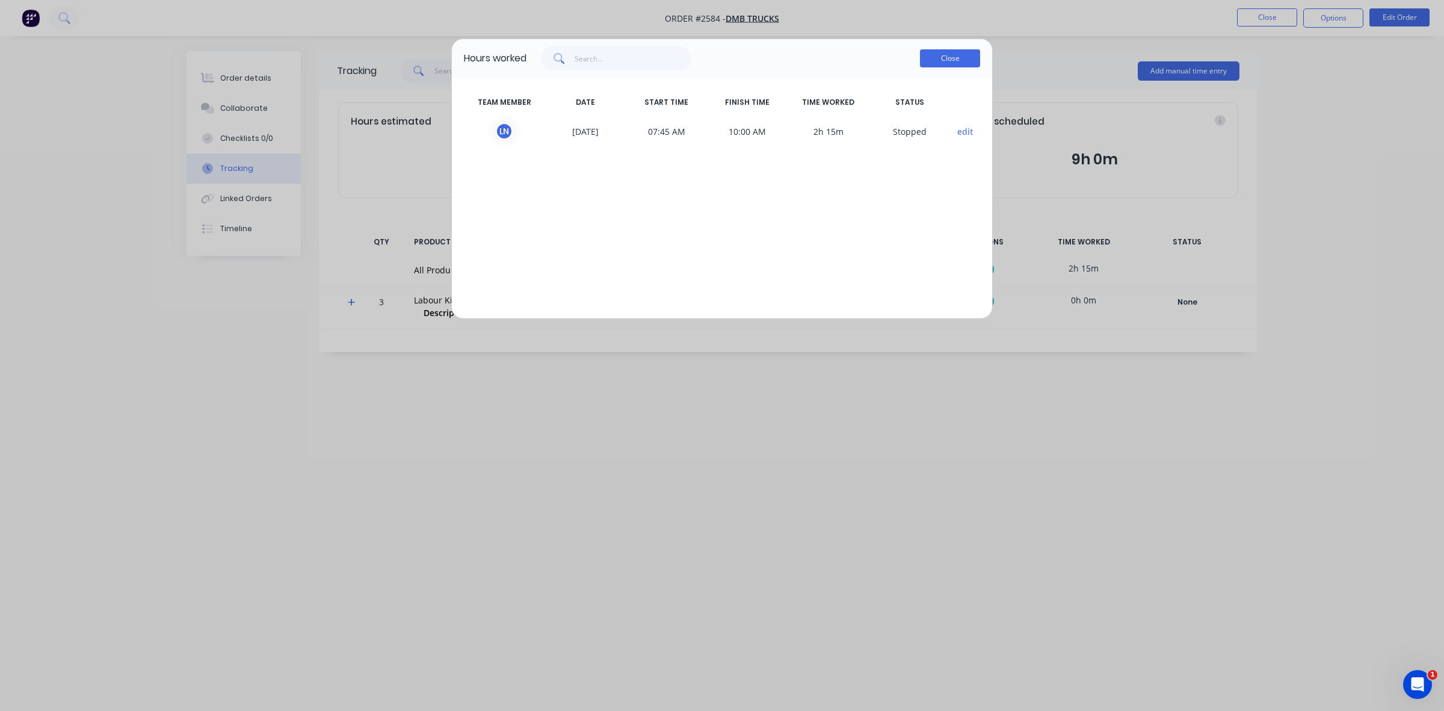
click at [948, 58] on button "Close" at bounding box center [950, 58] width 60 height 18
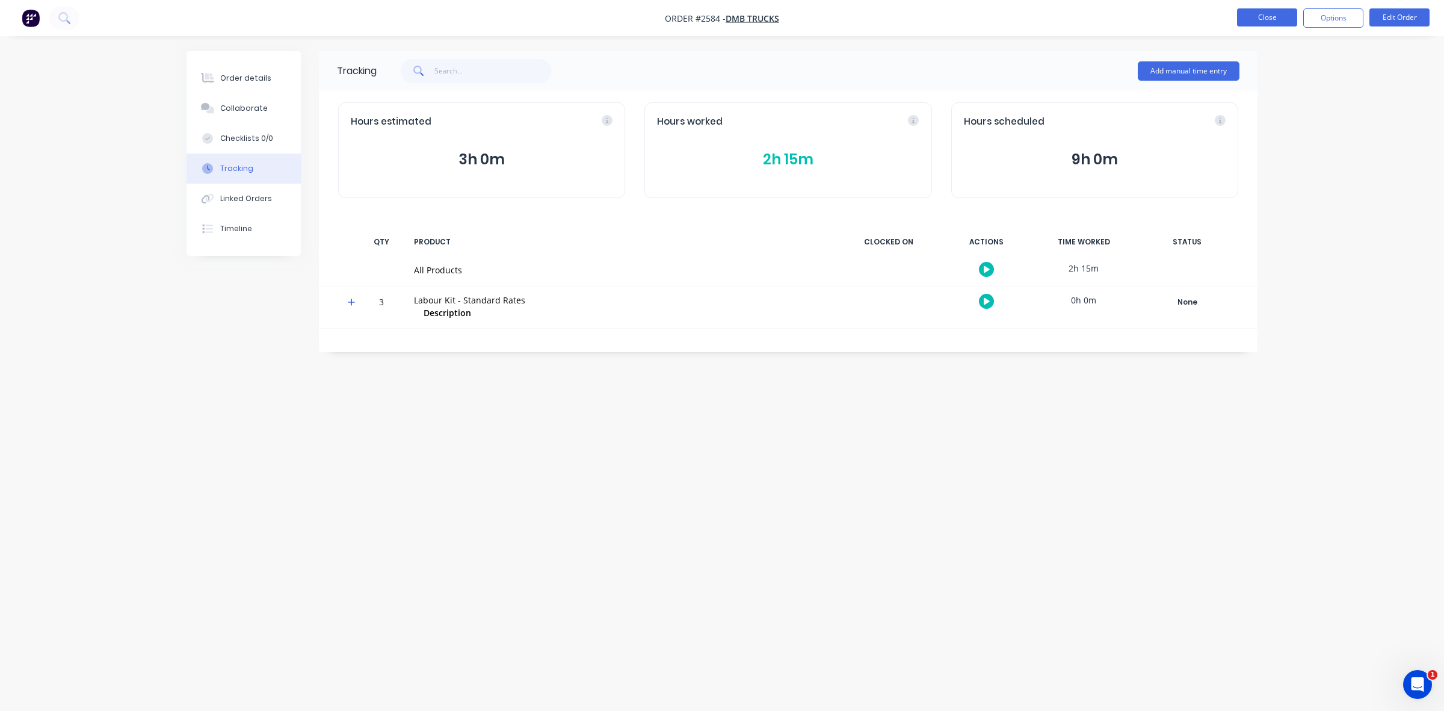
click at [1289, 19] on button "Close" at bounding box center [1267, 17] width 60 height 18
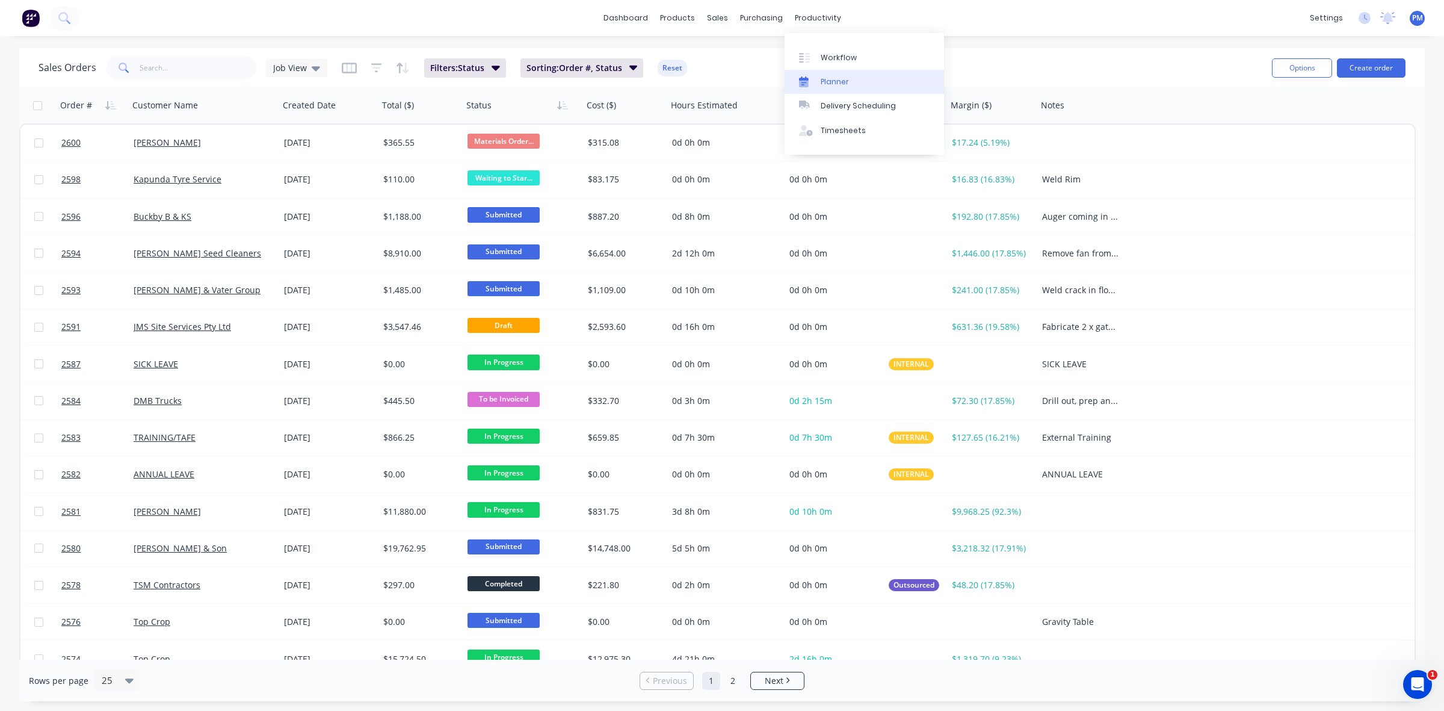
click at [821, 82] on div "Planner" at bounding box center [835, 81] width 28 height 11
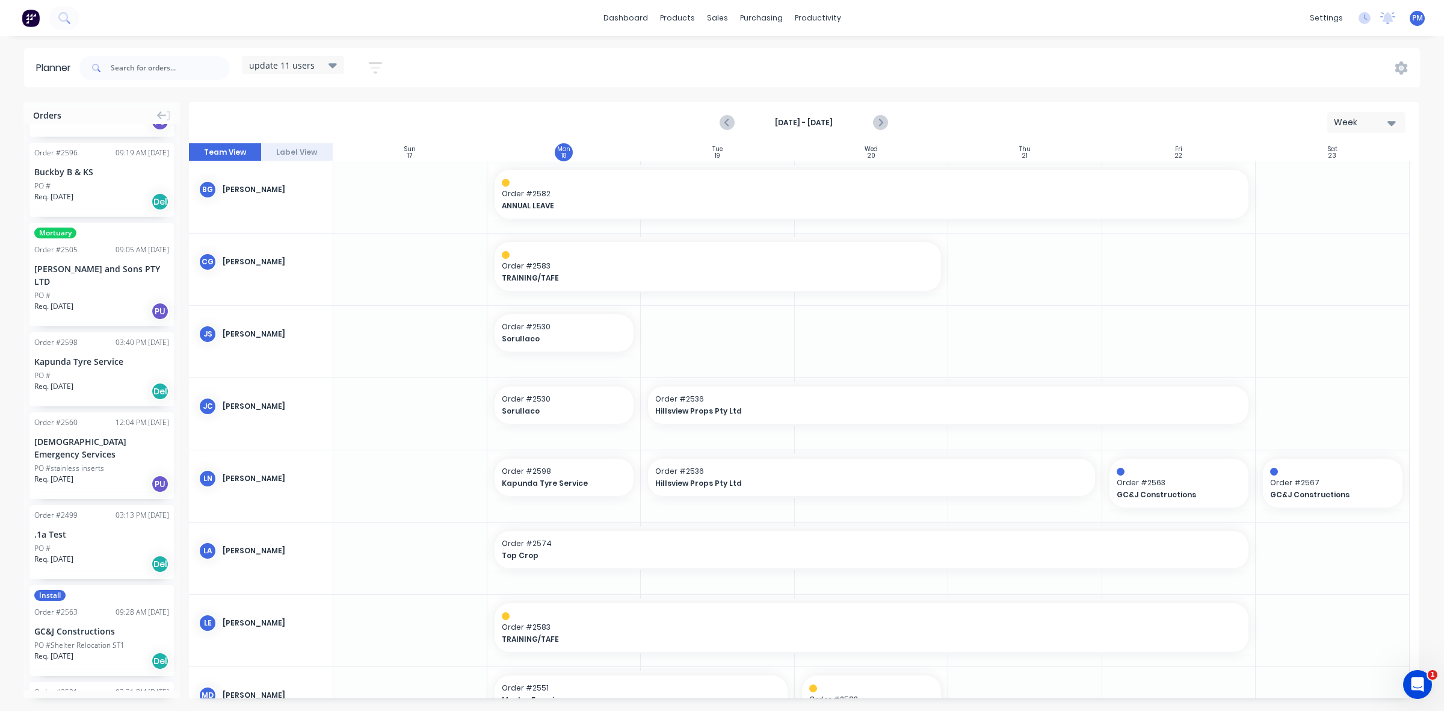
scroll to position [1202, 0]
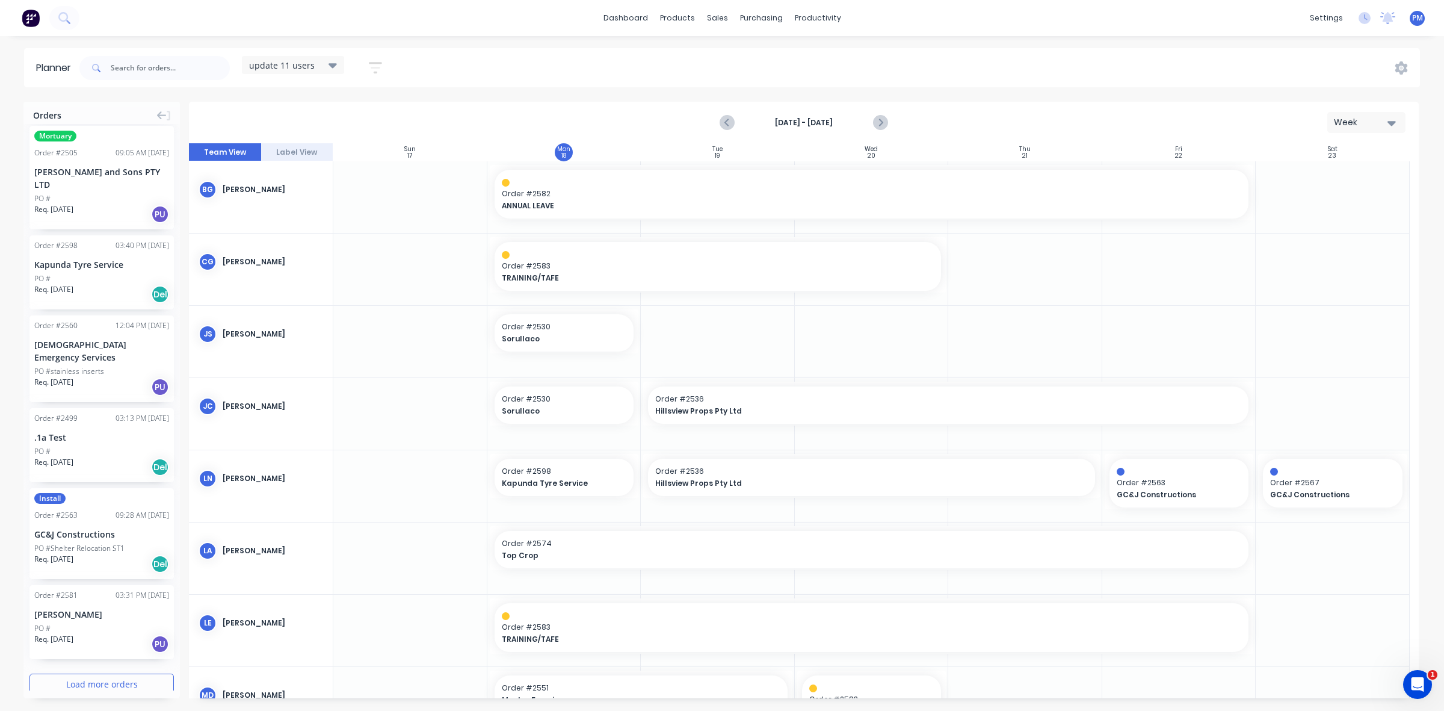
click at [70, 673] on button "Load more orders" at bounding box center [101, 683] width 144 height 21
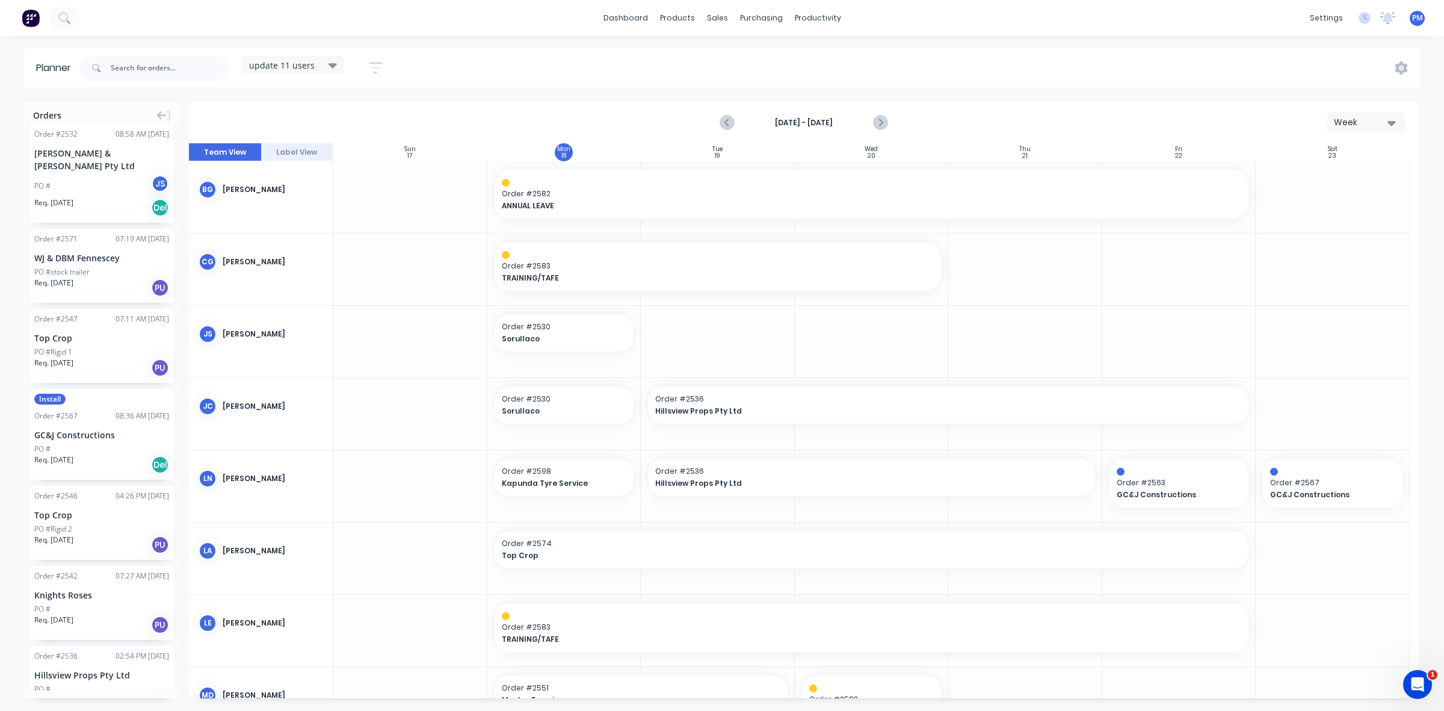
scroll to position [2018, 0]
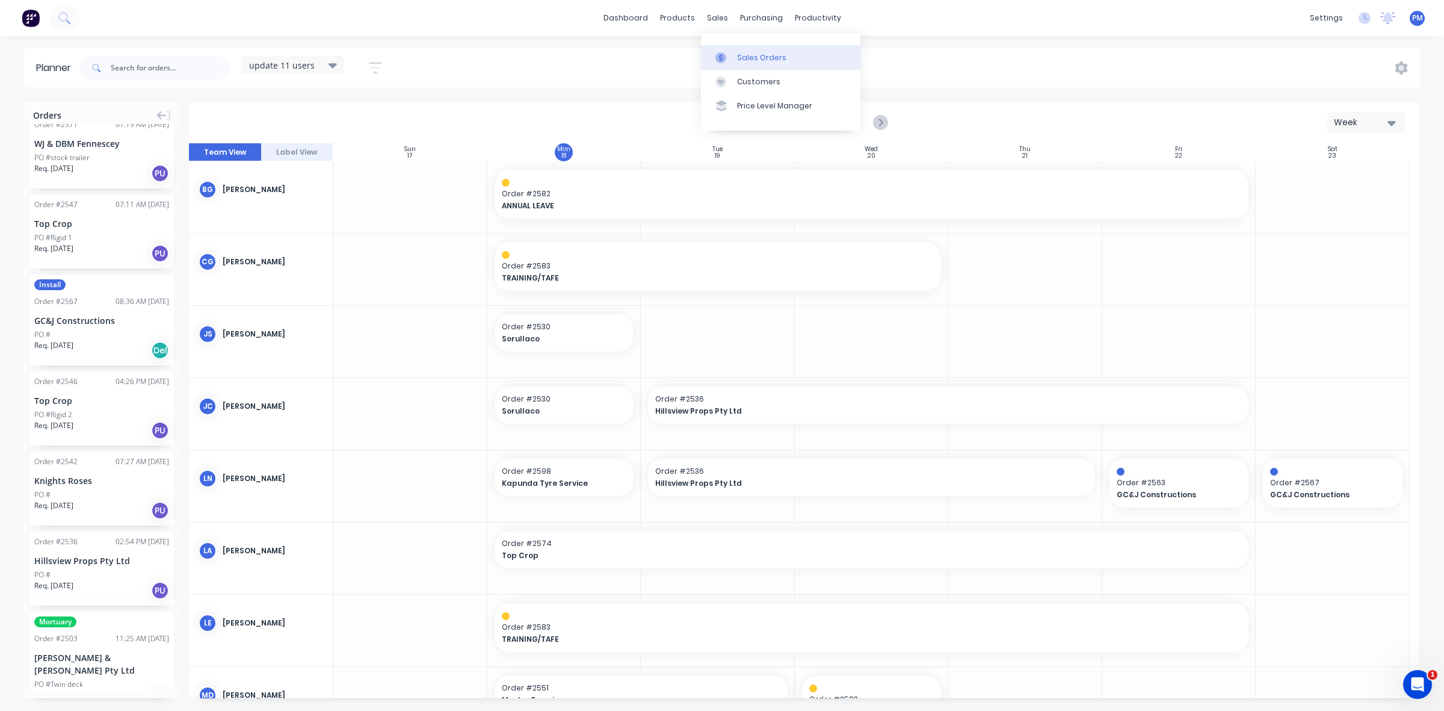
click at [740, 55] on div "Sales Orders" at bounding box center [761, 57] width 49 height 11
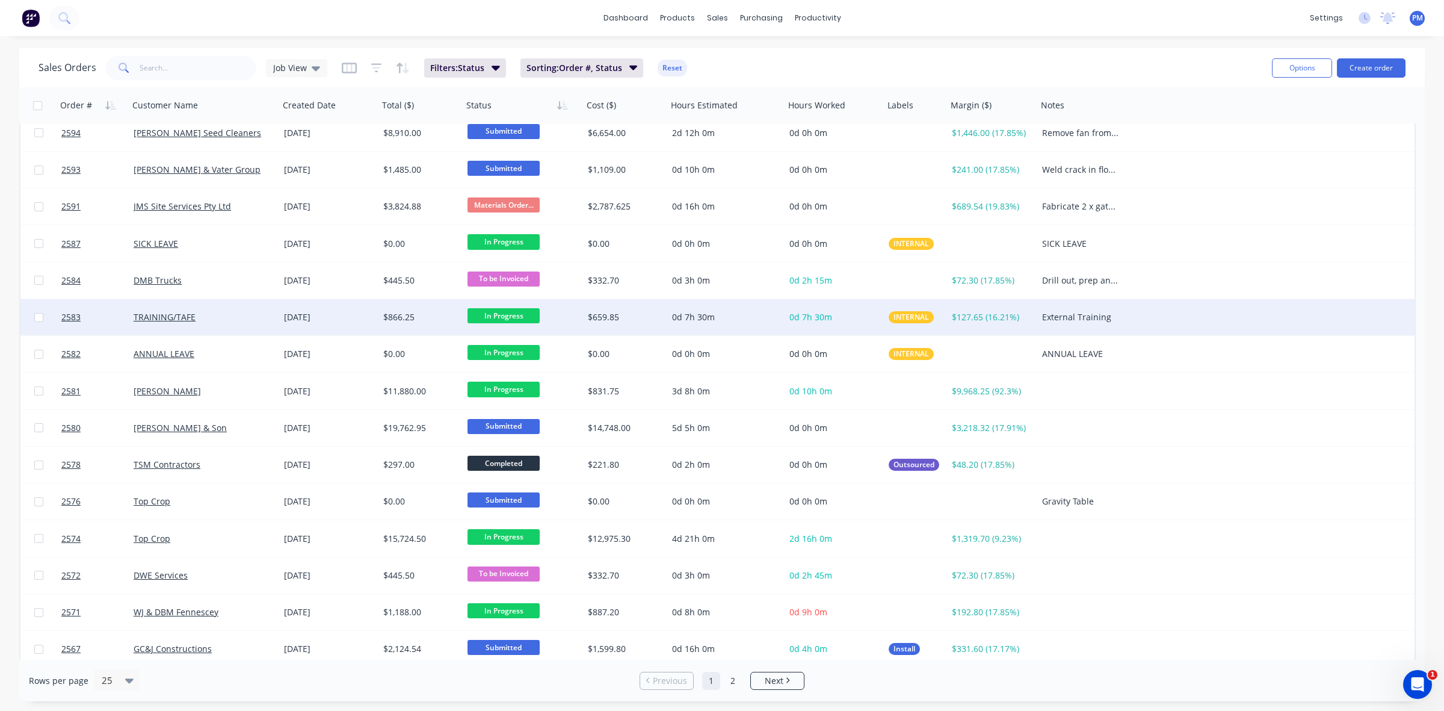
scroll to position [150, 0]
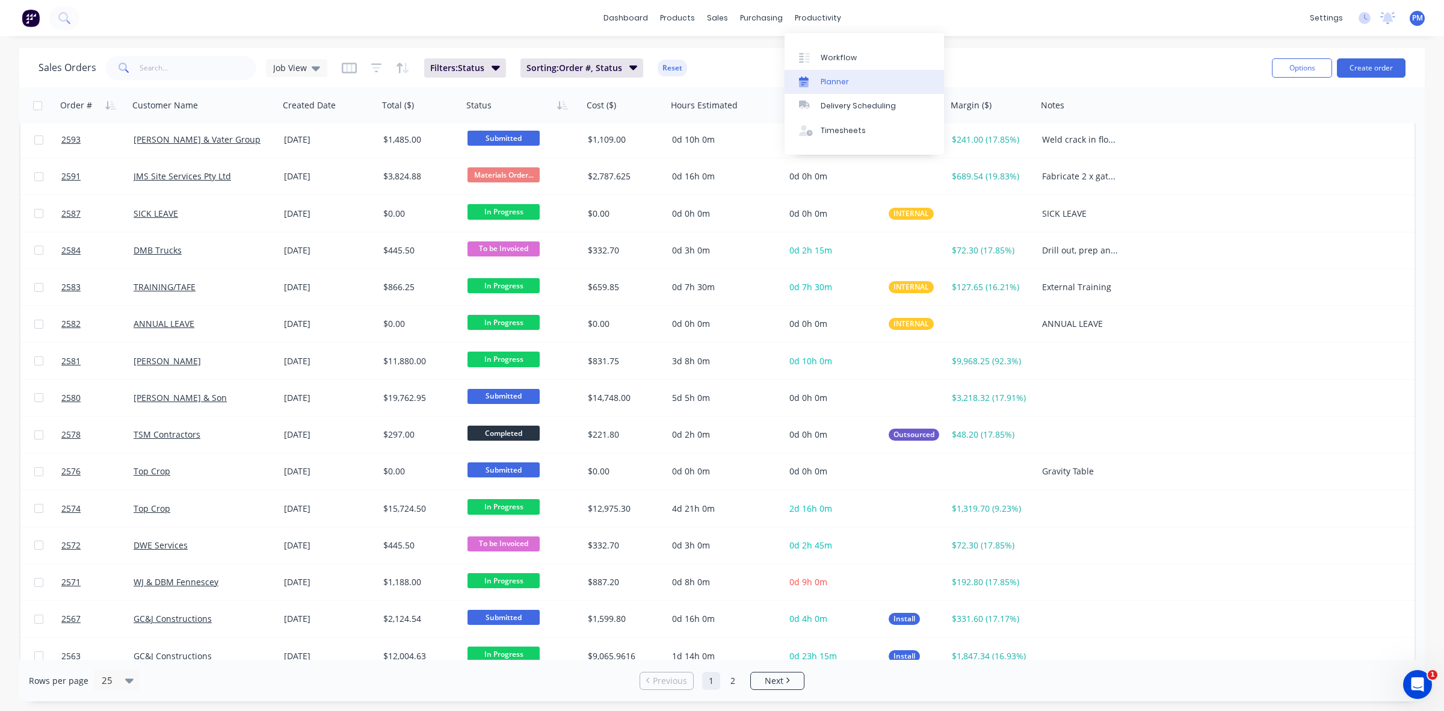
click at [822, 79] on div "Planner" at bounding box center [835, 81] width 28 height 11
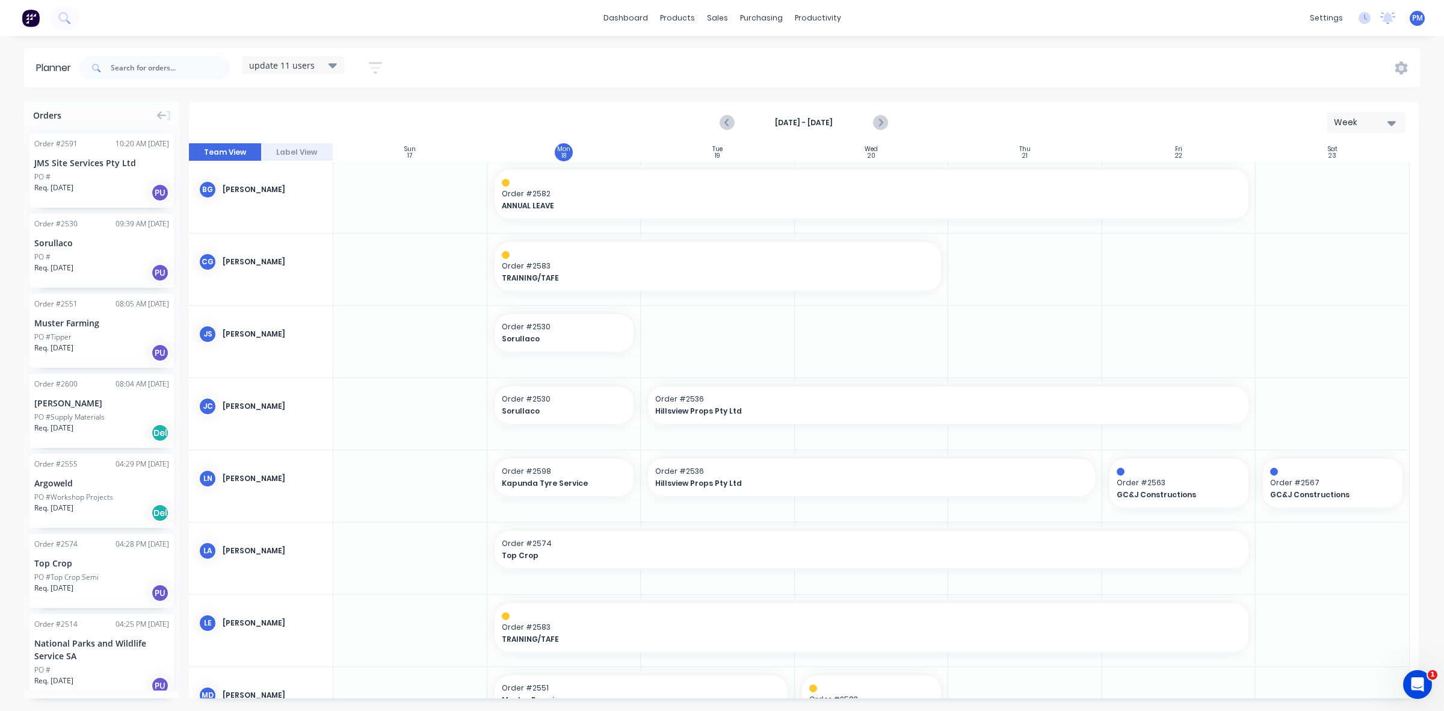
click at [331, 64] on icon at bounding box center [333, 65] width 8 height 5
click at [442, 44] on div "dashboard products sales purchasing productivity dashboard products Product Cat…" at bounding box center [722, 355] width 1444 height 711
click at [336, 66] on icon at bounding box center [333, 65] width 8 height 5
click at [437, 91] on div "Planner update 11 users Save new view None edit update 11 users (Default) edit …" at bounding box center [722, 379] width 1444 height 662
click at [376, 69] on icon "button" at bounding box center [375, 67] width 13 height 15
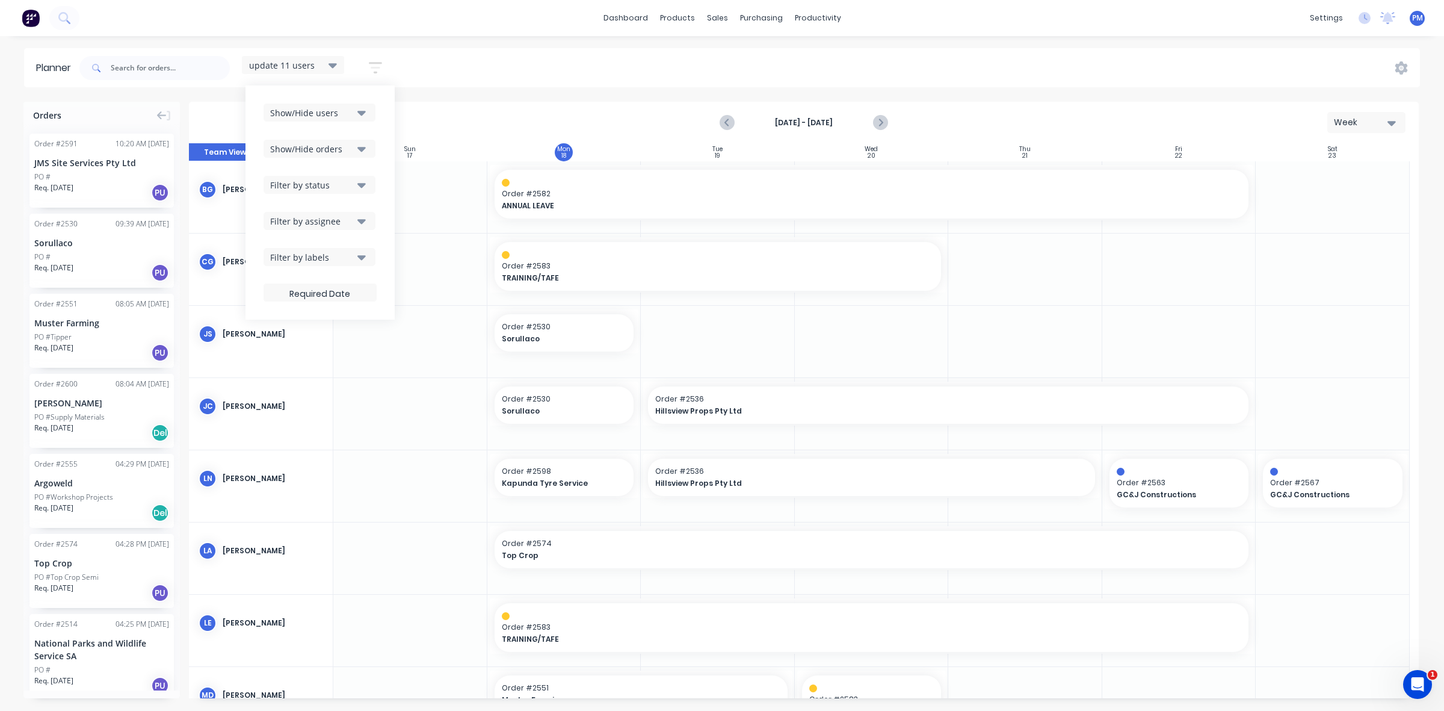
click at [360, 149] on icon "button" at bounding box center [361, 148] width 8 height 13
click at [365, 181] on icon "button" at bounding box center [361, 184] width 8 height 13
click at [283, 249] on div "button" at bounding box center [283, 252] width 24 height 24
click at [436, 94] on div "Planner update 11 users Save new view None edit update 11 users (Default) edit …" at bounding box center [722, 379] width 1444 height 662
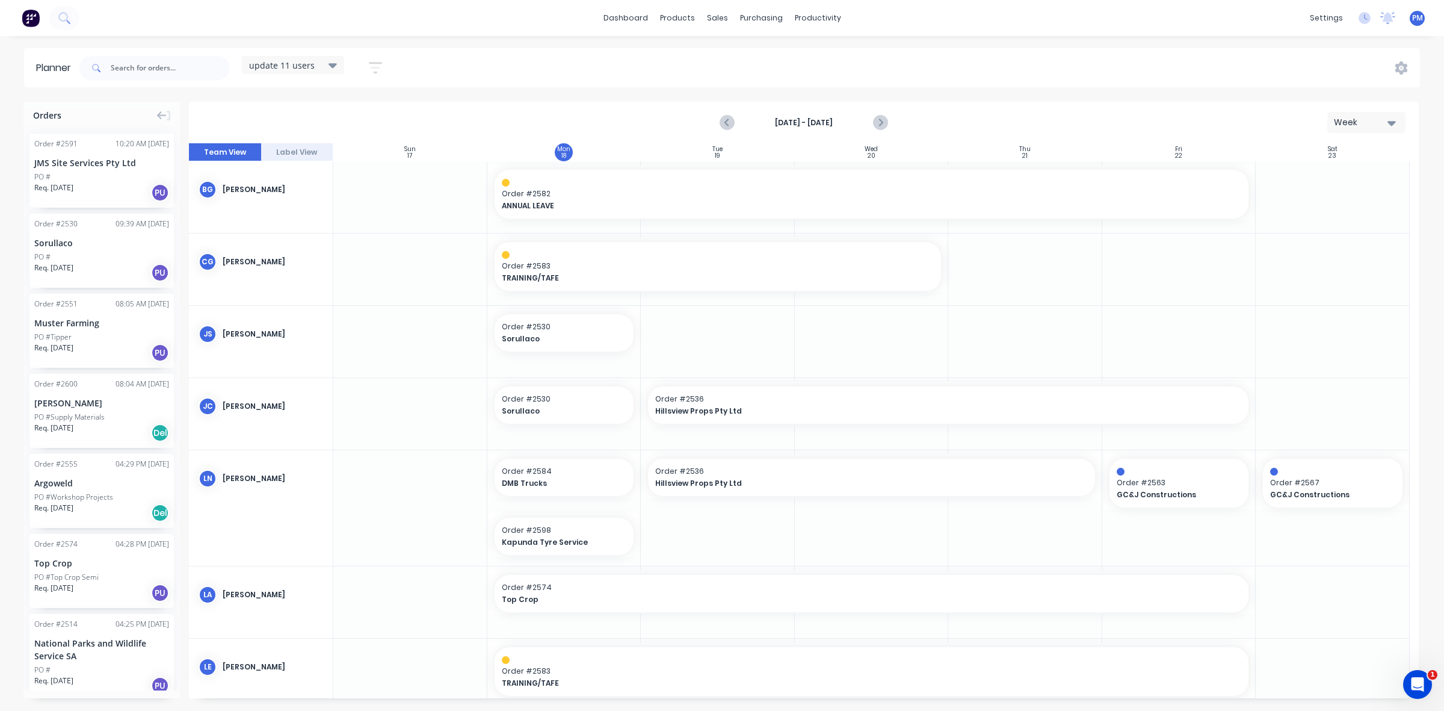
click at [374, 64] on icon "button" at bounding box center [375, 67] width 13 height 11
click at [422, 92] on div "Planner update 11 users Save new view None edit update 11 users (Default) edit …" at bounding box center [722, 379] width 1444 height 662
click at [332, 64] on icon at bounding box center [333, 65] width 8 height 5
click at [320, 127] on button "Save new view" at bounding box center [326, 129] width 150 height 18
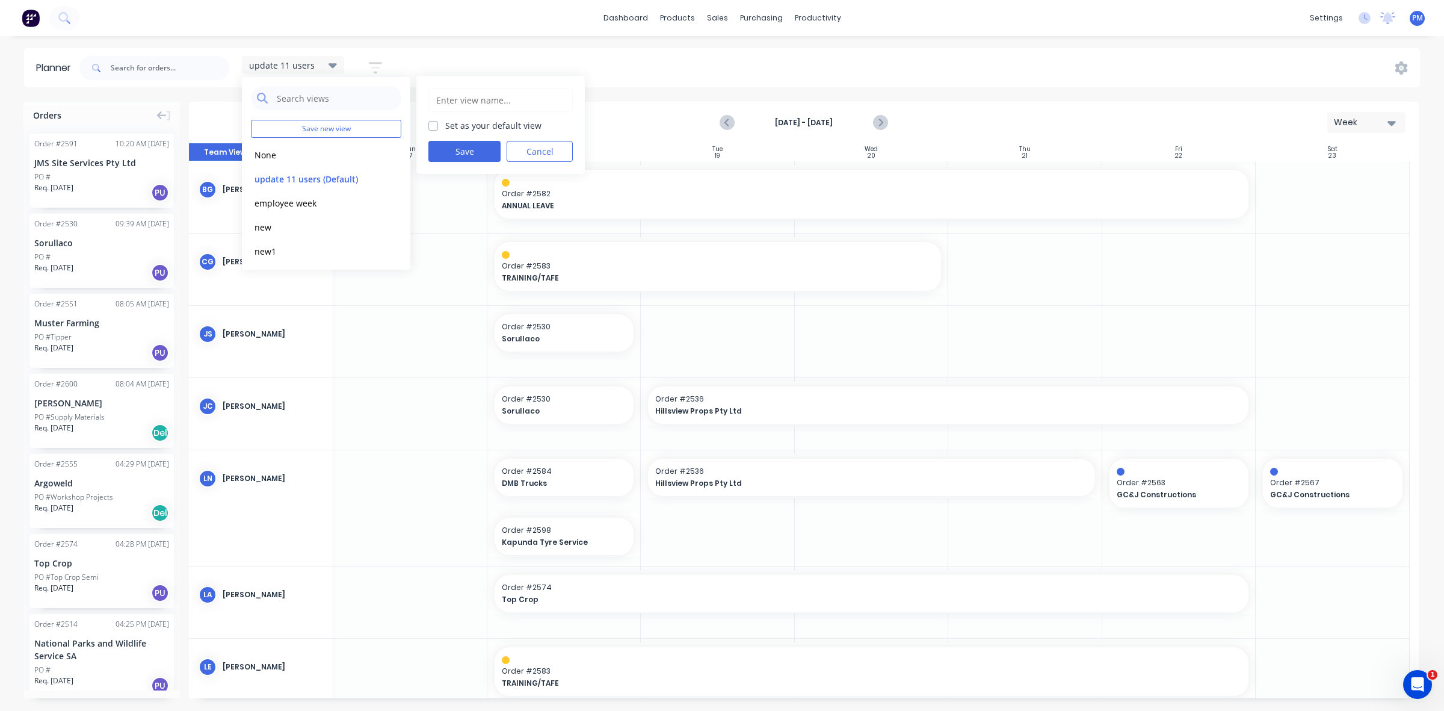
click at [445, 125] on label "Set as your default view" at bounding box center [493, 125] width 96 height 13
click at [432, 125] on input "Set as your default view" at bounding box center [434, 124] width 10 height 11
checkbox input "true"
click at [456, 97] on input "text" at bounding box center [500, 99] width 131 height 23
type input "Planner"
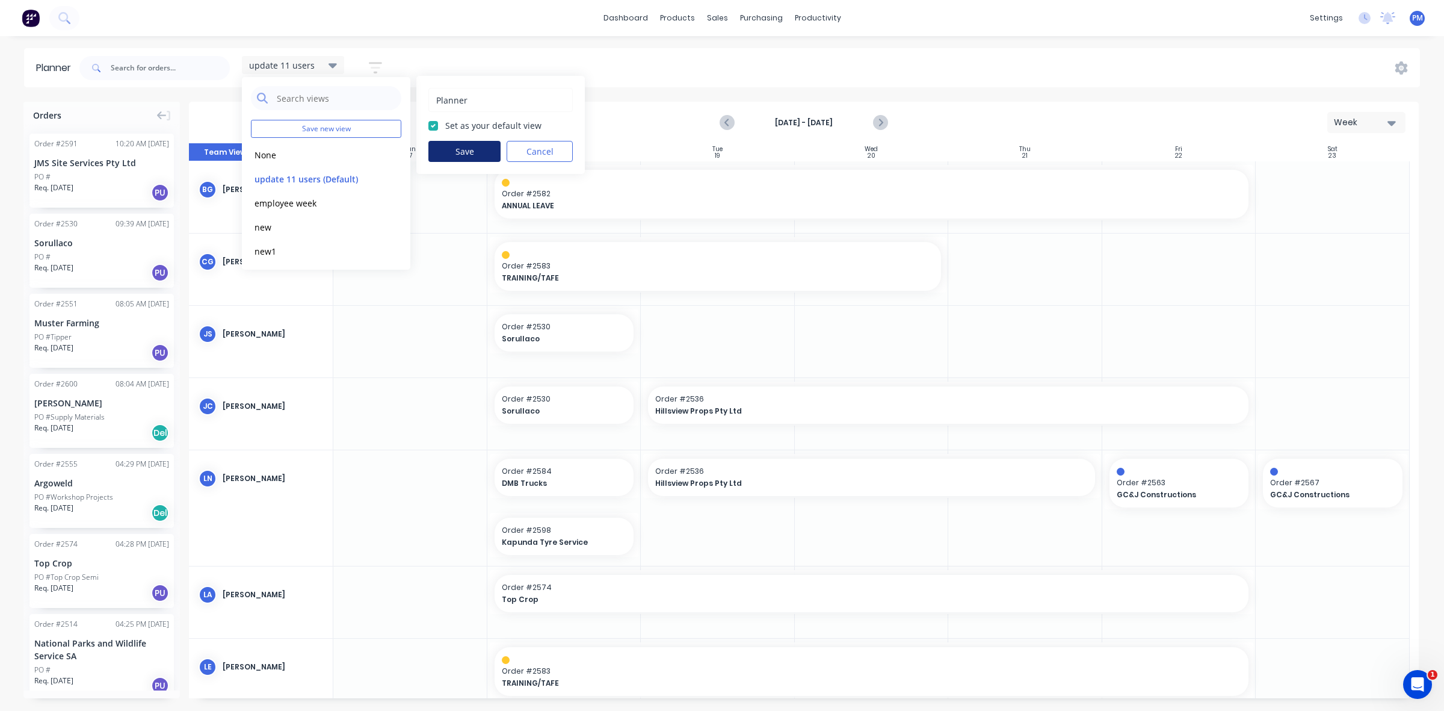
click at [470, 151] on button "Save" at bounding box center [465, 151] width 72 height 21
click at [445, 99] on div "Planner update 11 users Save new view None edit Planner (Default) edit employee…" at bounding box center [722, 379] width 1444 height 662
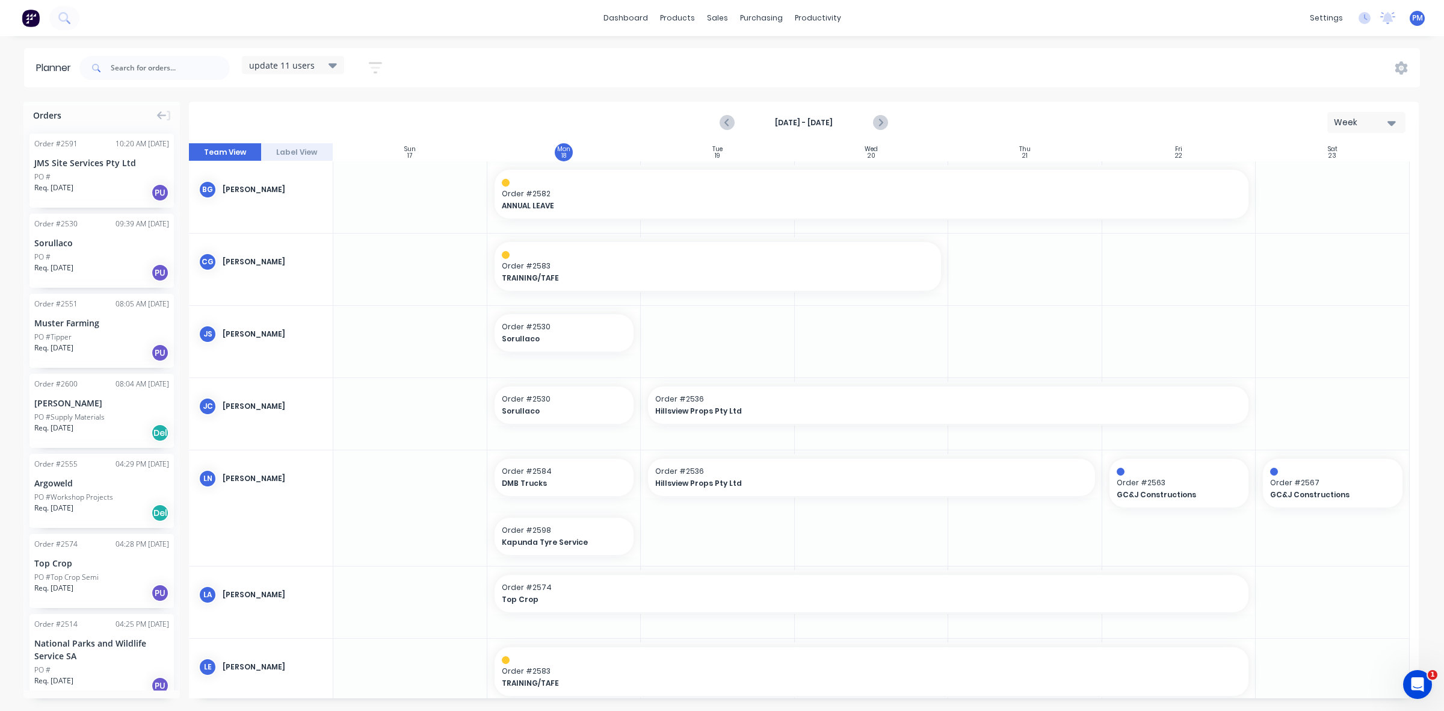
click at [371, 65] on icon "button" at bounding box center [375, 67] width 13 height 15
click at [356, 185] on button "Filter by status" at bounding box center [320, 185] width 112 height 18
click at [431, 91] on div "Planner update 11 users Save new view None edit Planner (Default) edit employee…" at bounding box center [722, 379] width 1444 height 662
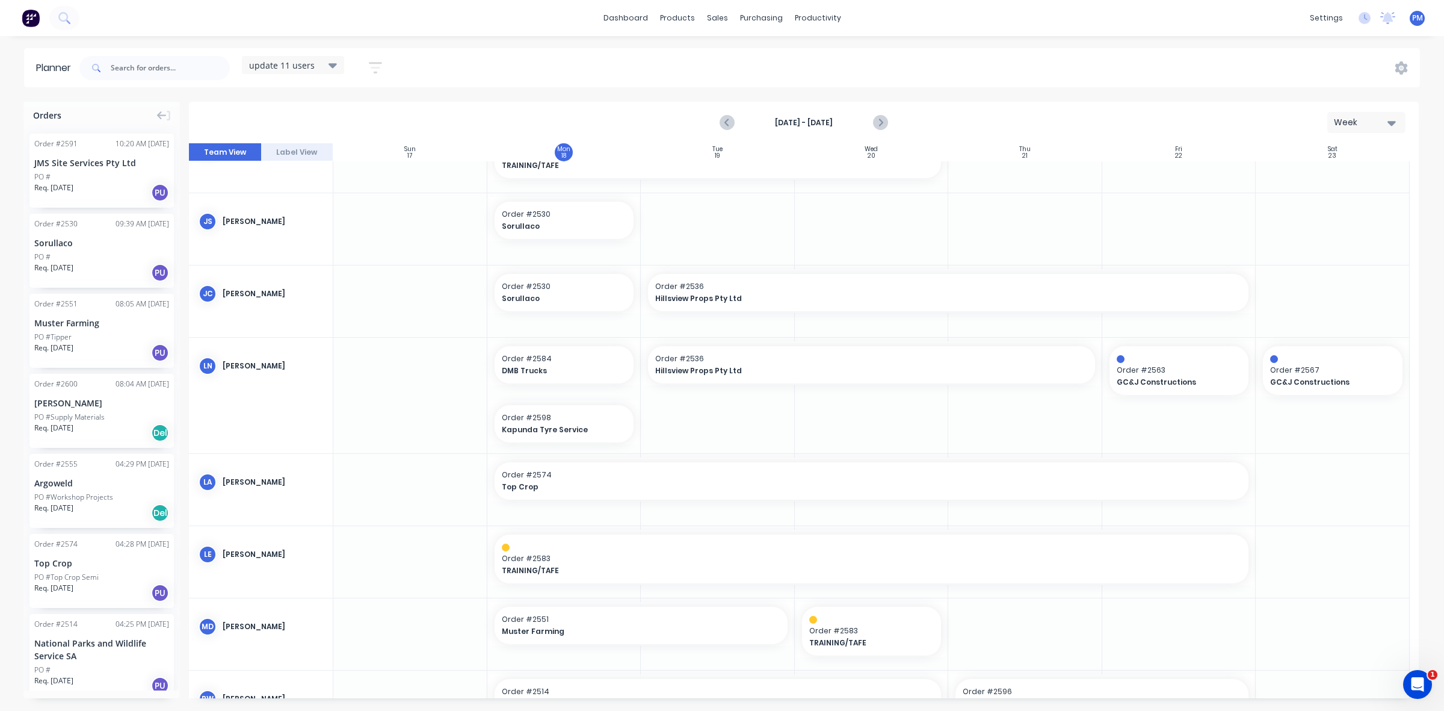
scroll to position [150, 0]
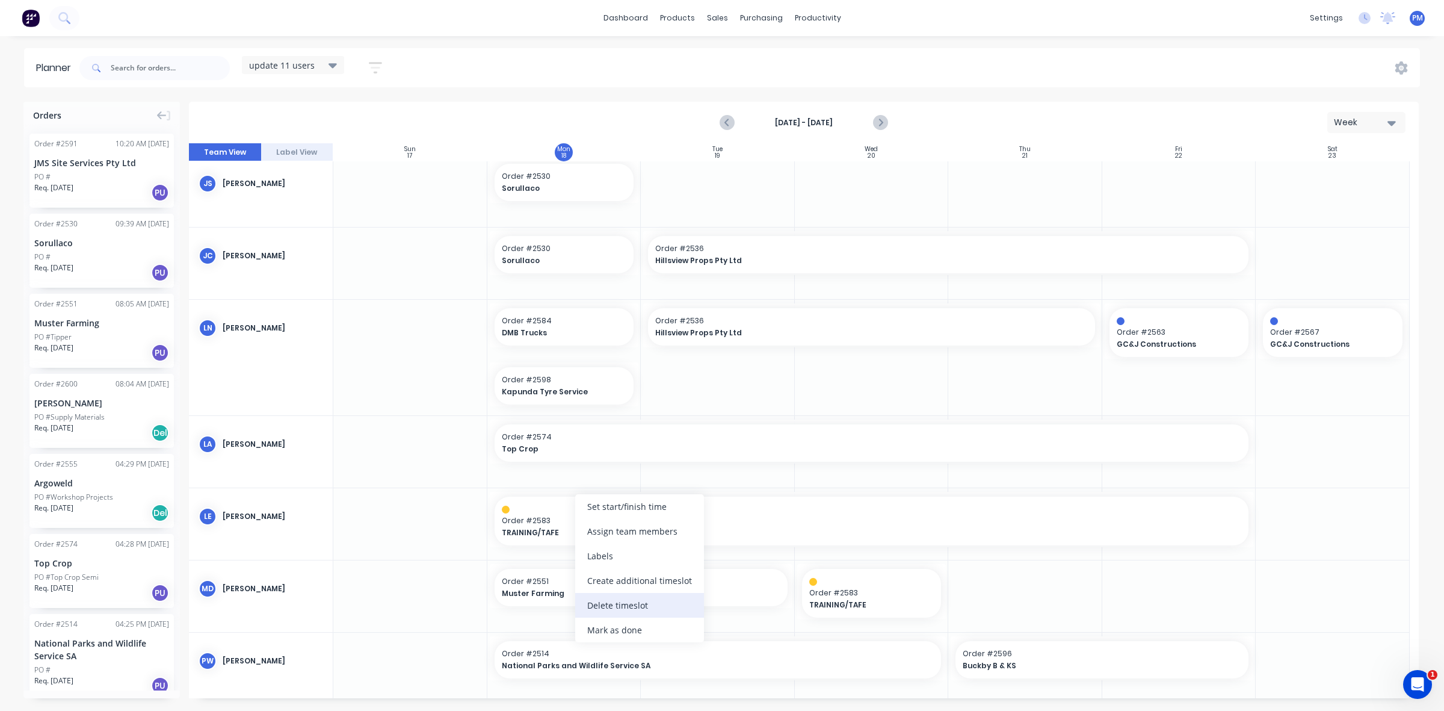
click at [614, 594] on div "Delete timeslot" at bounding box center [639, 605] width 129 height 25
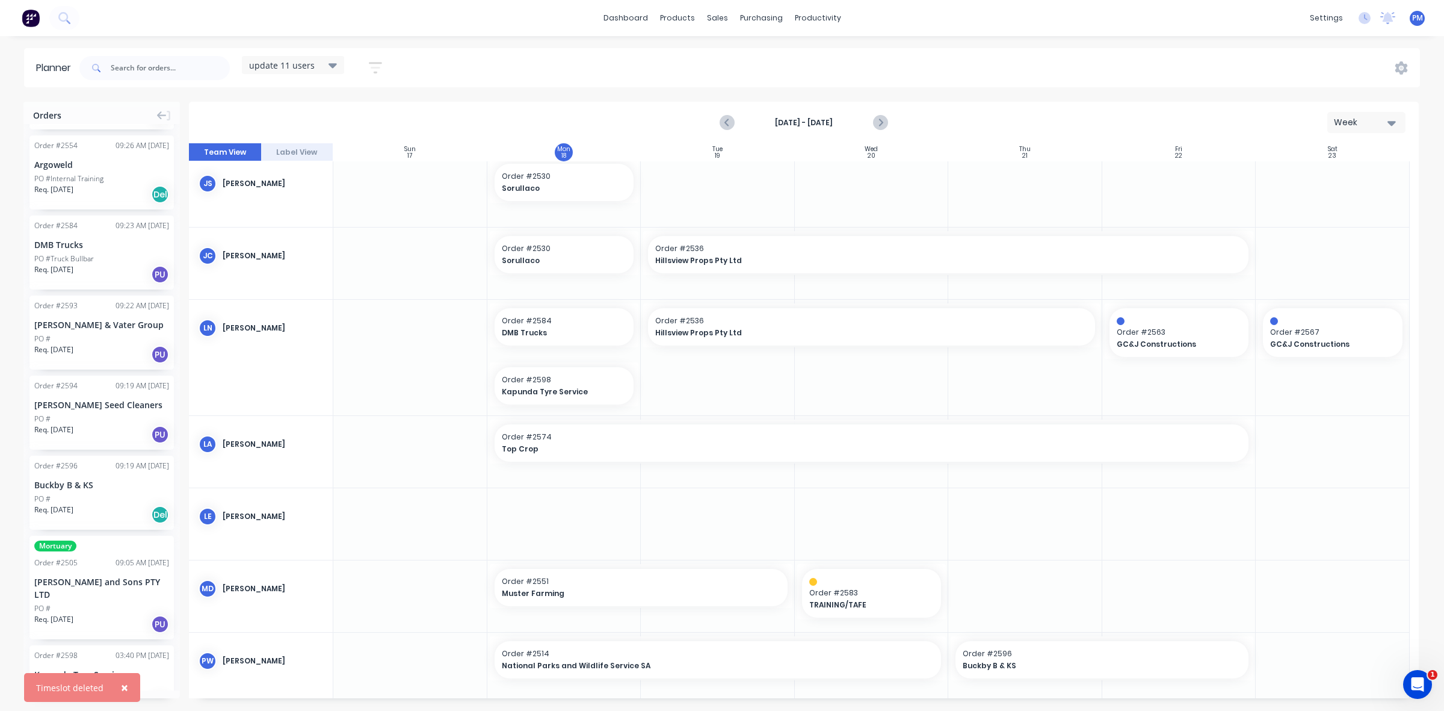
scroll to position [1128, 0]
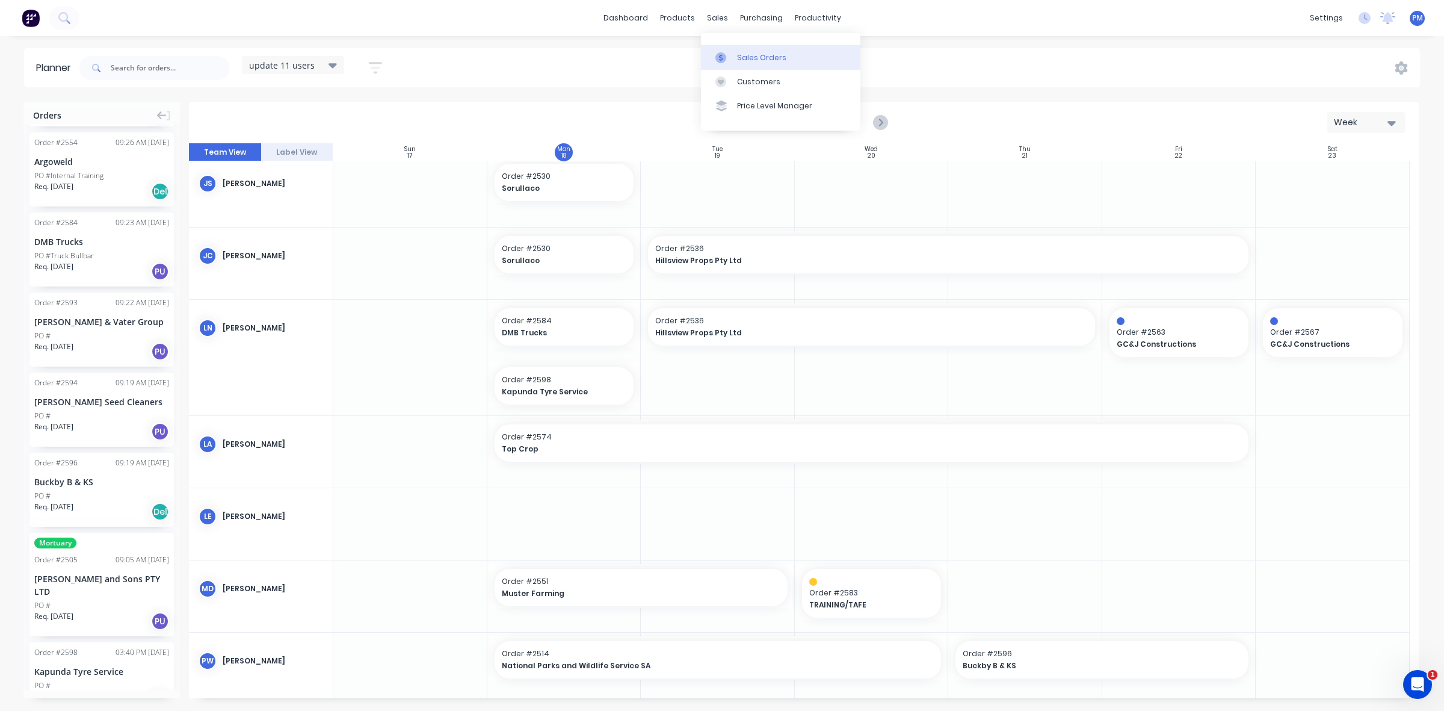
click at [750, 54] on div "Sales Orders" at bounding box center [761, 57] width 49 height 11
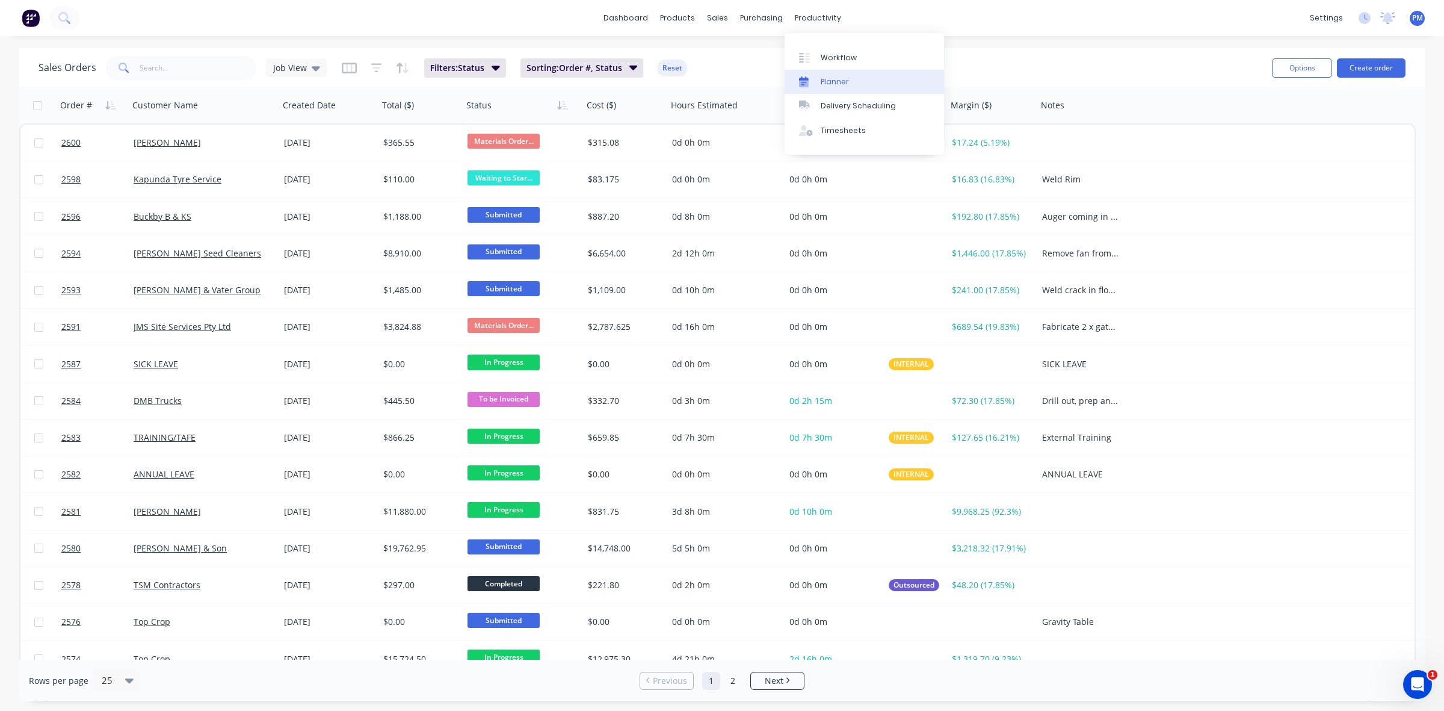
click at [834, 79] on div "Planner" at bounding box center [835, 81] width 28 height 11
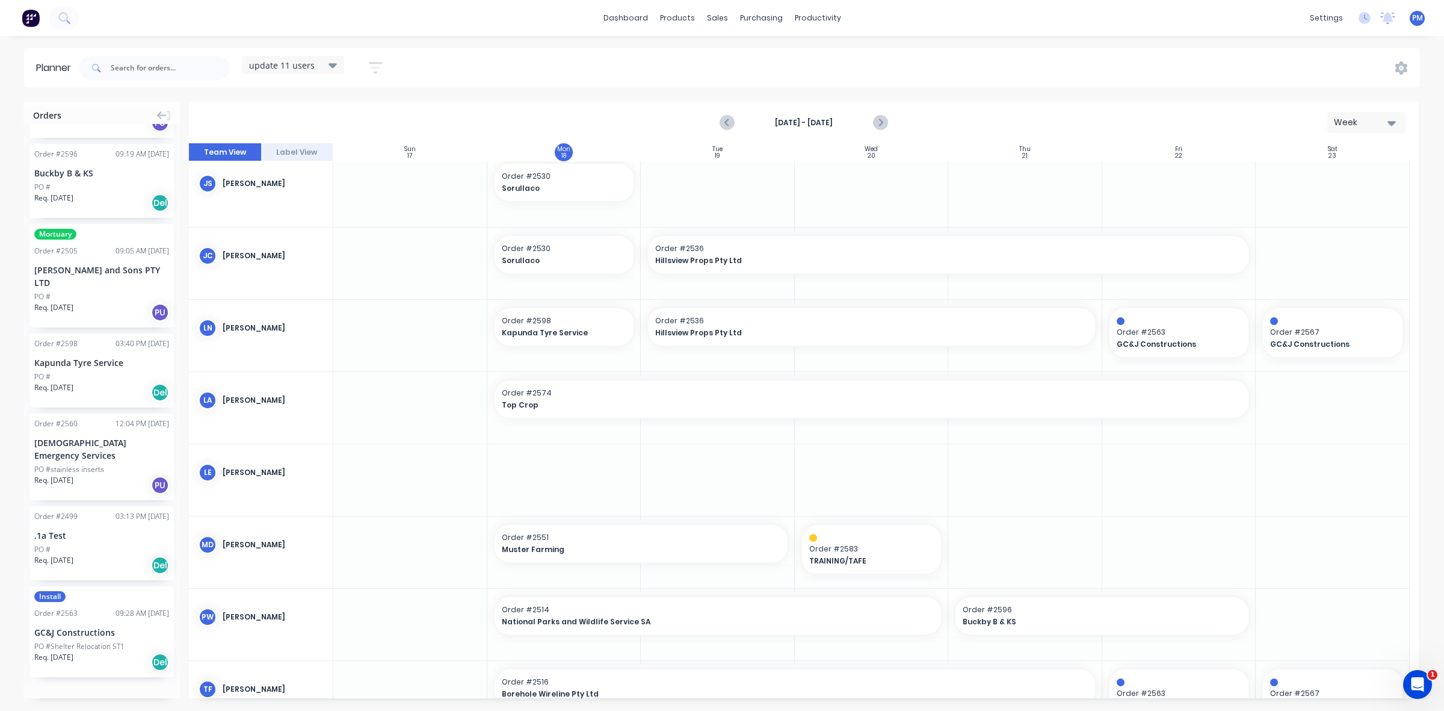
scroll to position [1202, 0]
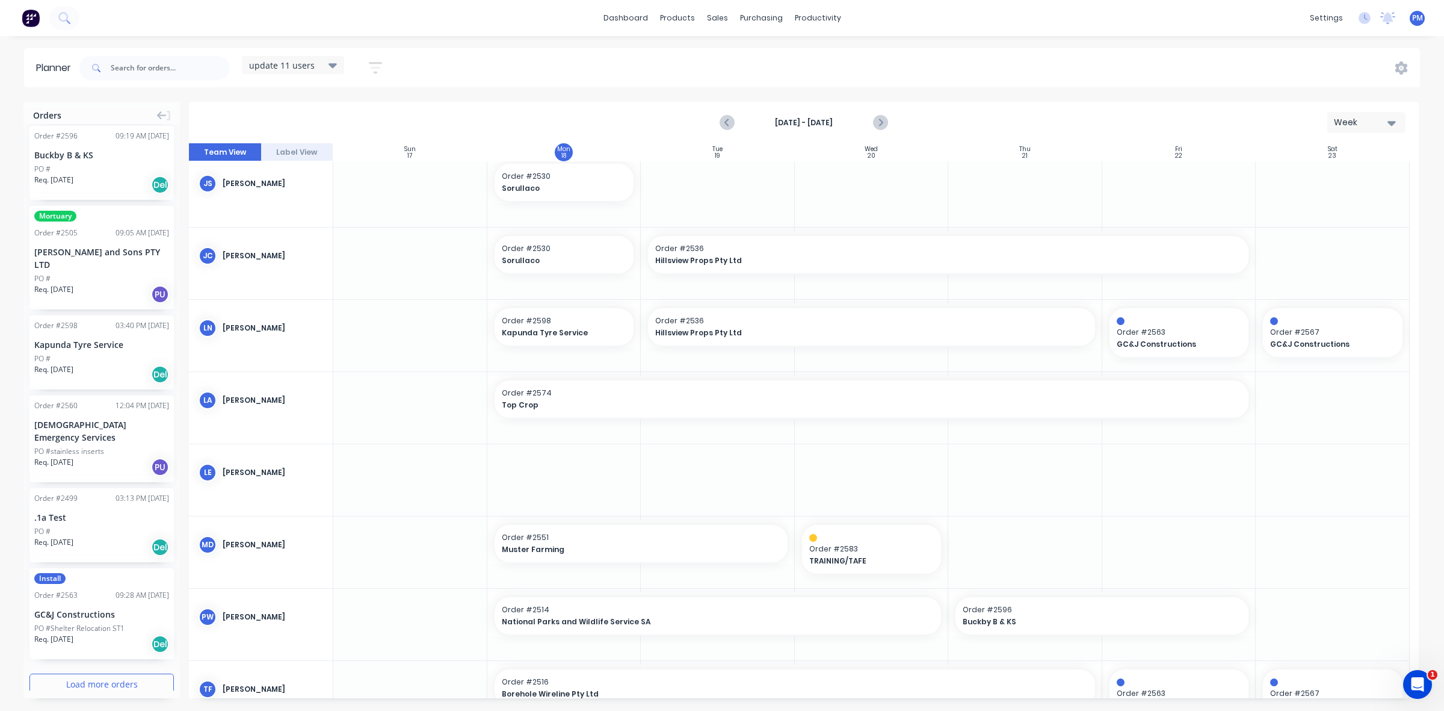
click at [79, 673] on button "Load more orders" at bounding box center [101, 683] width 144 height 21
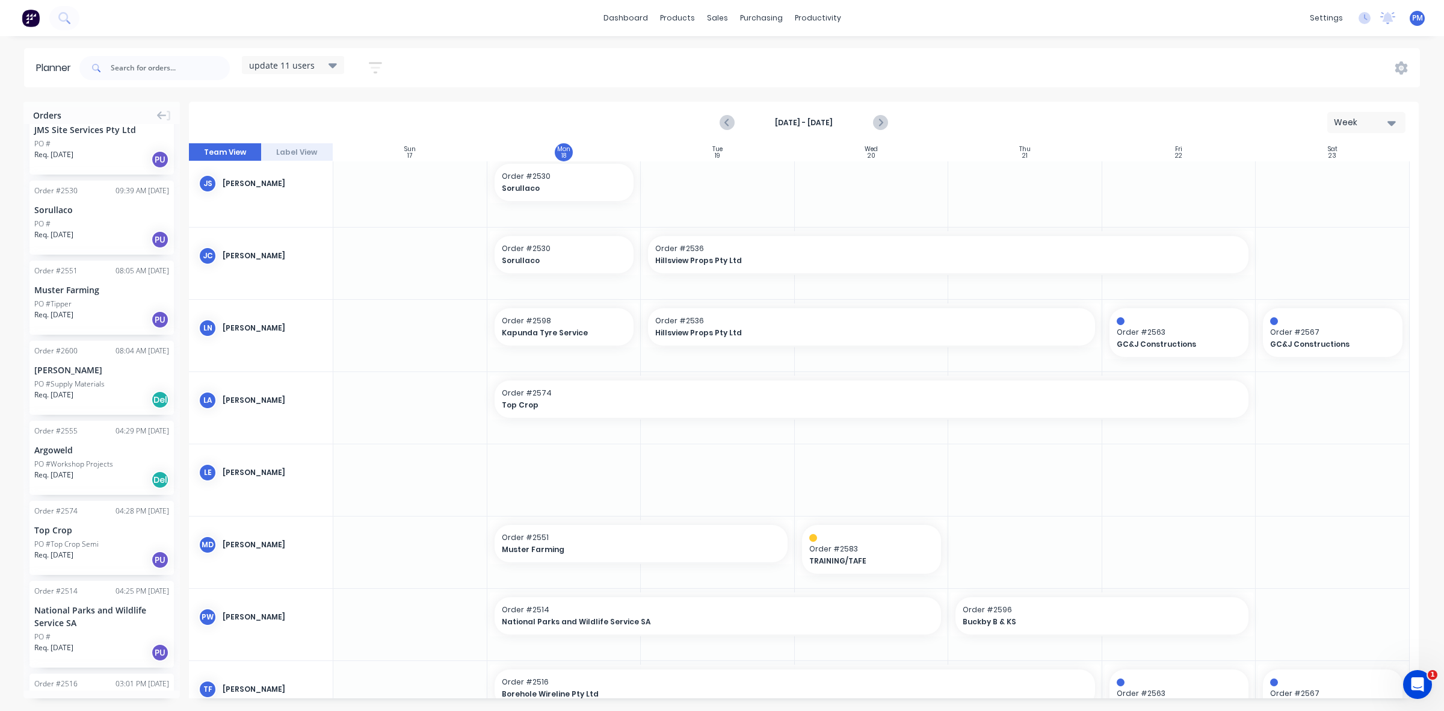
scroll to position [0, 0]
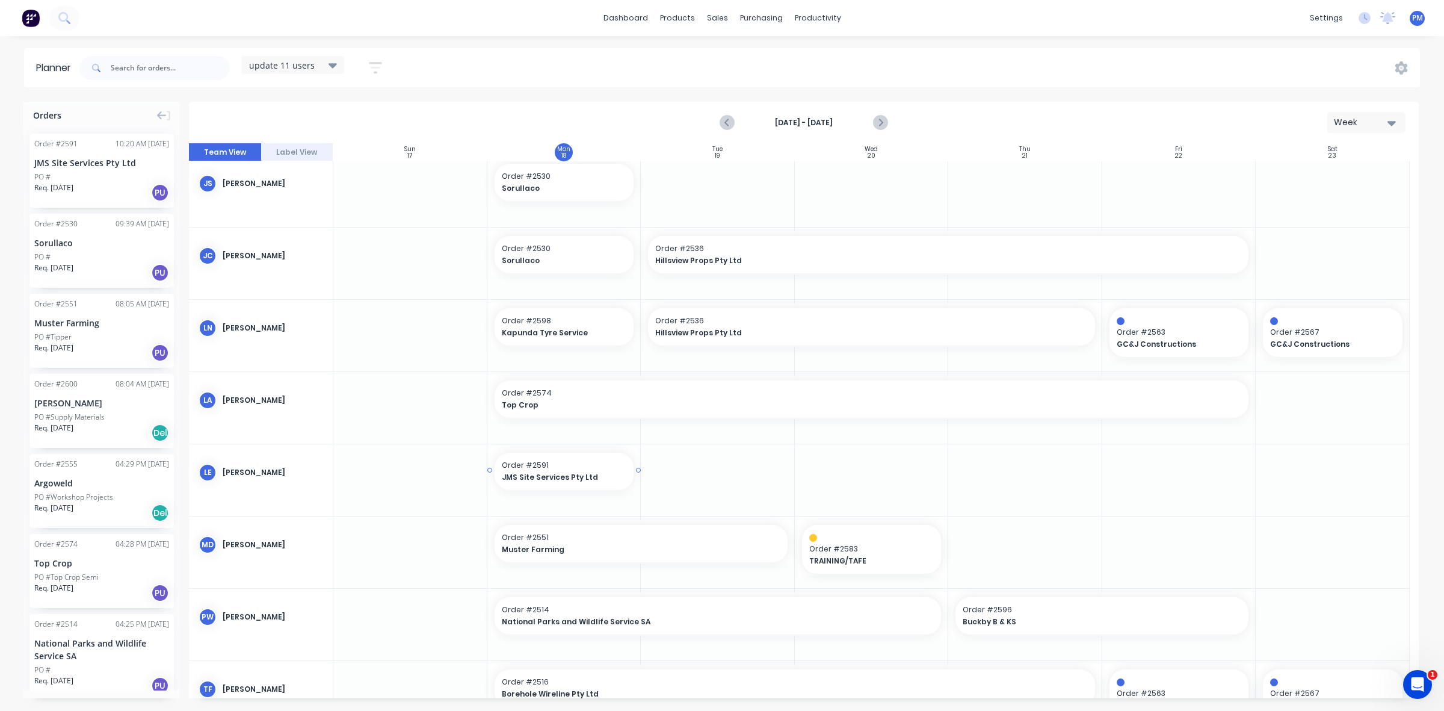
drag, startPoint x: 103, startPoint y: 175, endPoint x: 528, endPoint y: 466, distance: 515.5
click at [747, 58] on div "Sales Orders" at bounding box center [761, 57] width 49 height 11
